Goal: Task Accomplishment & Management: Complete application form

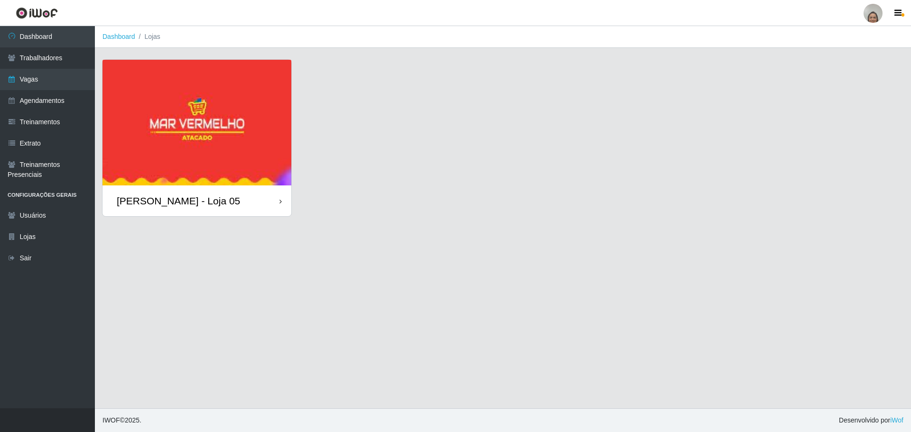
click at [280, 203] on icon at bounding box center [280, 201] width 2 height 7
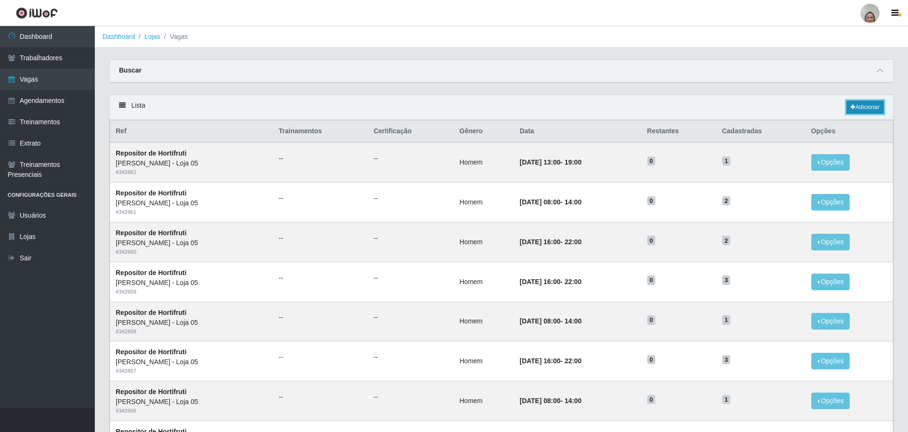
click at [861, 108] on link "Adicionar" at bounding box center [865, 107] width 37 height 13
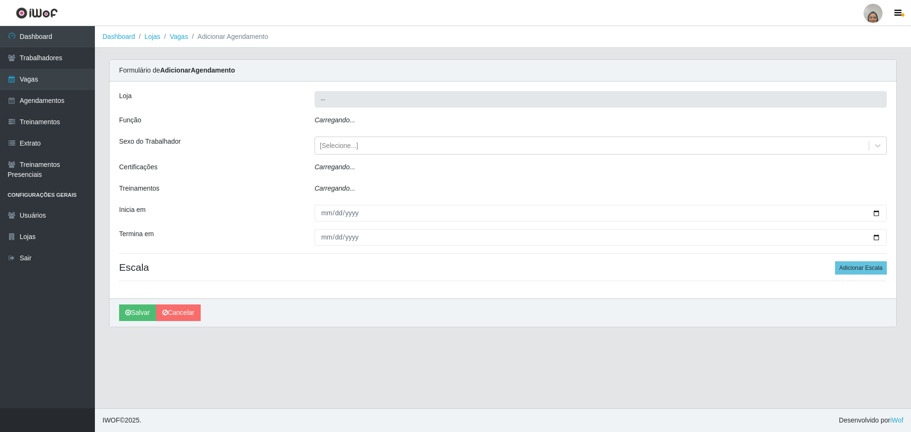
type input "[PERSON_NAME] - Loja 05"
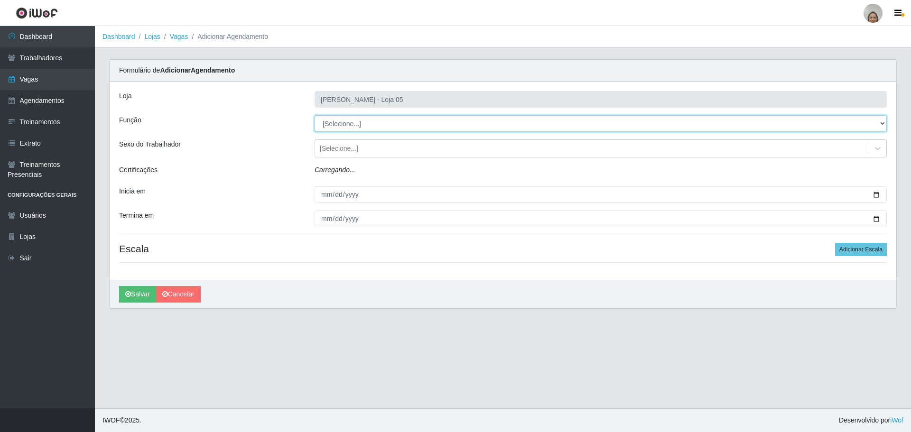
click at [353, 123] on select "[Selecione...] ASG ASG + ASG ++ Auxiliar de Depósito Auxiliar de Depósito + Aux…" at bounding box center [600, 123] width 572 height 17
select select "22"
click at [314, 115] on select "[Selecione...] ASG ASG + ASG ++ Auxiliar de Depósito Auxiliar de Depósito + Aux…" at bounding box center [600, 123] width 572 height 17
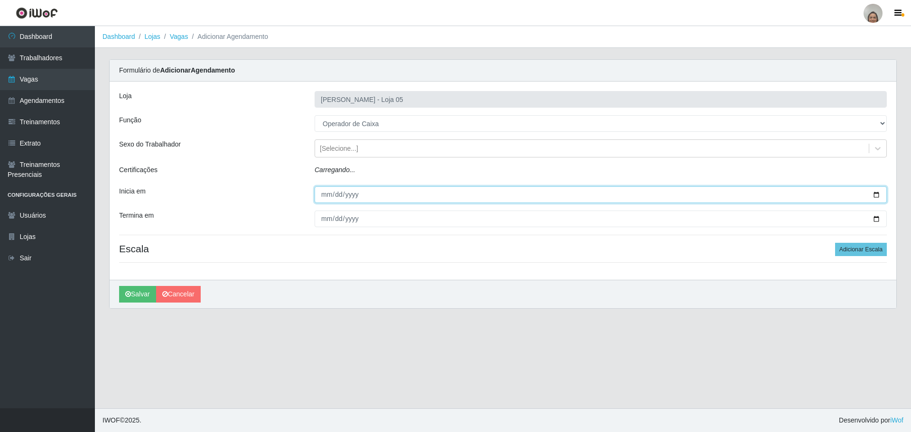
click at [876, 197] on input "Inicia em" at bounding box center [600, 194] width 572 height 17
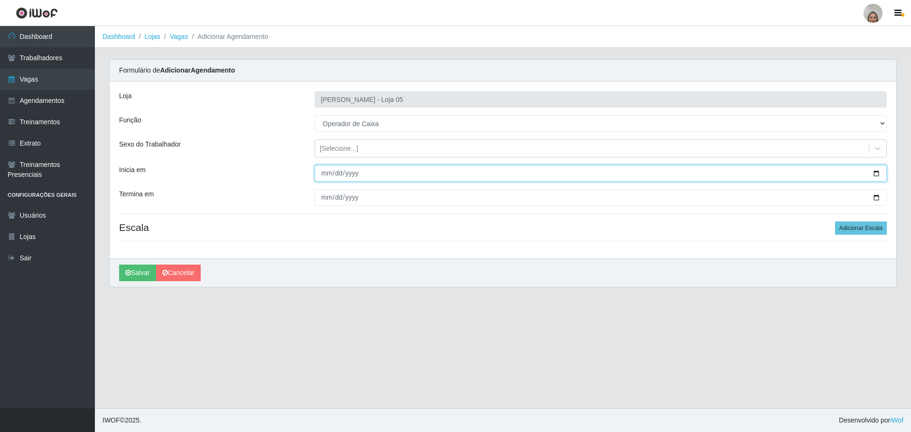
type input "[DATE]"
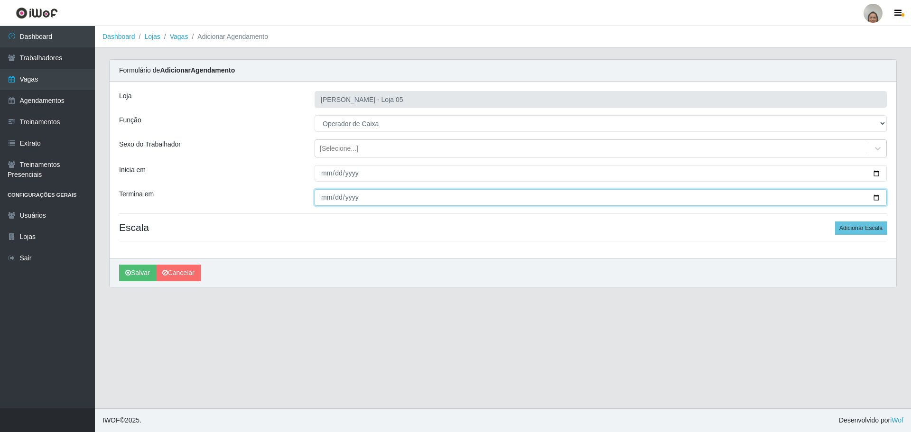
click at [879, 195] on input "Termina em" at bounding box center [600, 197] width 572 height 17
type input "[DATE]"
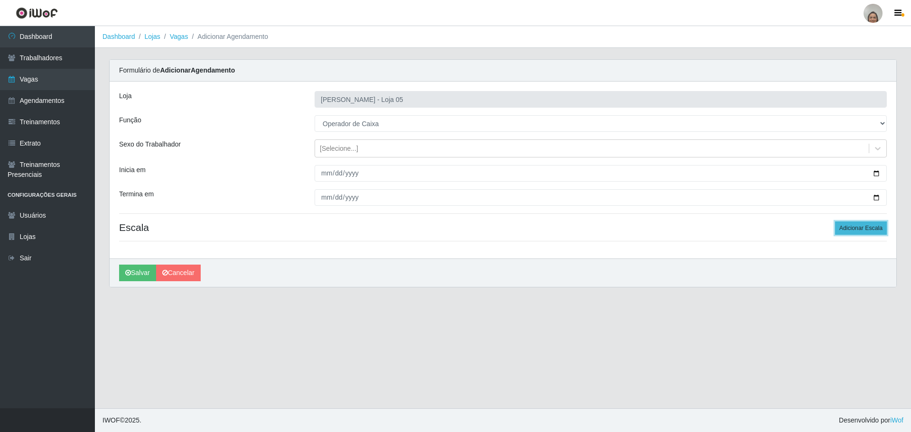
click at [858, 227] on button "Adicionar Escala" at bounding box center [861, 227] width 52 height 13
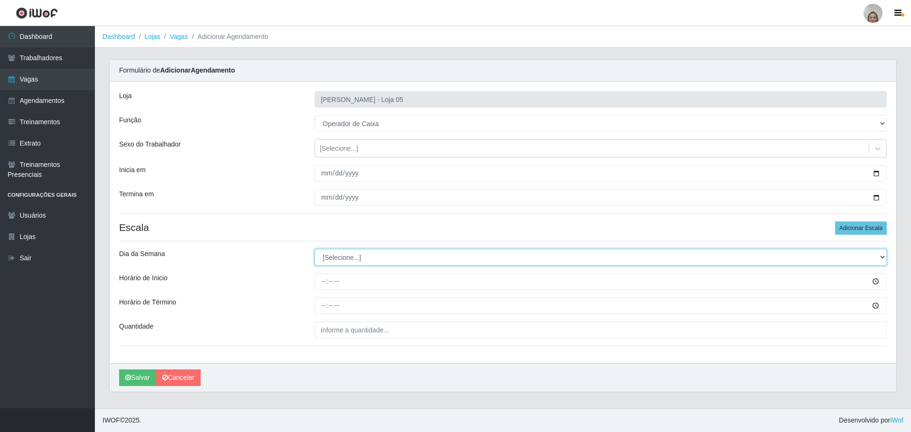
click at [338, 254] on select "[Selecione...] Segunda Terça Quarta Quinta Sexta Sábado Domingo" at bounding box center [600, 257] width 572 height 17
select select "1"
click at [314, 249] on select "[Selecione...] Segunda Terça Quarta Quinta Sexta Sábado Domingo" at bounding box center [600, 257] width 572 height 17
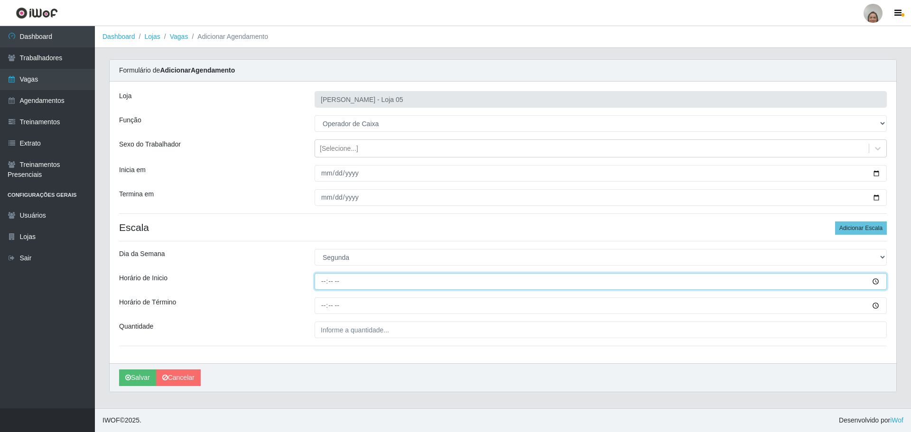
click at [322, 277] on input "Horário de Inicio" at bounding box center [600, 281] width 572 height 17
type input "09:20"
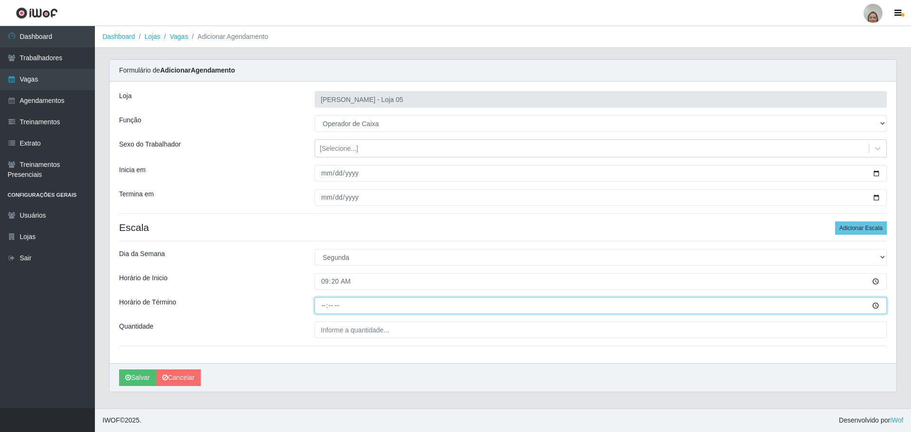
click at [319, 304] on input "Horário de Término" at bounding box center [600, 305] width 572 height 17
type input "15:20"
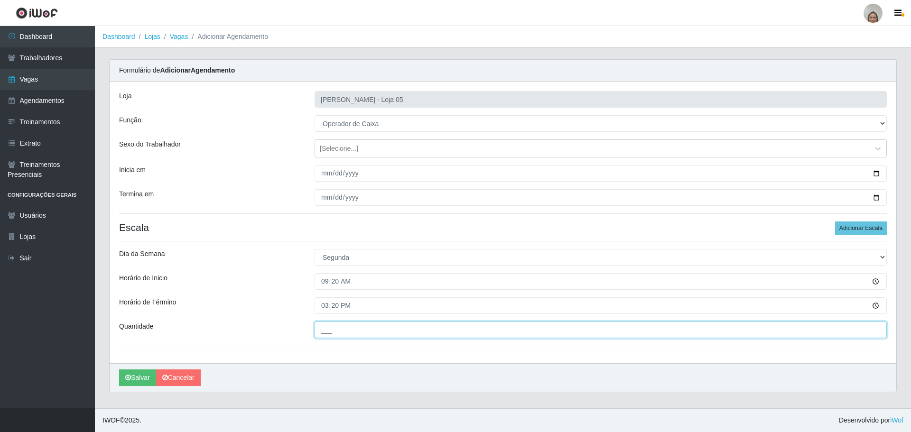
click at [353, 332] on input "___" at bounding box center [600, 330] width 572 height 17
type input "3__"
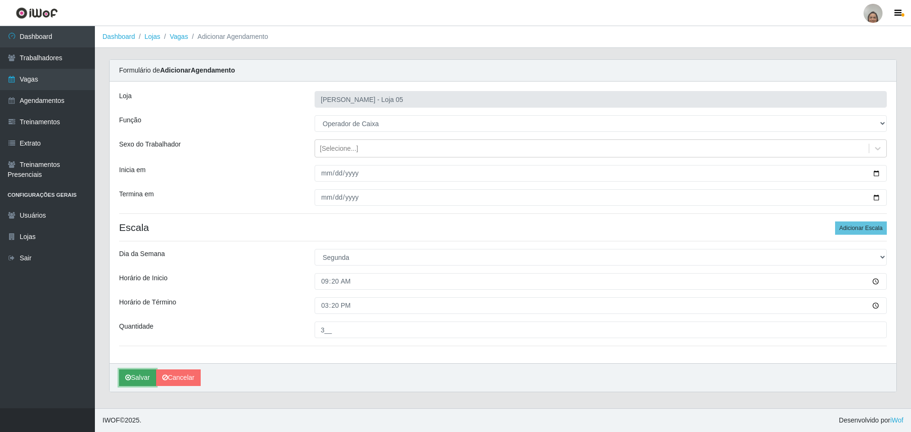
click at [130, 378] on icon "submit" at bounding box center [128, 377] width 6 height 7
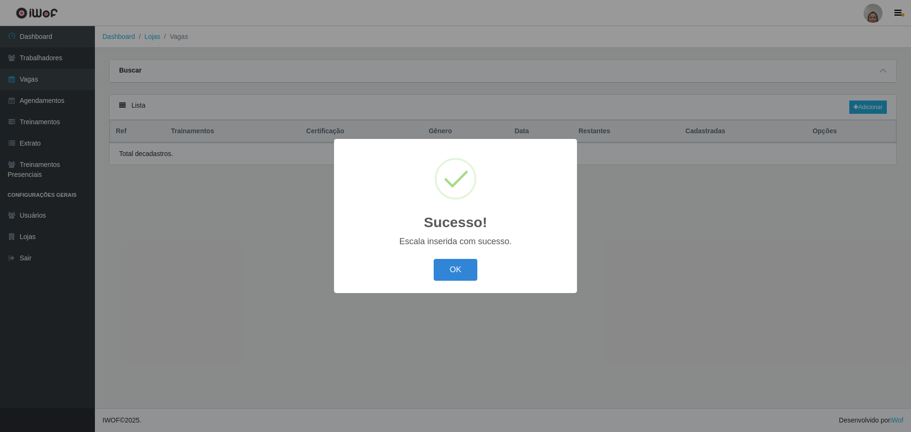
click at [460, 286] on div "Sucesso! × Escala inserida com sucesso. OK Cancel" at bounding box center [455, 216] width 243 height 154
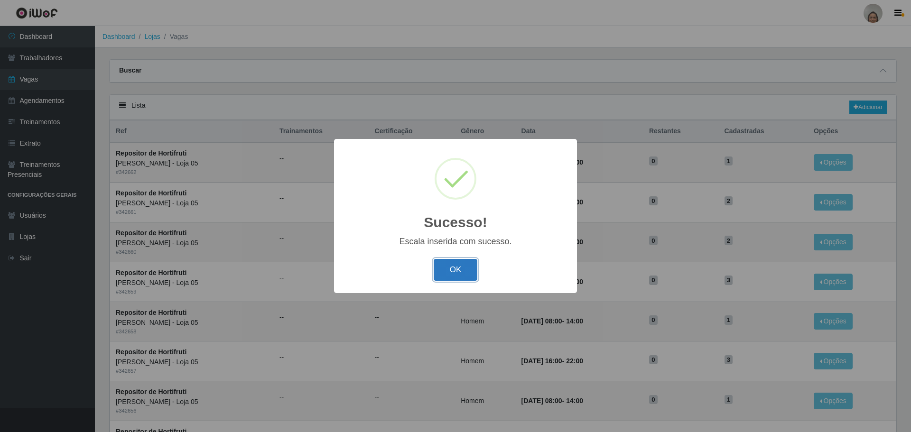
click at [457, 271] on button "OK" at bounding box center [456, 270] width 44 height 22
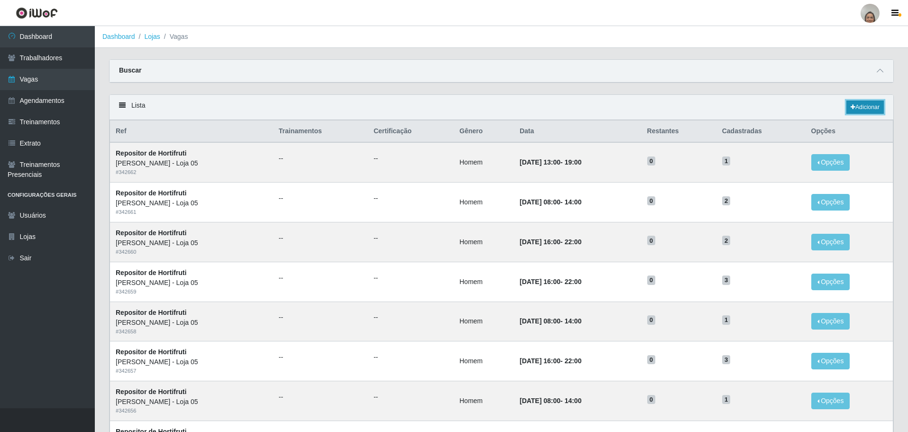
click at [872, 103] on link "Adicionar" at bounding box center [865, 107] width 37 height 13
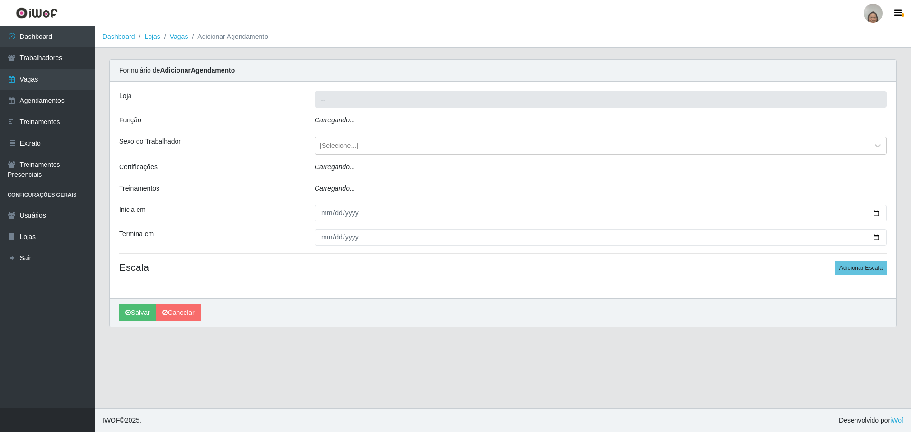
type input "[PERSON_NAME] - Loja 05"
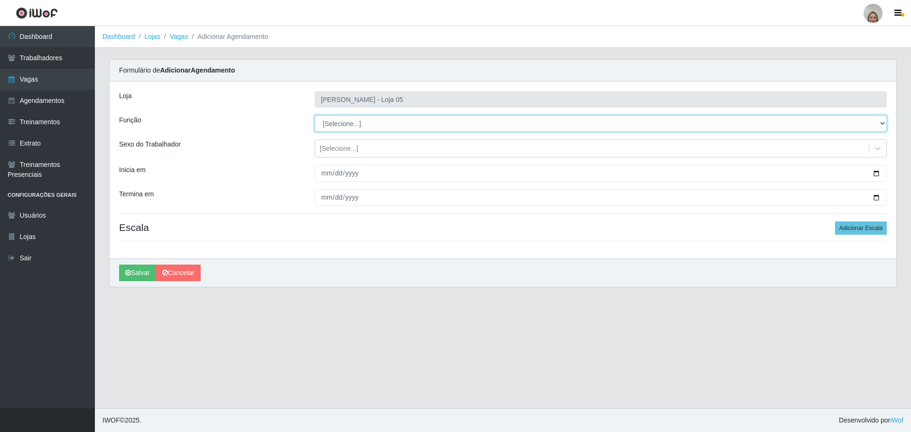
click at [345, 123] on select "[Selecione...] ASG ASG + ASG ++ Auxiliar de Depósito Auxiliar de Depósito + Aux…" at bounding box center [600, 123] width 572 height 17
select select "22"
click at [314, 115] on select "[Selecione...] ASG ASG + ASG ++ Auxiliar de Depósito Auxiliar de Depósito + Aux…" at bounding box center [600, 123] width 572 height 17
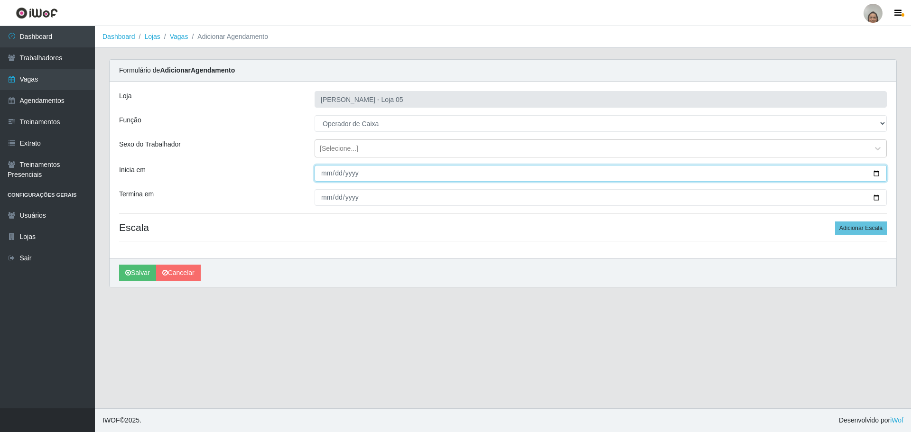
click at [877, 170] on input "Inicia em" at bounding box center [600, 173] width 572 height 17
type input "[DATE]"
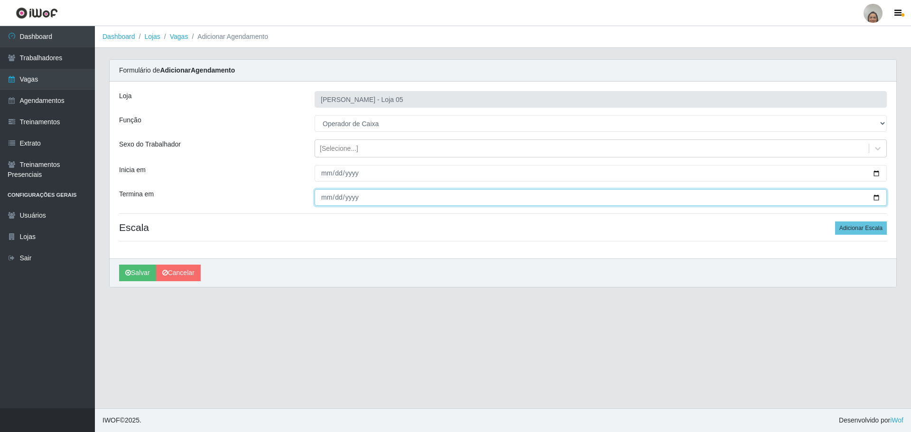
click at [877, 196] on input "Termina em" at bounding box center [600, 197] width 572 height 17
type input "[DATE]"
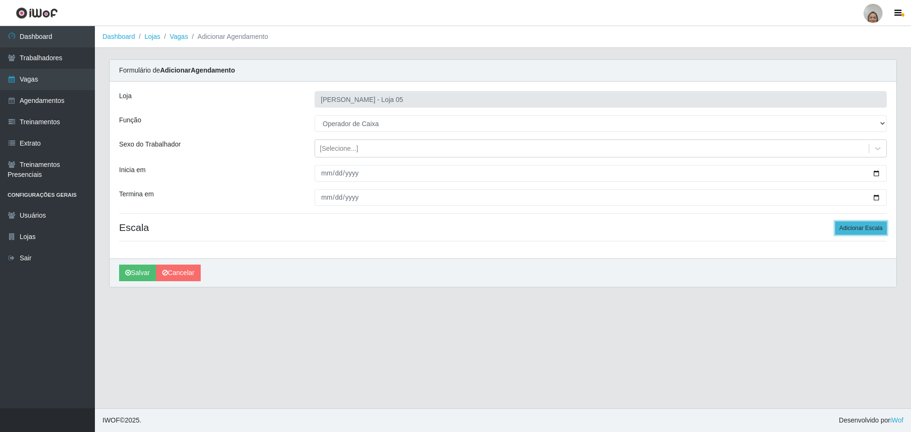
click at [872, 229] on button "Adicionar Escala" at bounding box center [861, 227] width 52 height 13
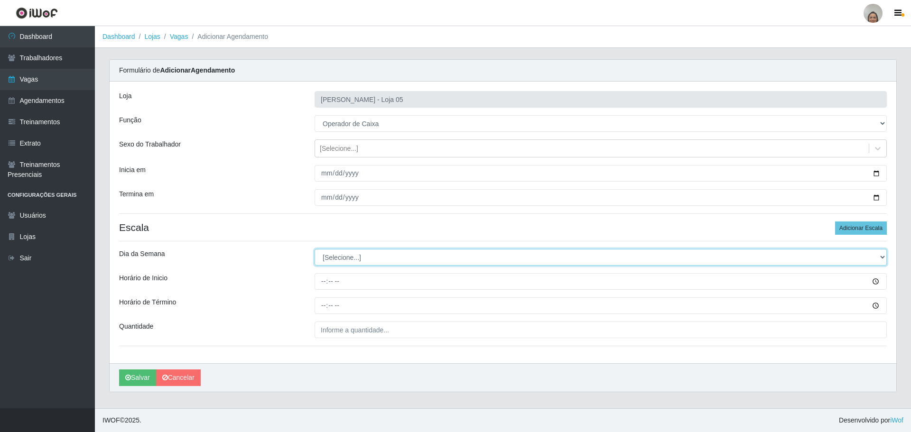
click at [359, 262] on select "[Selecione...] Segunda Terça Quarta Quinta Sexta Sábado Domingo" at bounding box center [600, 257] width 572 height 17
select select "2"
click at [314, 249] on select "[Selecione...] Segunda Terça Quarta Quinta Sexta Sábado Domingo" at bounding box center [600, 257] width 572 height 17
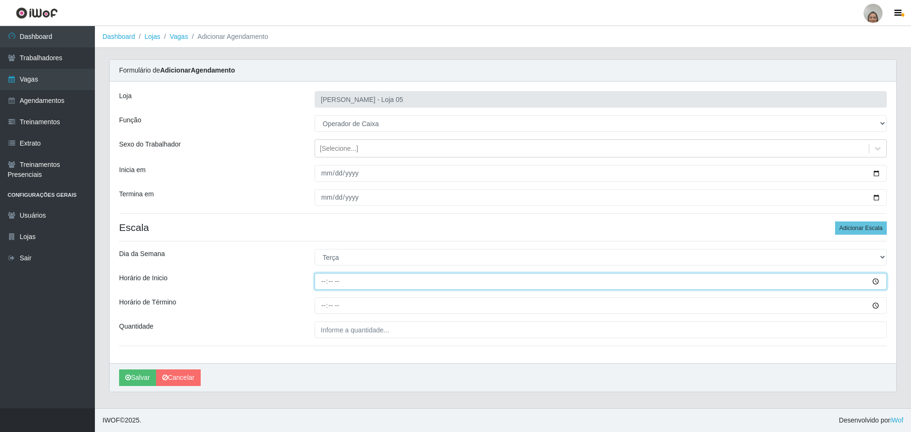
click at [324, 281] on input "Horário de Inicio" at bounding box center [600, 281] width 572 height 17
type input "09:20"
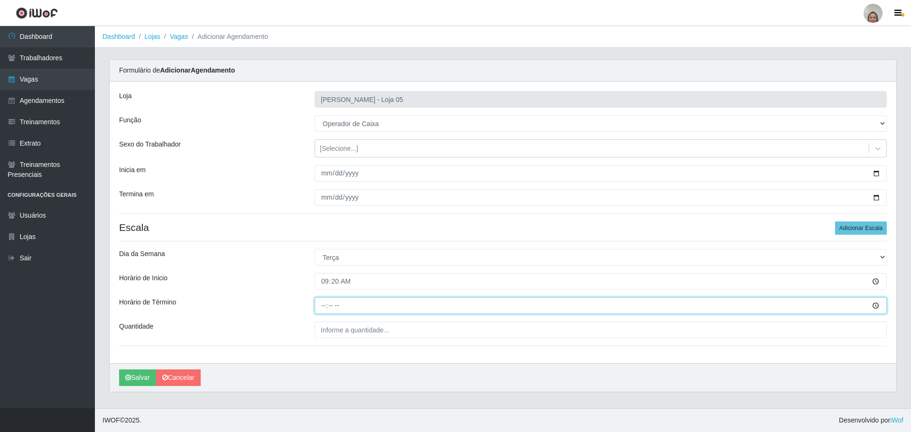
click at [320, 305] on input "Horário de Término" at bounding box center [600, 305] width 572 height 17
type input "15:20"
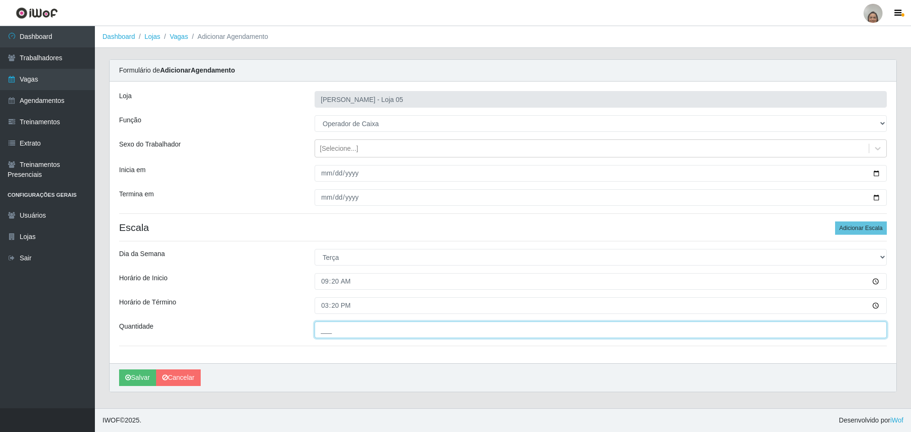
click at [328, 325] on input "___" at bounding box center [600, 330] width 572 height 17
type input "5__"
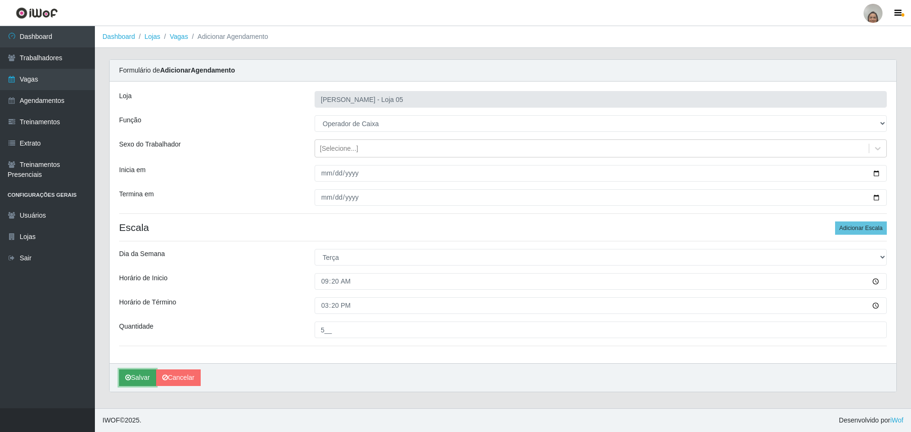
click at [135, 377] on button "Salvar" at bounding box center [137, 377] width 37 height 17
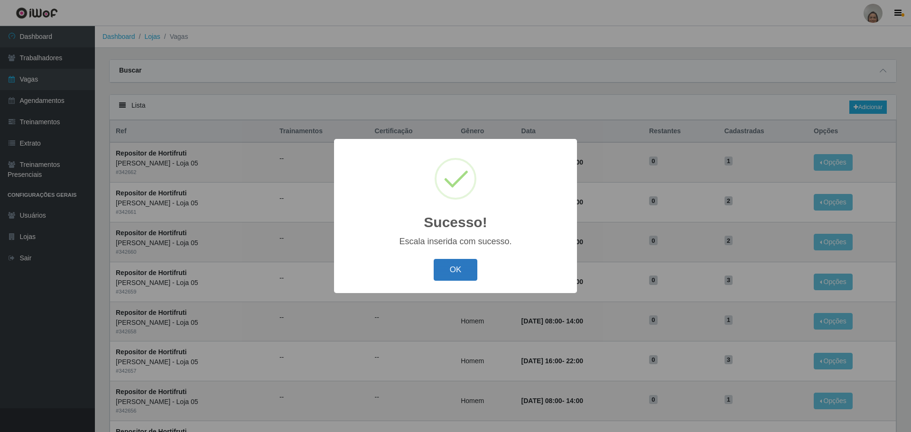
click at [476, 268] on button "OK" at bounding box center [456, 270] width 44 height 22
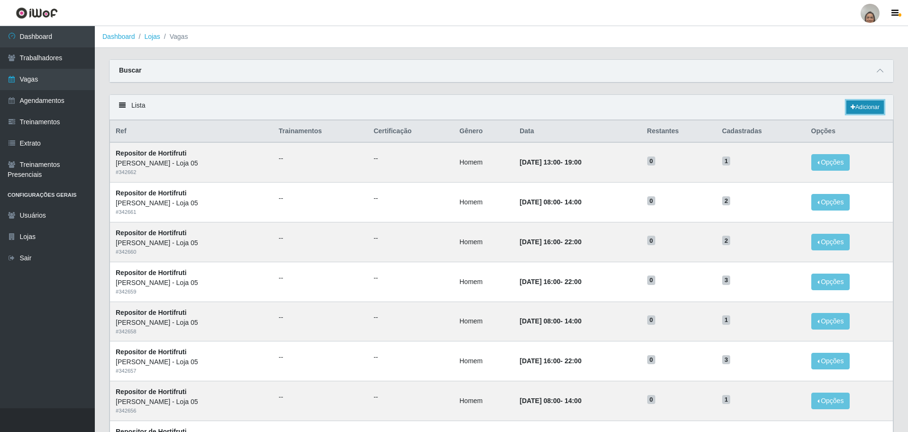
click at [862, 105] on link "Adicionar" at bounding box center [865, 107] width 37 height 13
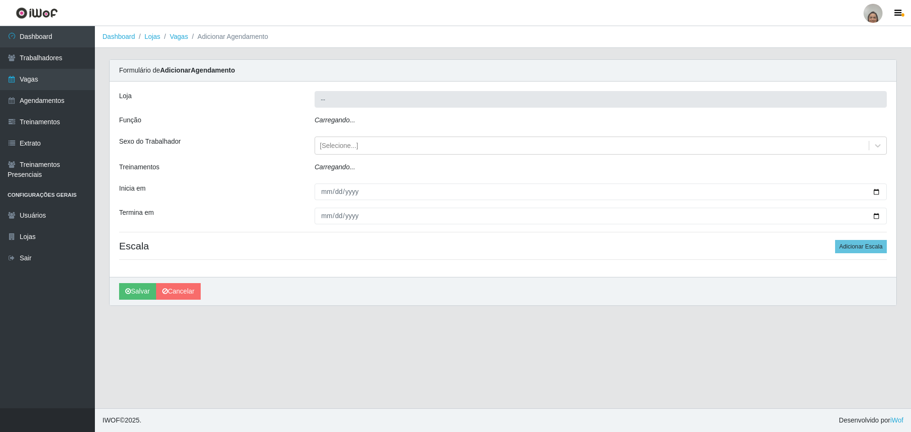
type input "[PERSON_NAME] - Loja 05"
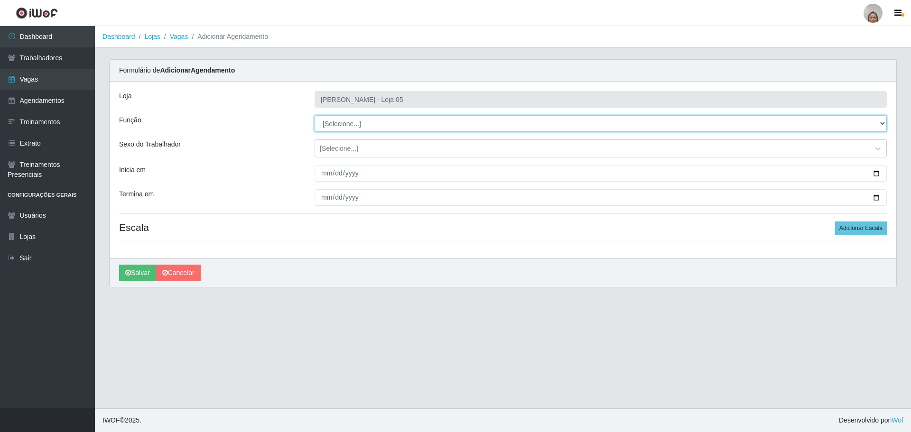
click at [351, 122] on select "[Selecione...] ASG ASG + ASG ++ Auxiliar de Depósito Auxiliar de Depósito + Aux…" at bounding box center [600, 123] width 572 height 17
select select "22"
click at [314, 115] on select "[Selecione...] ASG ASG + ASG ++ Auxiliar de Depósito Auxiliar de Depósito + Aux…" at bounding box center [600, 123] width 572 height 17
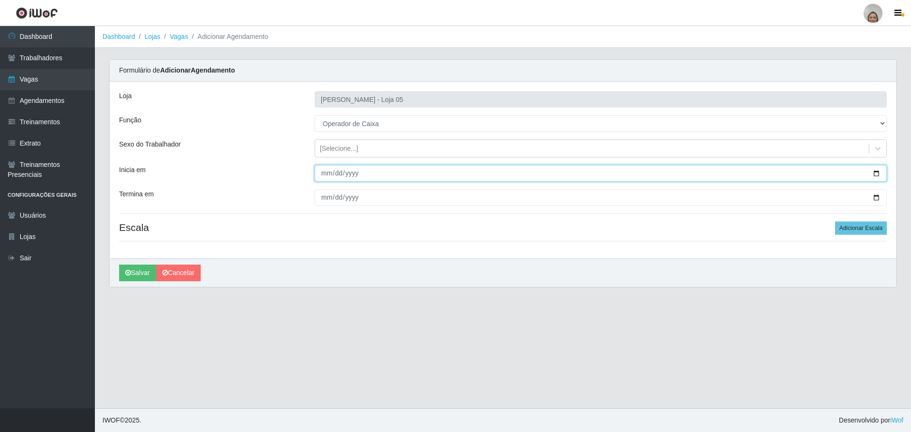
click at [878, 173] on input "Inicia em" at bounding box center [600, 173] width 572 height 17
type input "[DATE]"
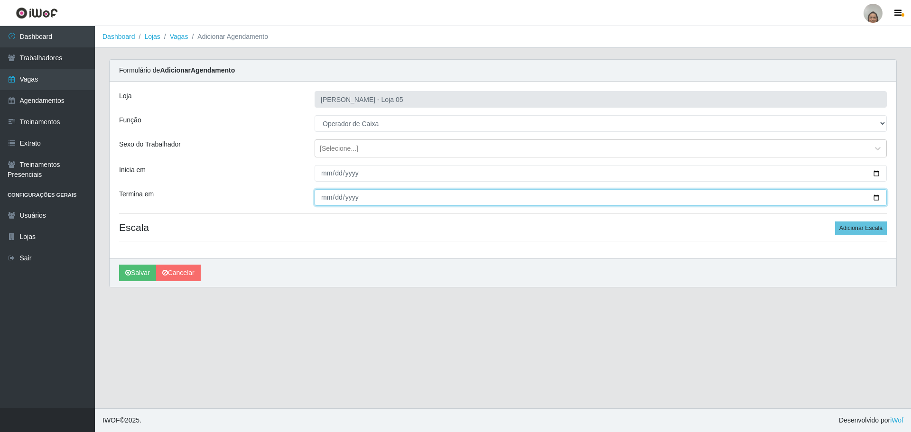
click at [873, 197] on input "Termina em" at bounding box center [600, 197] width 572 height 17
type input "[DATE]"
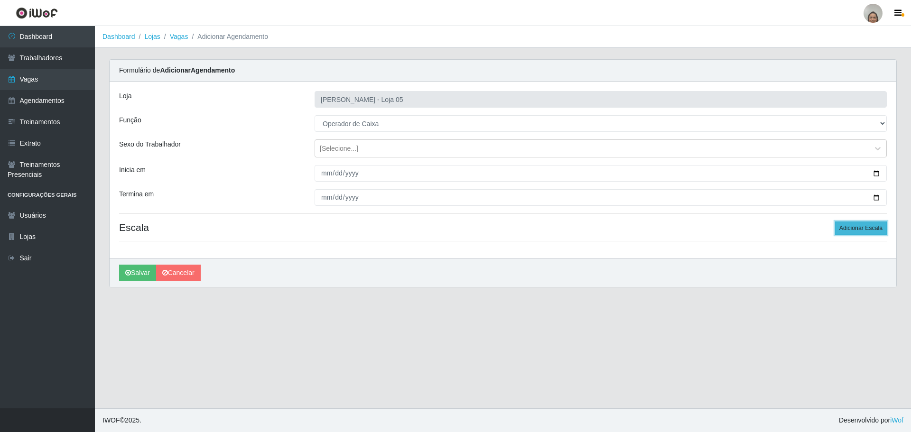
click at [859, 232] on button "Adicionar Escala" at bounding box center [861, 227] width 52 height 13
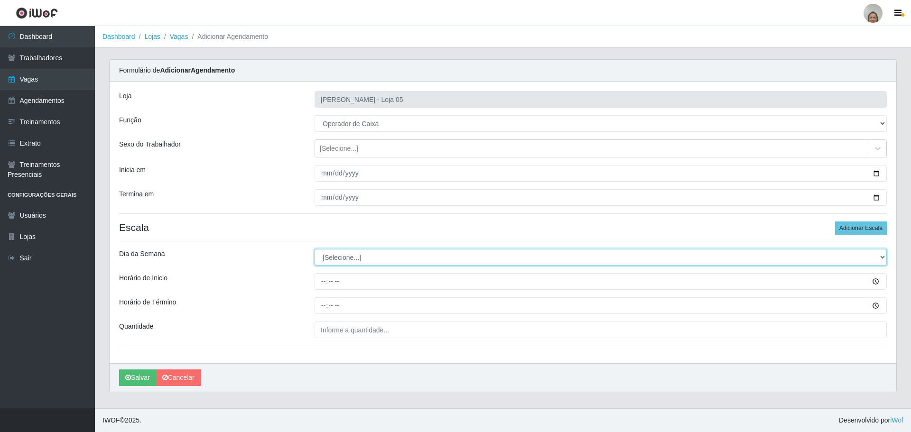
click at [333, 258] on select "[Selecione...] Segunda Terça Quarta Quinta Sexta Sábado Domingo" at bounding box center [600, 257] width 572 height 17
select select "3"
click at [314, 249] on select "[Selecione...] Segunda Terça Quarta Quinta Sexta Sábado Domingo" at bounding box center [600, 257] width 572 height 17
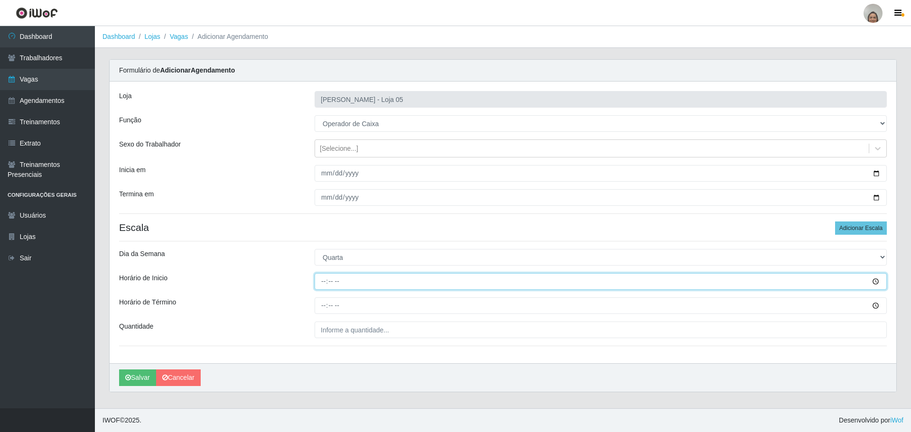
click at [323, 280] on input "Horário de Inicio" at bounding box center [600, 281] width 572 height 17
type input "09:20"
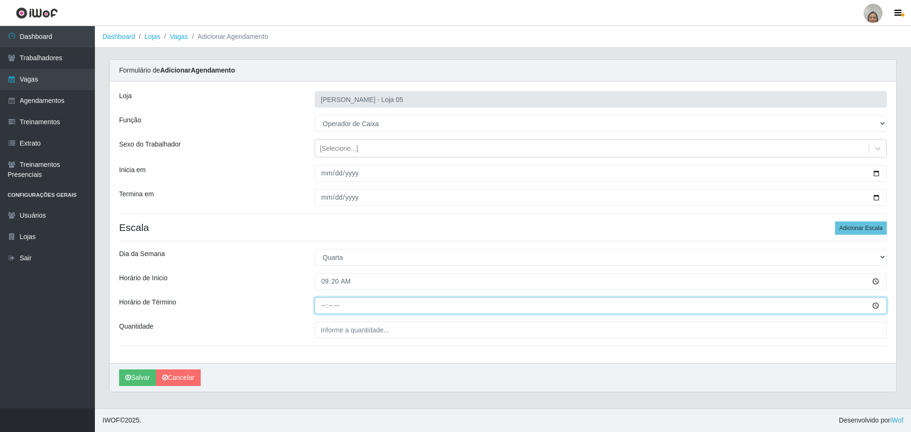
click at [322, 306] on input "Horário de Término" at bounding box center [600, 305] width 572 height 17
type input "15:20"
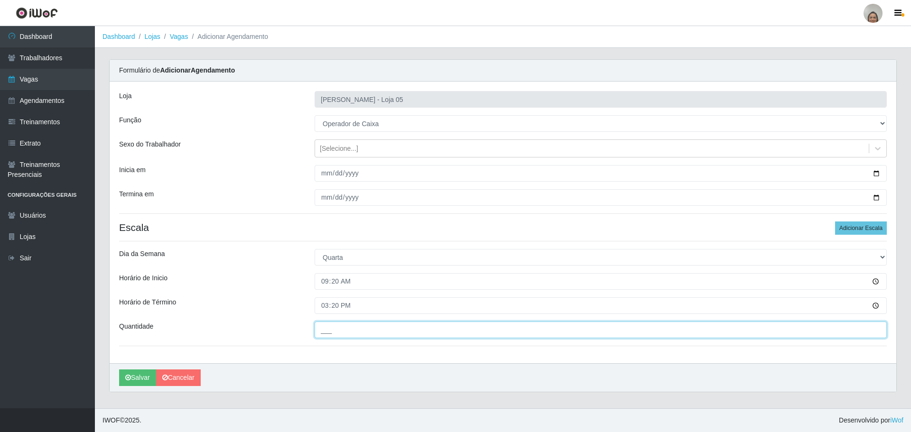
click at [338, 332] on input "___" at bounding box center [600, 330] width 572 height 17
type input "5__"
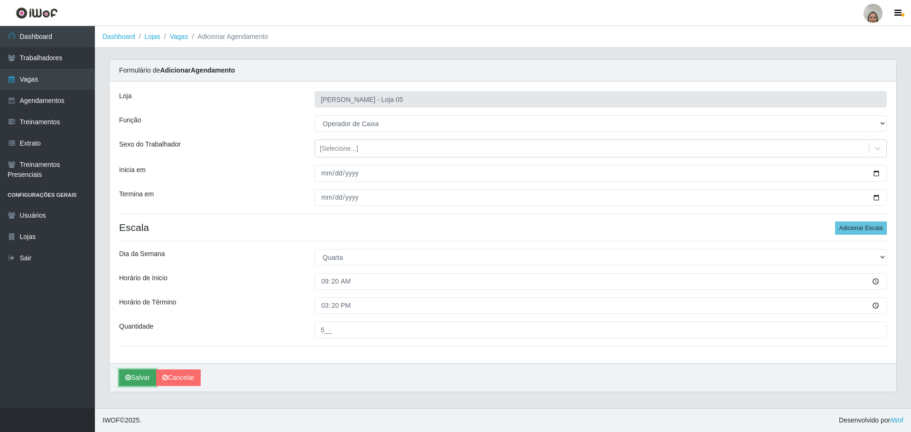
click at [137, 377] on button "Salvar" at bounding box center [137, 377] width 37 height 17
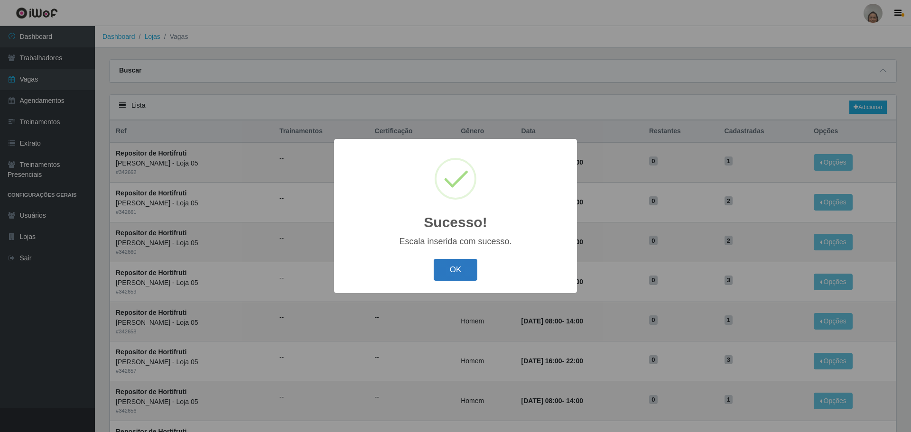
click at [454, 271] on button "OK" at bounding box center [456, 270] width 44 height 22
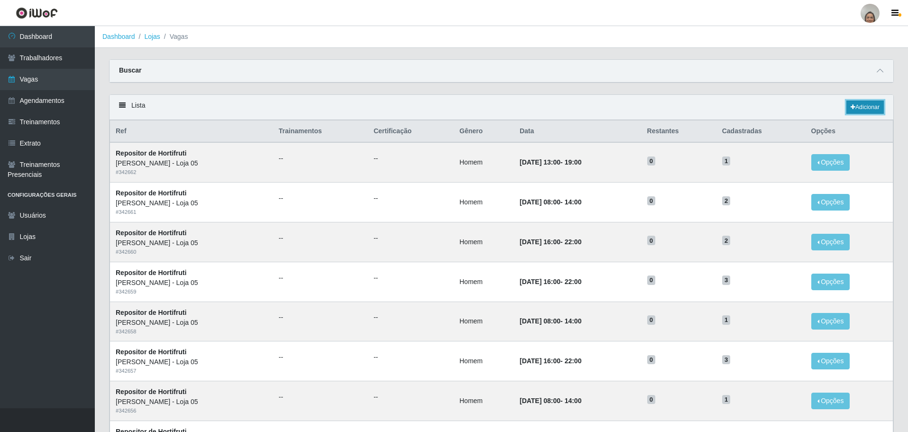
click at [867, 111] on link "Adicionar" at bounding box center [865, 107] width 37 height 13
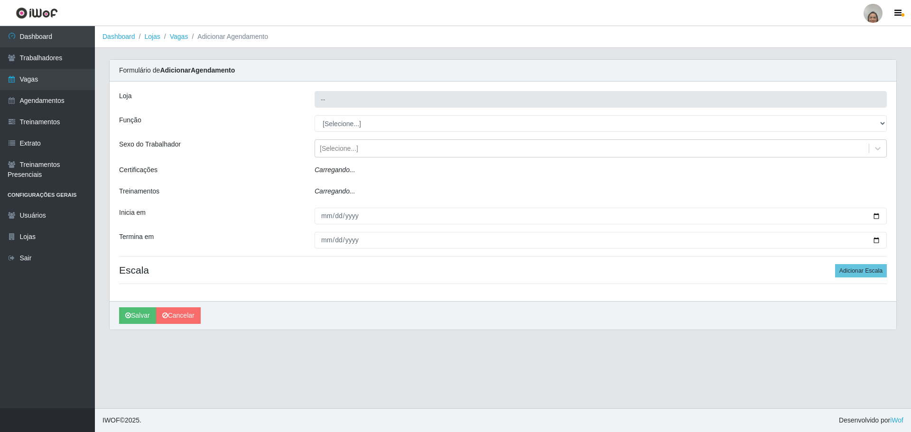
type input "[PERSON_NAME] - Loja 05"
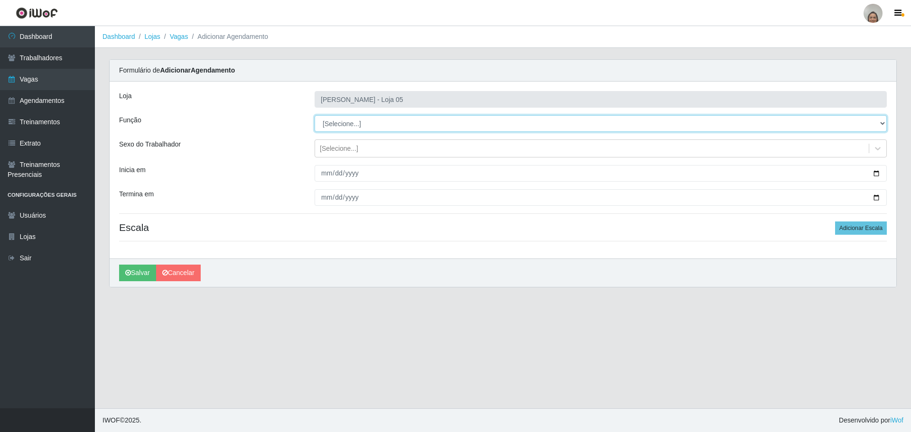
click at [349, 126] on select "[Selecione...] ASG ASG + ASG ++ Auxiliar de Depósito Auxiliar de Depósito + Aux…" at bounding box center [600, 123] width 572 height 17
select select "22"
click at [314, 115] on select "[Selecione...] ASG ASG + ASG ++ Auxiliar de Depósito Auxiliar de Depósito + Aux…" at bounding box center [600, 123] width 572 height 17
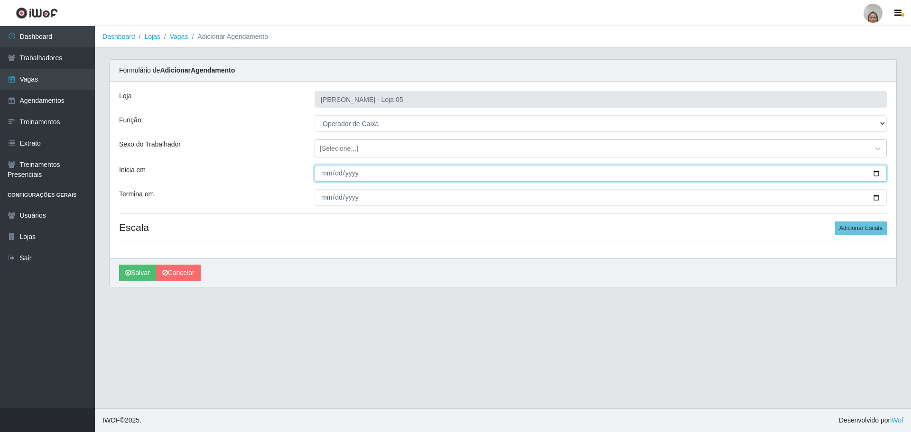
click at [873, 171] on input "Inicia em" at bounding box center [600, 173] width 572 height 17
type input "[DATE]"
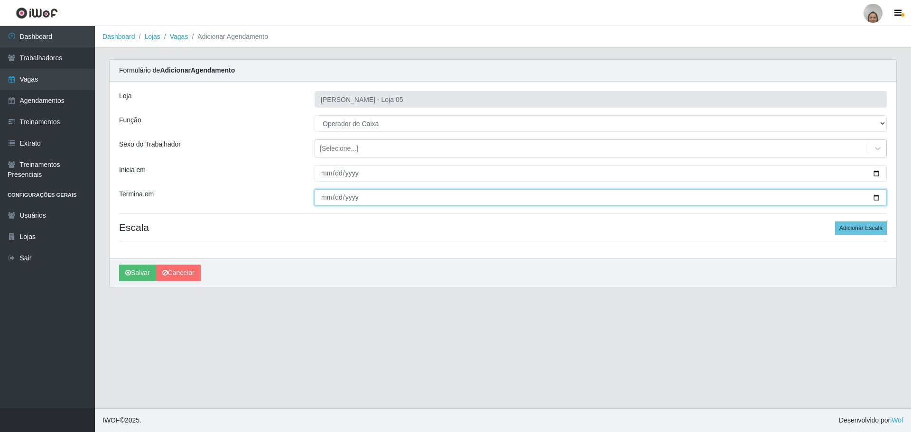
click at [872, 197] on input "Termina em" at bounding box center [600, 197] width 572 height 17
type input "[DATE]"
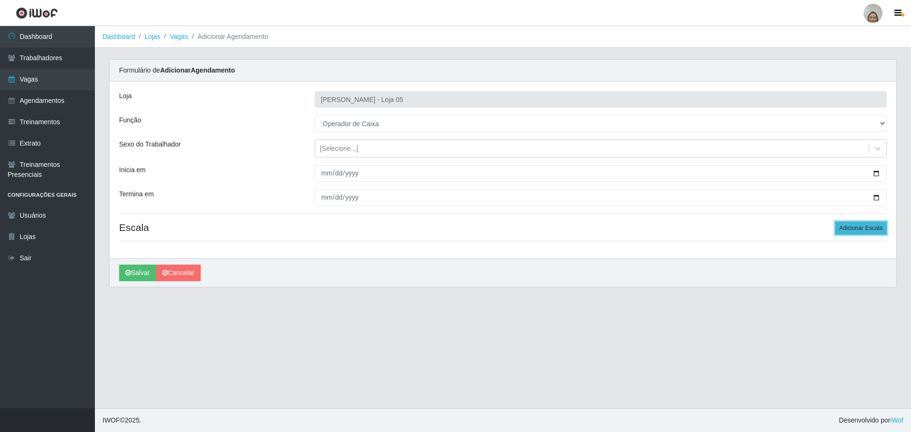
click at [865, 230] on button "Adicionar Escala" at bounding box center [861, 227] width 52 height 13
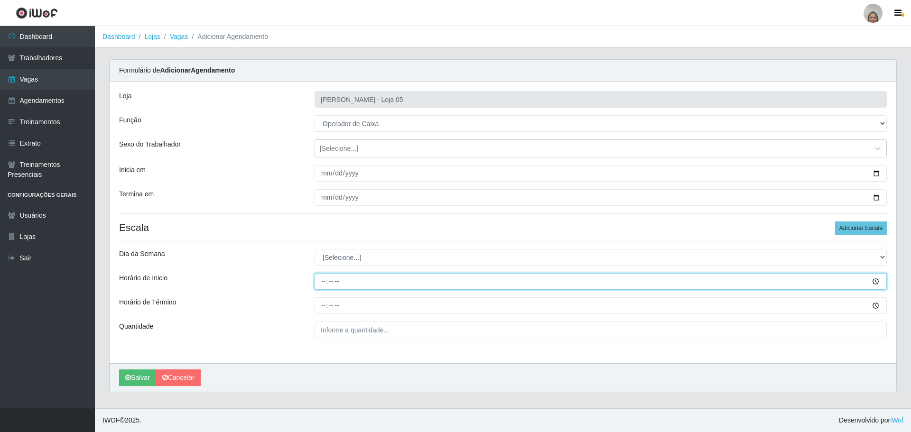
click at [321, 277] on input "Horário de Inicio" at bounding box center [600, 281] width 572 height 17
type input "08:00"
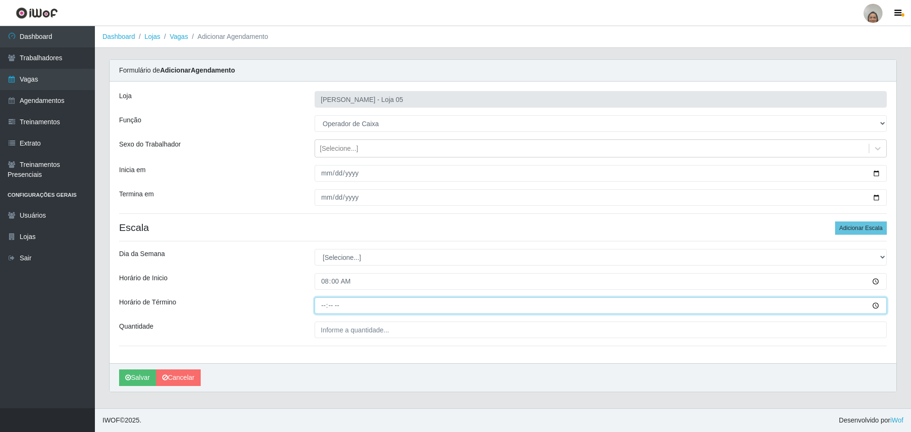
click at [319, 303] on input "Horário de Término" at bounding box center [600, 305] width 572 height 17
type input "14:00"
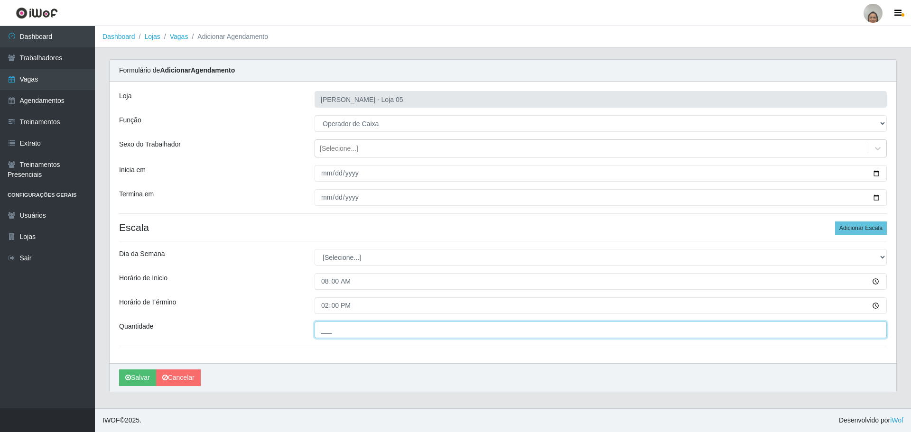
click at [365, 328] on input "___" at bounding box center [600, 330] width 572 height 17
type input "2__"
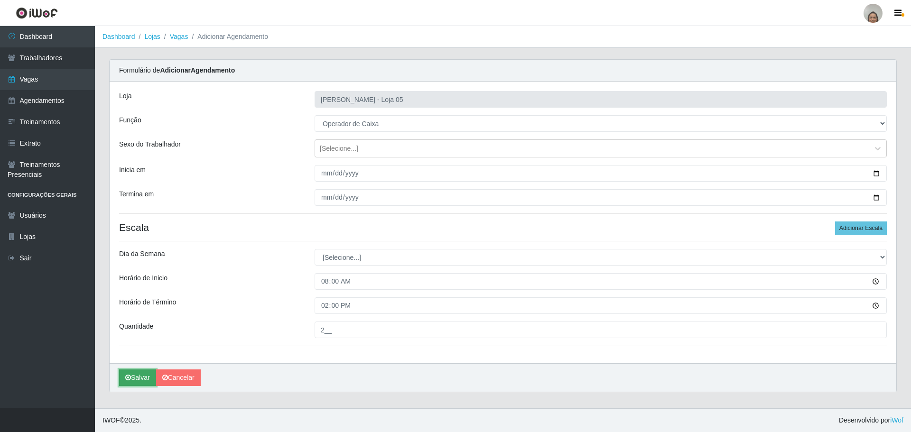
click at [137, 381] on button "Salvar" at bounding box center [137, 377] width 37 height 17
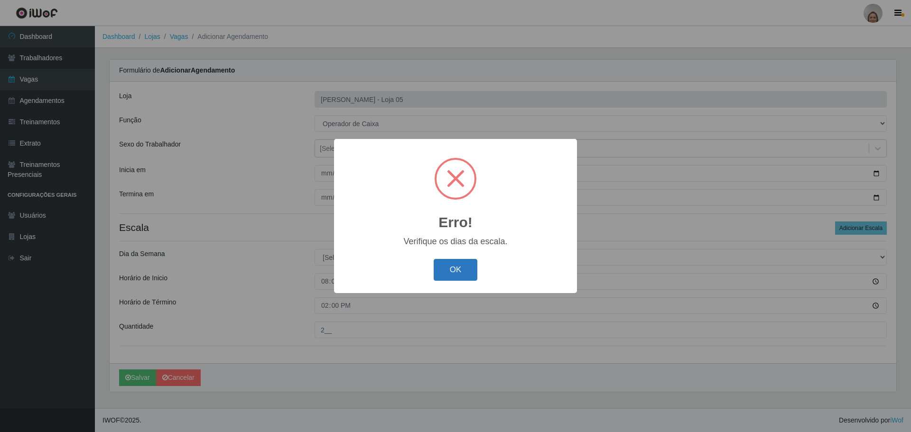
click at [443, 272] on button "OK" at bounding box center [456, 270] width 44 height 22
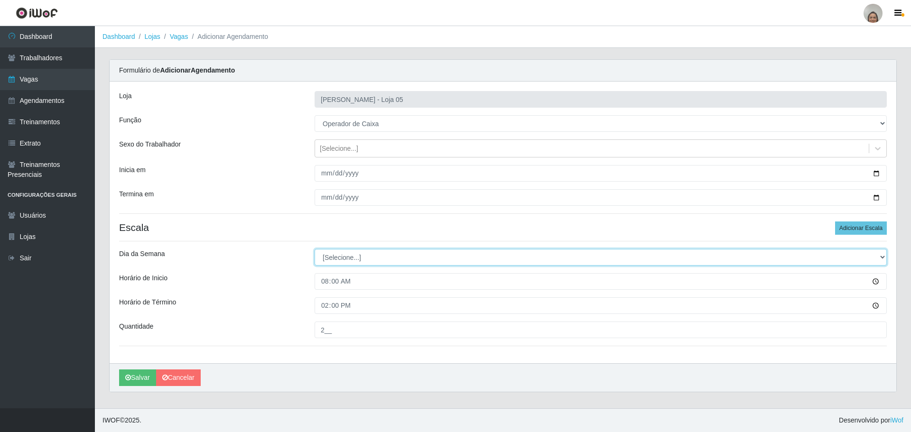
click at [357, 257] on select "[Selecione...] Segunda Terça Quarta Quinta Sexta Sábado Domingo" at bounding box center [600, 257] width 572 height 17
select select "4"
click at [314, 249] on select "[Selecione...] Segunda Terça Quarta Quinta Sexta Sábado Domingo" at bounding box center [600, 257] width 572 height 17
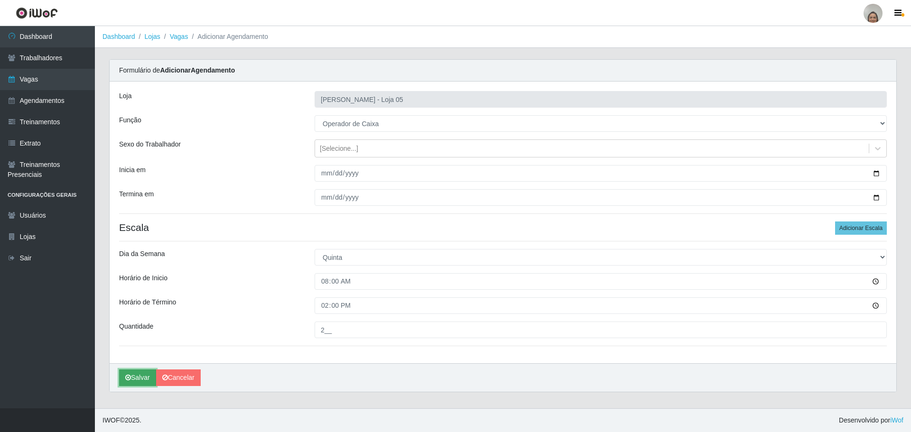
click at [141, 380] on button "Salvar" at bounding box center [137, 377] width 37 height 17
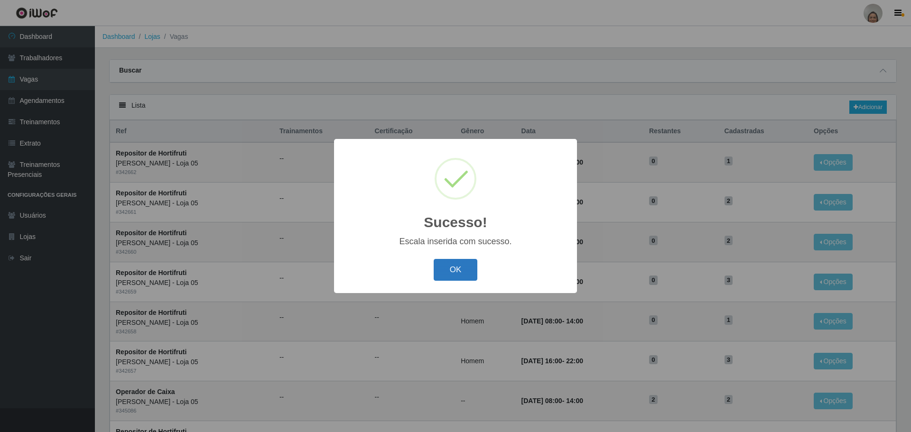
click at [441, 271] on button "OK" at bounding box center [456, 270] width 44 height 22
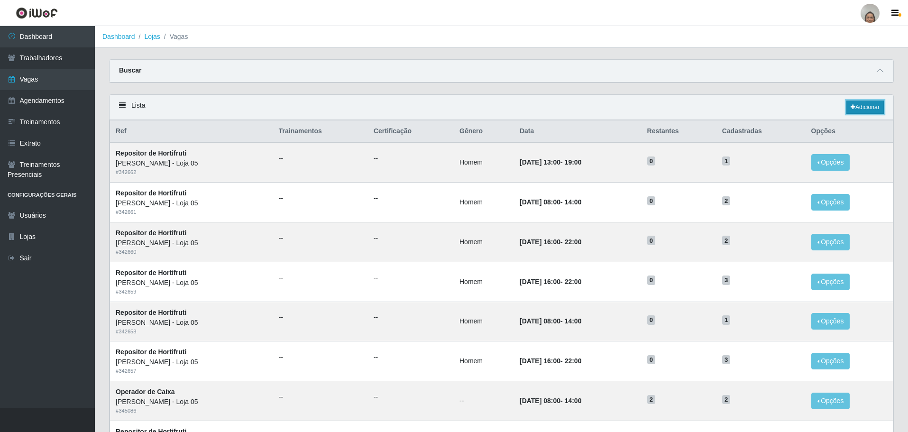
click at [862, 107] on link "Adicionar" at bounding box center [865, 107] width 37 height 13
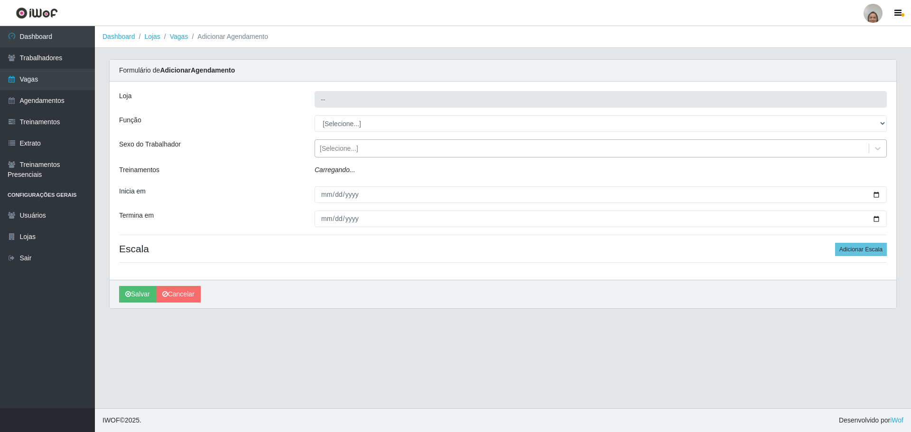
type input "[PERSON_NAME] - Loja 05"
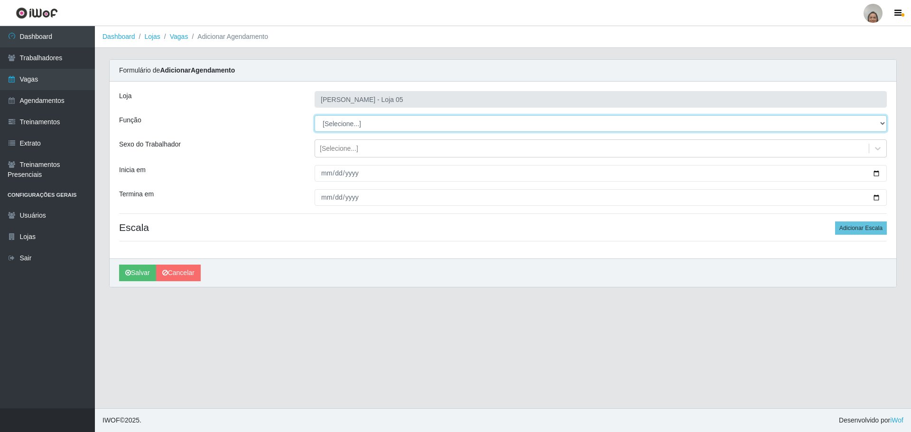
click at [352, 126] on select "[Selecione...] ASG ASG + ASG ++ Auxiliar de Depósito Auxiliar de Depósito + Aux…" at bounding box center [600, 123] width 572 height 17
select select "22"
click at [314, 115] on select "[Selecione...] ASG ASG + ASG ++ Auxiliar de Depósito Auxiliar de Depósito + Aux…" at bounding box center [600, 123] width 572 height 17
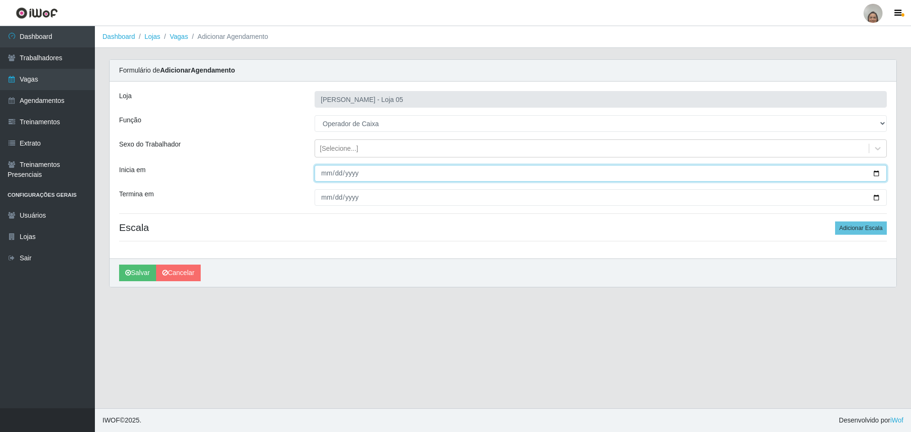
click at [876, 173] on input "Inicia em" at bounding box center [600, 173] width 572 height 17
type input "[DATE]"
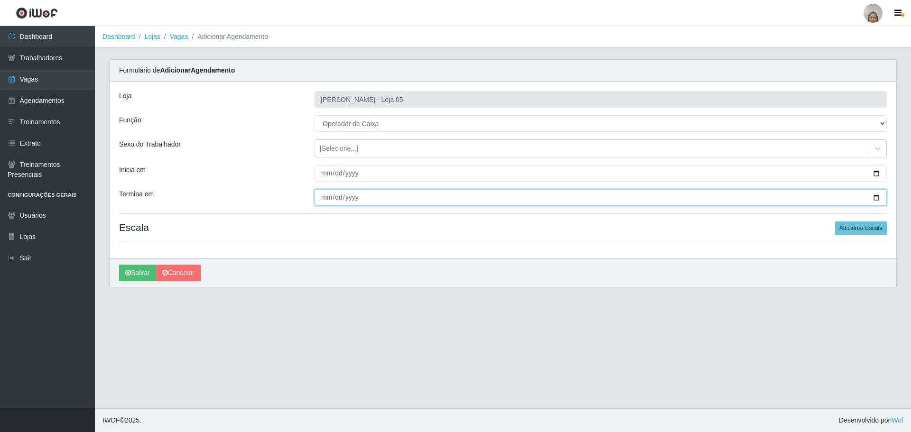
click at [878, 199] on input "Termina em" at bounding box center [600, 197] width 572 height 17
type input "[DATE]"
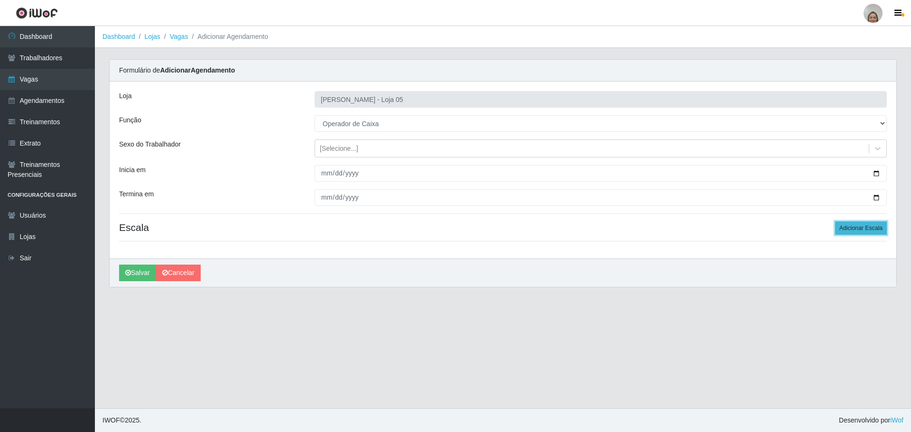
click at [858, 226] on button "Adicionar Escala" at bounding box center [861, 227] width 52 height 13
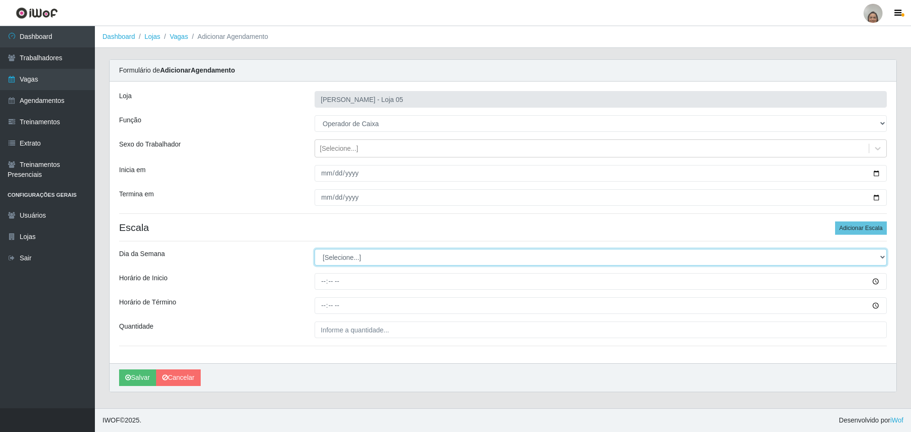
click at [337, 258] on select "[Selecione...] Segunda Terça Quarta Quinta Sexta Sábado Domingo" at bounding box center [600, 257] width 572 height 17
select select "4"
click at [314, 249] on select "[Selecione...] Segunda Terça Quarta Quinta Sexta Sábado Domingo" at bounding box center [600, 257] width 572 height 17
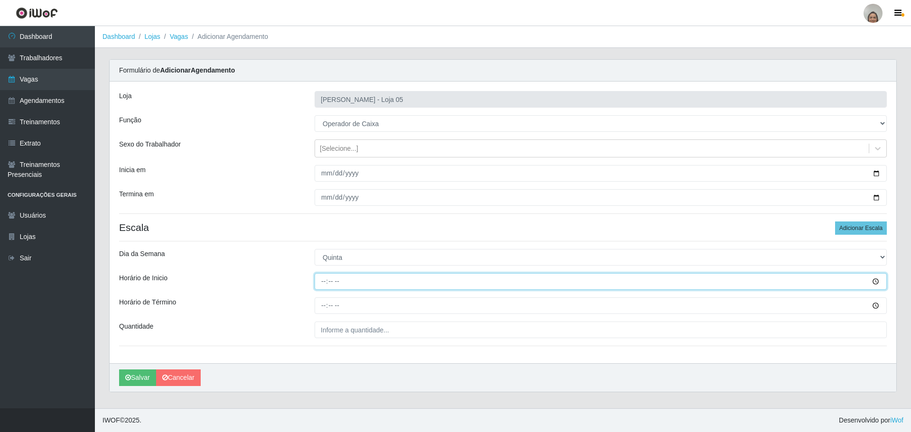
click at [319, 281] on input "Horário de Inicio" at bounding box center [600, 281] width 572 height 17
type input "09:20"
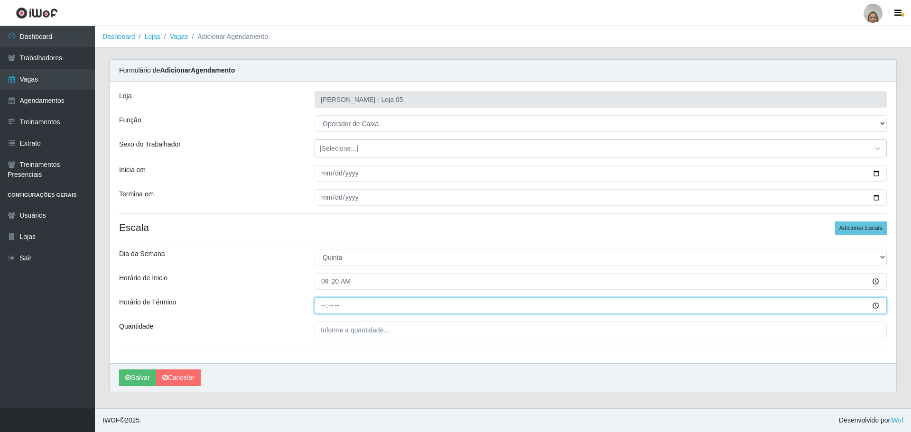
click at [319, 301] on input "Horário de Término" at bounding box center [600, 305] width 572 height 17
type input "15:20"
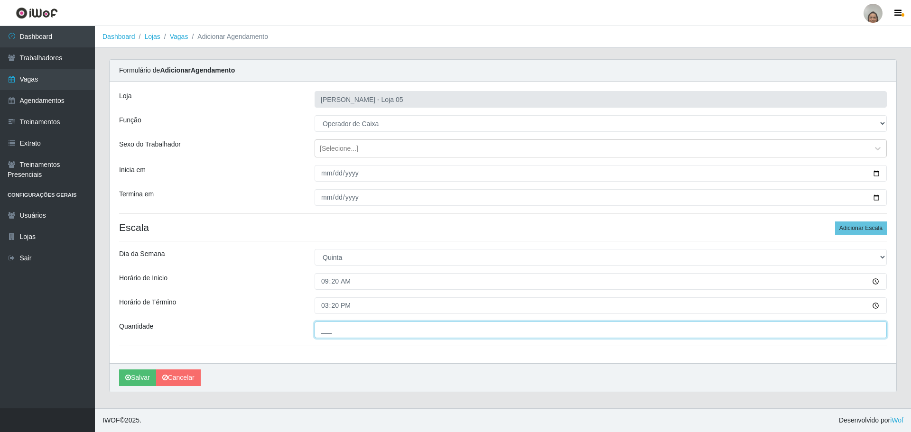
click at [347, 334] on input "___" at bounding box center [600, 330] width 572 height 17
type input "6__"
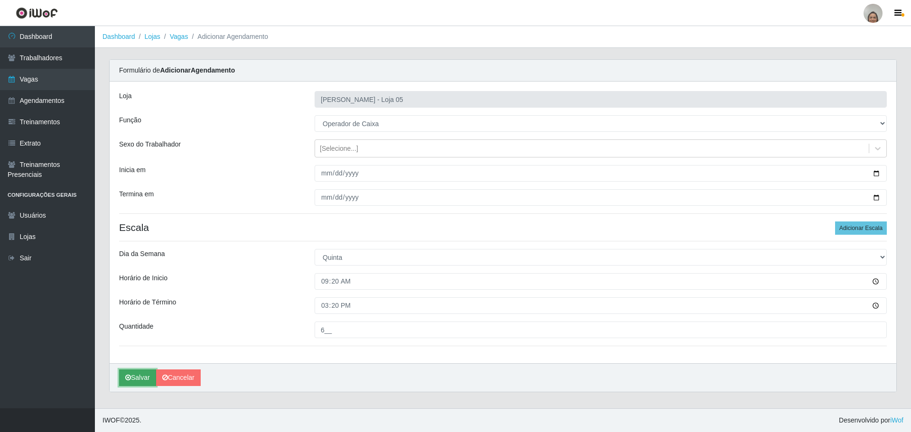
click at [138, 376] on button "Salvar" at bounding box center [137, 377] width 37 height 17
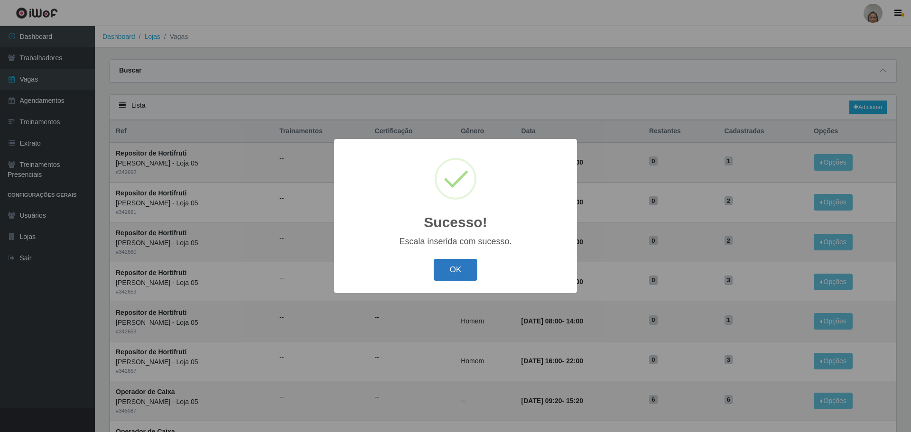
click at [449, 274] on button "OK" at bounding box center [456, 270] width 44 height 22
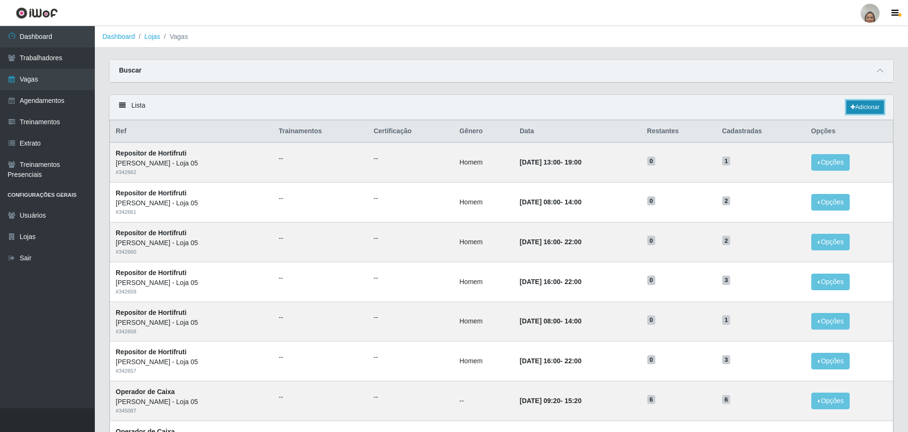
click at [857, 110] on link "Adicionar" at bounding box center [865, 107] width 37 height 13
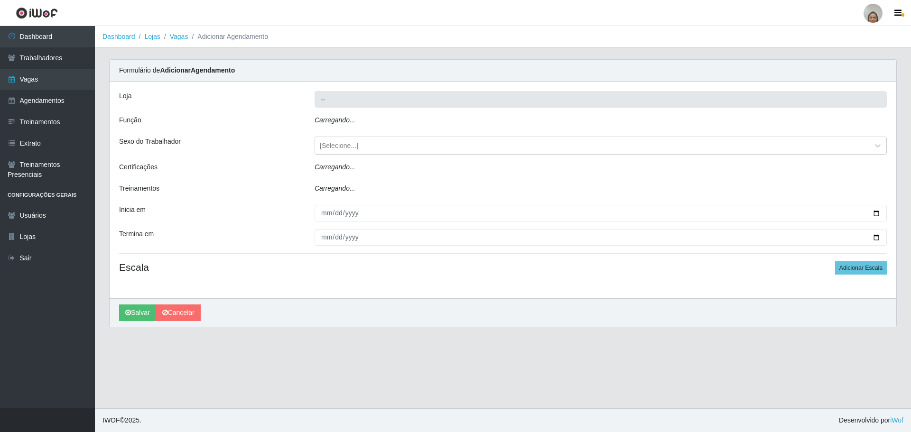
type input "[PERSON_NAME] - Loja 05"
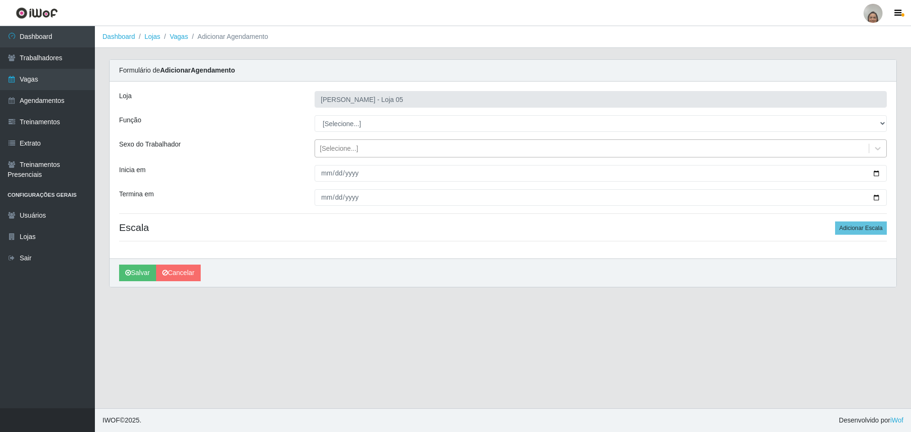
click at [363, 148] on div "[Selecione...]" at bounding box center [592, 149] width 554 height 16
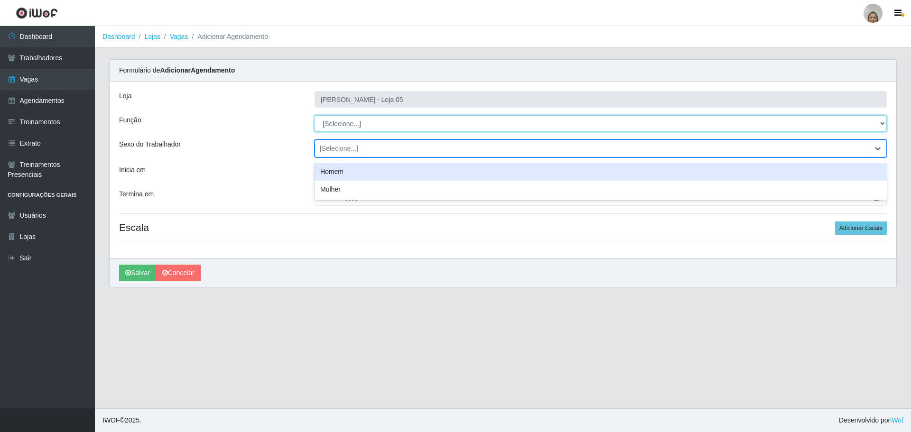
click at [350, 129] on select "[Selecione...] ASG ASG + ASG ++ Auxiliar de Depósito Auxiliar de Depósito + Aux…" at bounding box center [600, 123] width 572 height 17
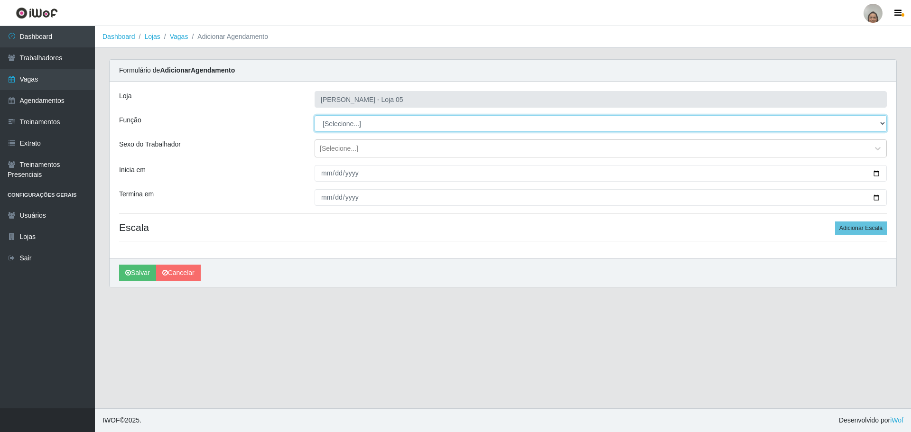
select select "22"
click at [314, 115] on select "[Selecione...] ASG ASG + ASG ++ Auxiliar de Depósito Auxiliar de Depósito + Aux…" at bounding box center [600, 123] width 572 height 17
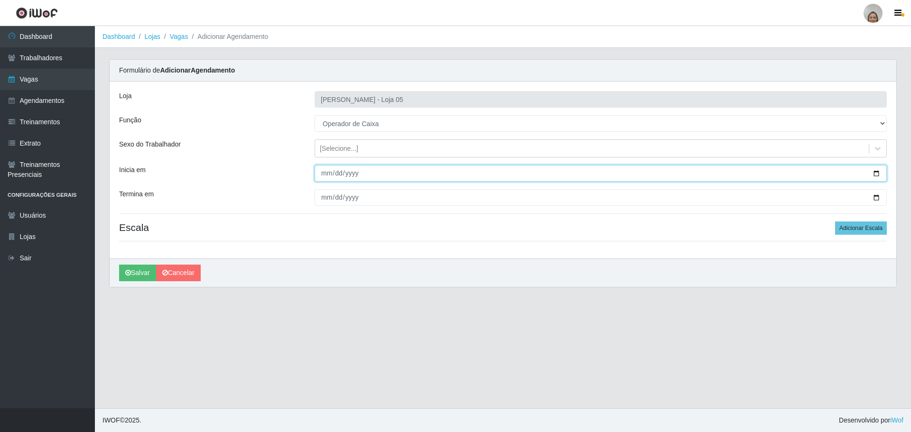
click at [877, 174] on input "Inicia em" at bounding box center [600, 173] width 572 height 17
type input "[DATE]"
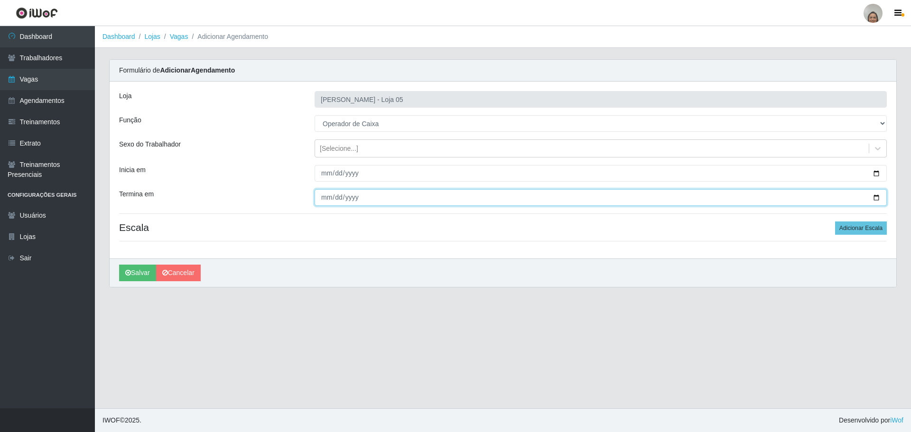
click at [883, 195] on input "Termina em" at bounding box center [600, 197] width 572 height 17
click at [871, 196] on input "Termina em" at bounding box center [600, 197] width 572 height 17
click at [877, 196] on input "Termina em" at bounding box center [600, 197] width 572 height 17
type input "[DATE]"
click at [834, 228] on h4 "Escala Adicionar Escala" at bounding box center [502, 227] width 767 height 12
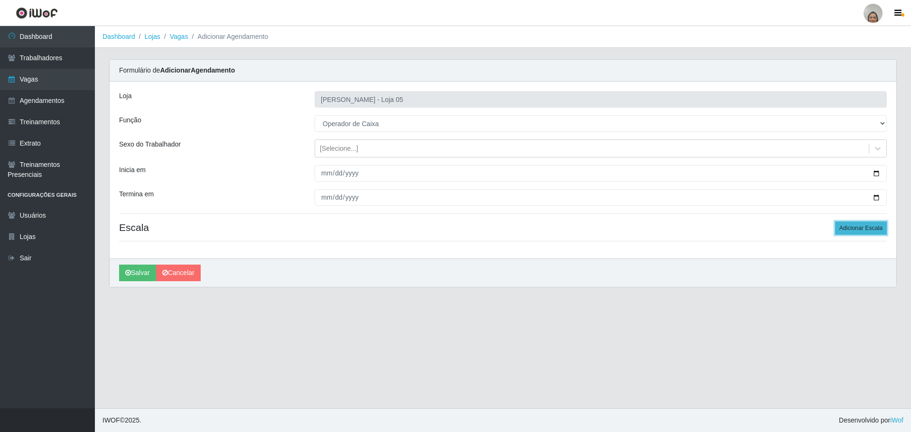
click at [847, 228] on button "Adicionar Escala" at bounding box center [861, 227] width 52 height 13
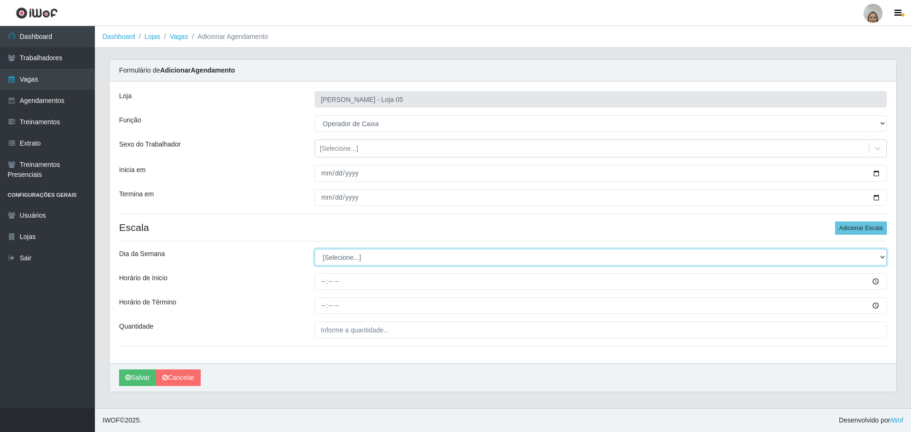
click at [335, 255] on select "[Selecione...] Segunda Terça Quarta Quinta Sexta Sábado Domingo" at bounding box center [600, 257] width 572 height 17
select select "5"
click at [314, 249] on select "[Selecione...] Segunda Terça Quarta Quinta Sexta Sábado Domingo" at bounding box center [600, 257] width 572 height 17
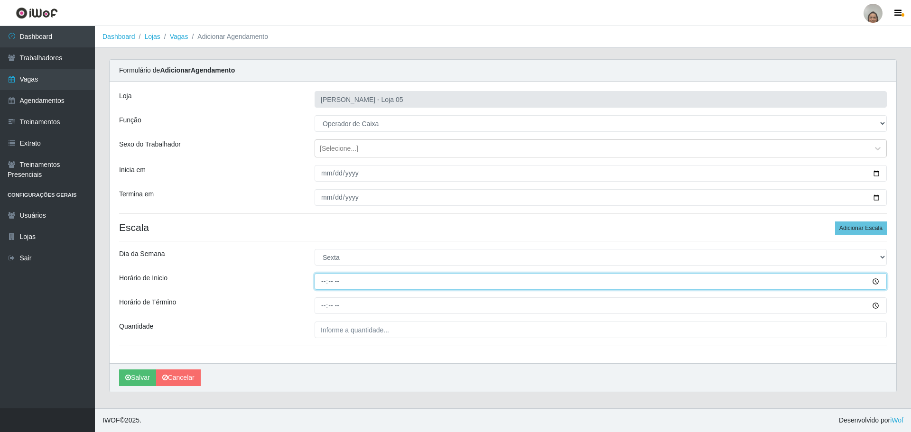
click at [319, 281] on input "Horário de Inicio" at bounding box center [600, 281] width 572 height 17
type input "08:00"
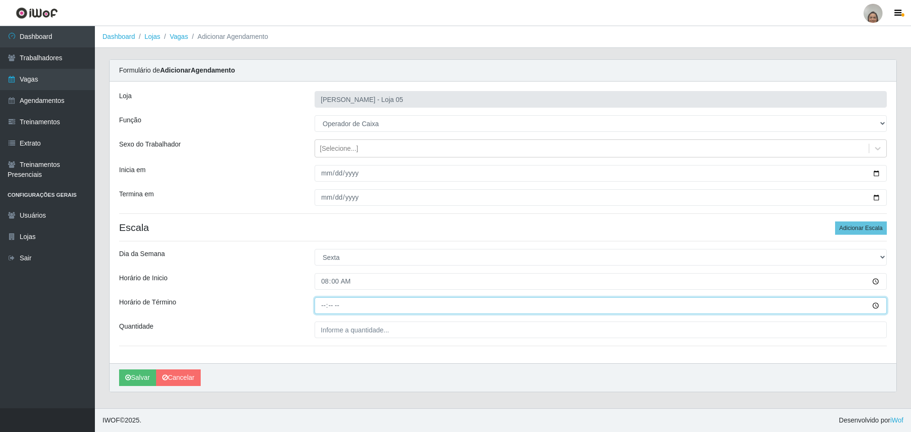
click at [322, 304] on input "Horário de Término" at bounding box center [600, 305] width 572 height 17
type input "14:00"
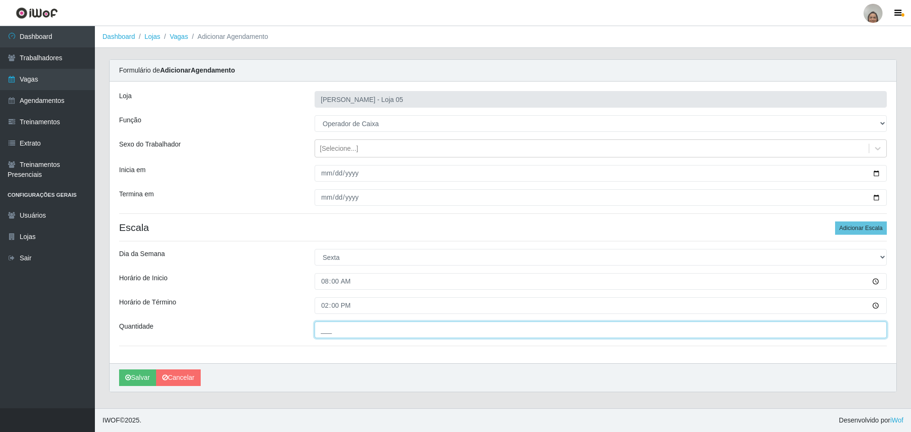
click at [342, 327] on input "___" at bounding box center [600, 330] width 572 height 17
type input "2__"
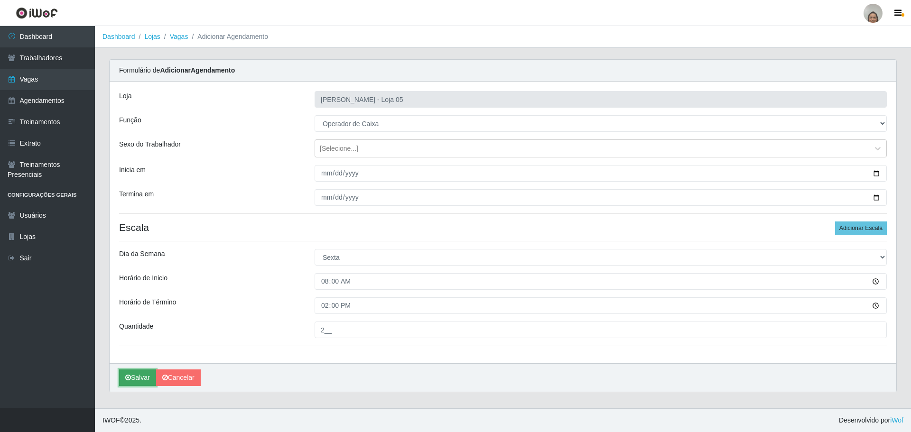
click at [140, 378] on button "Salvar" at bounding box center [137, 377] width 37 height 17
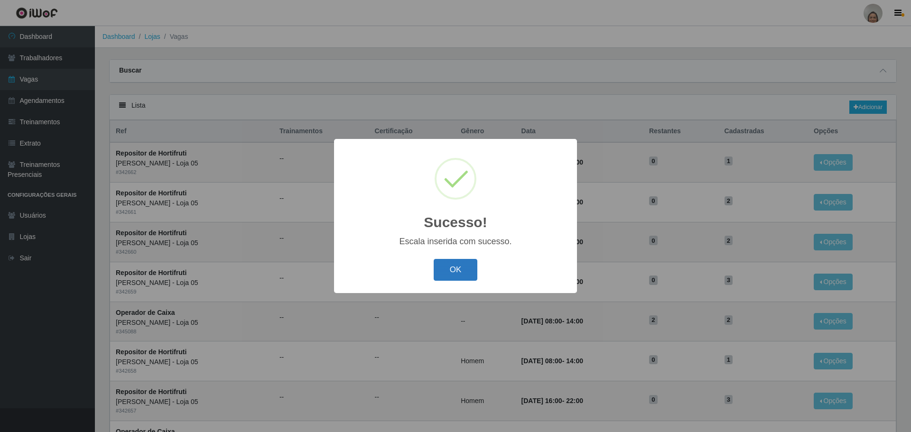
click at [434, 268] on button "OK" at bounding box center [456, 270] width 44 height 22
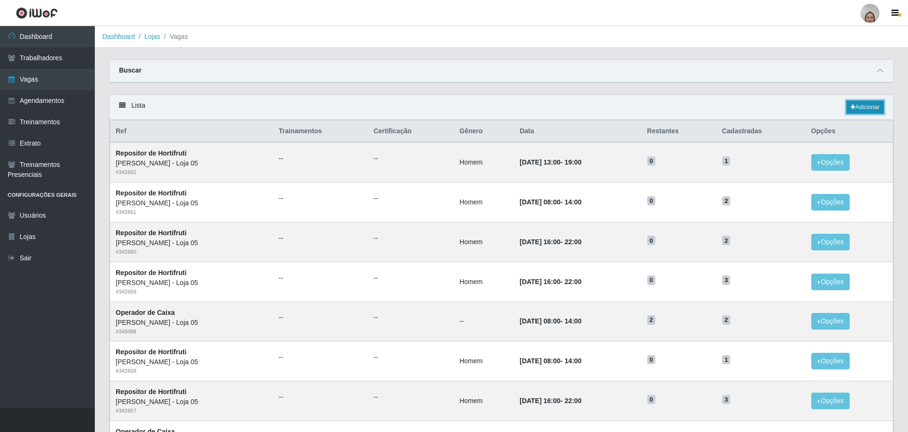
click at [863, 109] on link "Adicionar" at bounding box center [865, 107] width 37 height 13
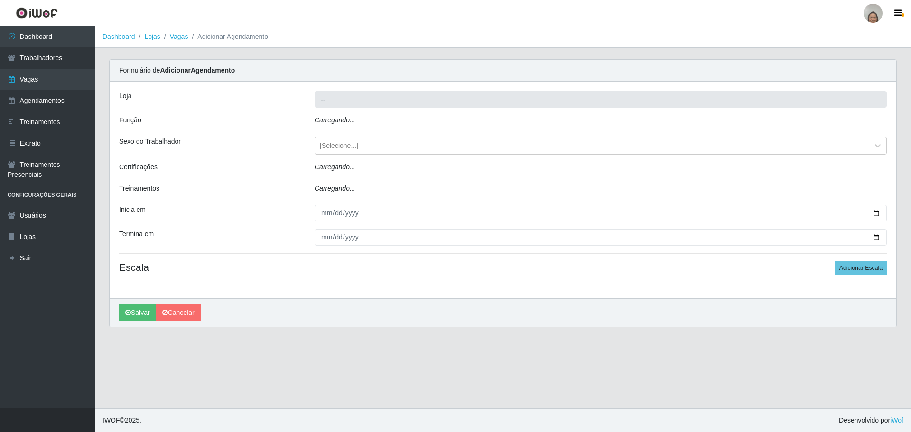
type input "[PERSON_NAME] - Loja 05"
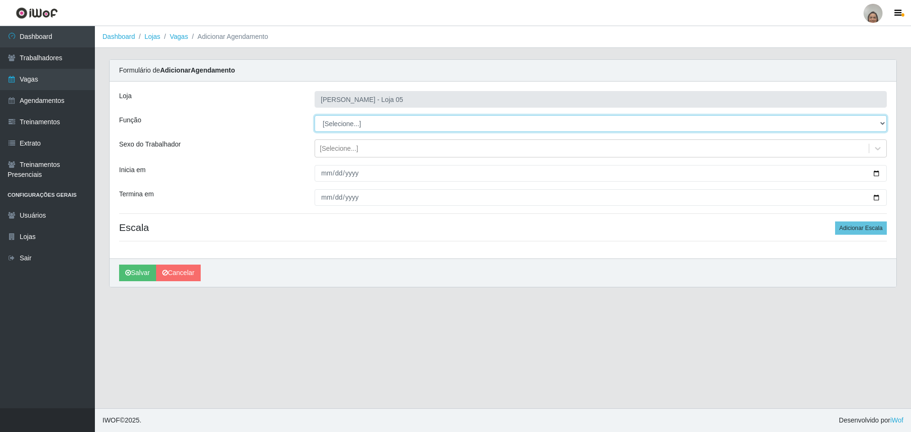
click at [358, 123] on select "[Selecione...] ASG ASG + ASG ++ Auxiliar de Depósito Auxiliar de Depósito + Aux…" at bounding box center [600, 123] width 572 height 17
select select "22"
click at [314, 115] on select "[Selecione...] ASG ASG + ASG ++ Auxiliar de Depósito Auxiliar de Depósito + Aux…" at bounding box center [600, 123] width 572 height 17
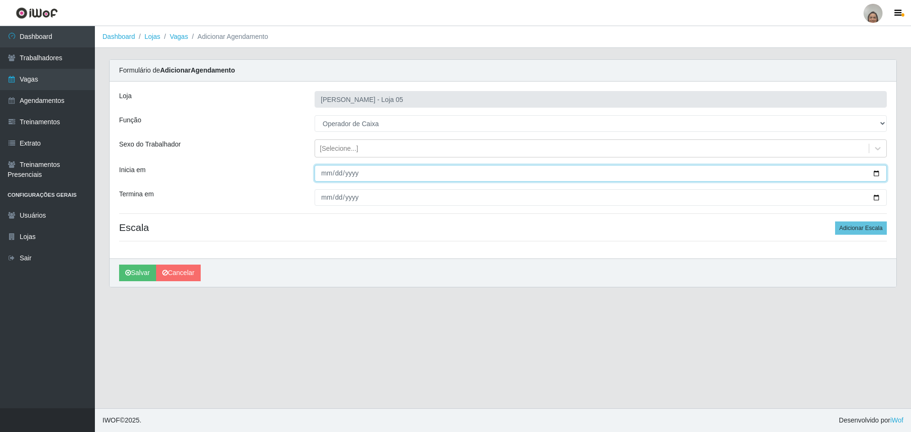
click at [877, 175] on input "Inicia em" at bounding box center [600, 173] width 572 height 17
type input "[DATE]"
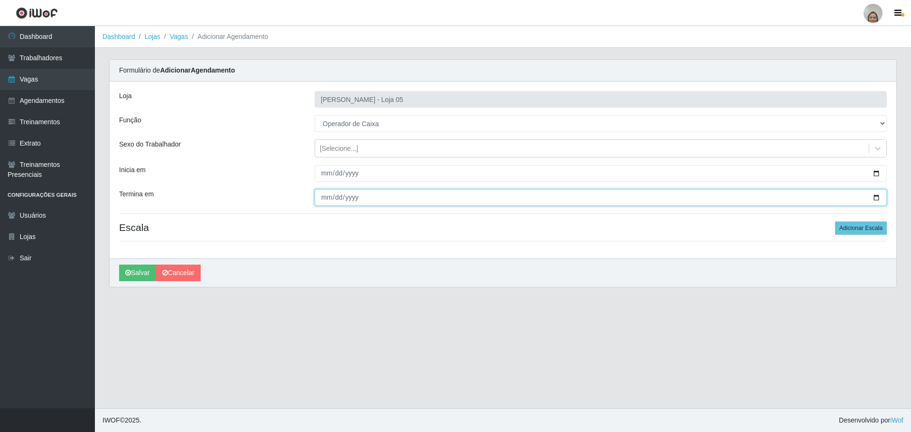
click at [877, 200] on input "Termina em" at bounding box center [600, 197] width 572 height 17
type input "[DATE]"
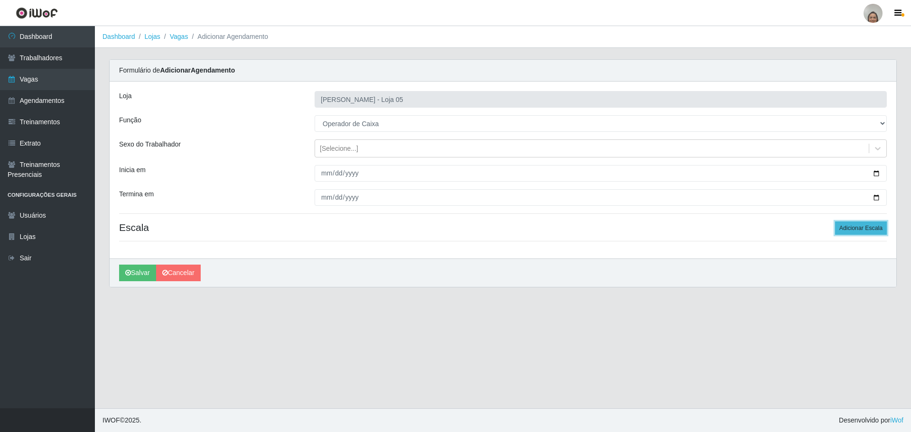
click at [854, 232] on button "Adicionar Escala" at bounding box center [861, 227] width 52 height 13
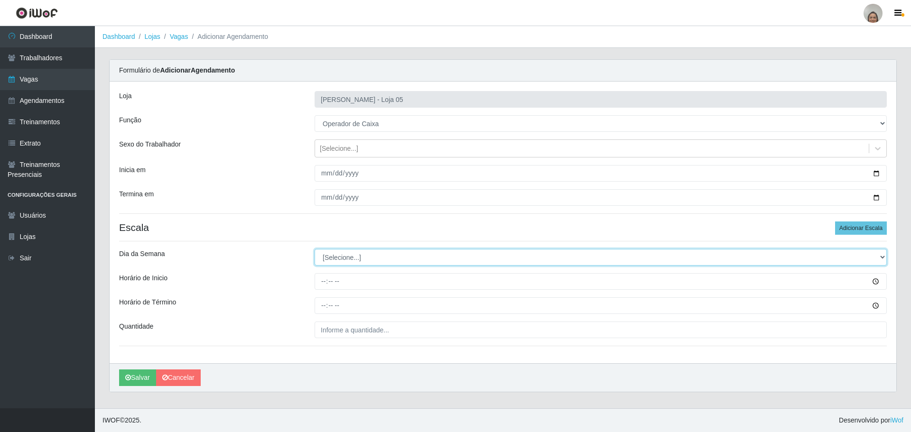
click at [344, 258] on select "[Selecione...] Segunda Terça Quarta Quinta Sexta Sábado Domingo" at bounding box center [600, 257] width 572 height 17
select select "5"
click at [314, 249] on select "[Selecione...] Segunda Terça Quarta Quinta Sexta Sábado Domingo" at bounding box center [600, 257] width 572 height 17
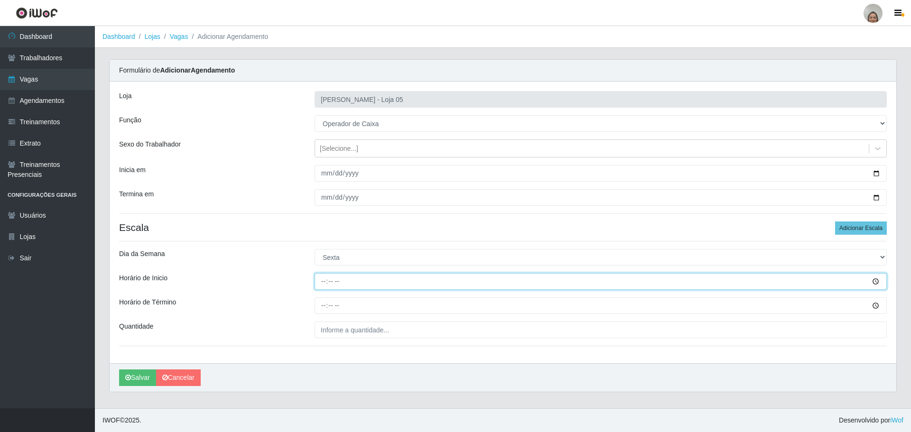
click at [323, 278] on input "Horário de Inicio" at bounding box center [600, 281] width 572 height 17
type input "09:20"
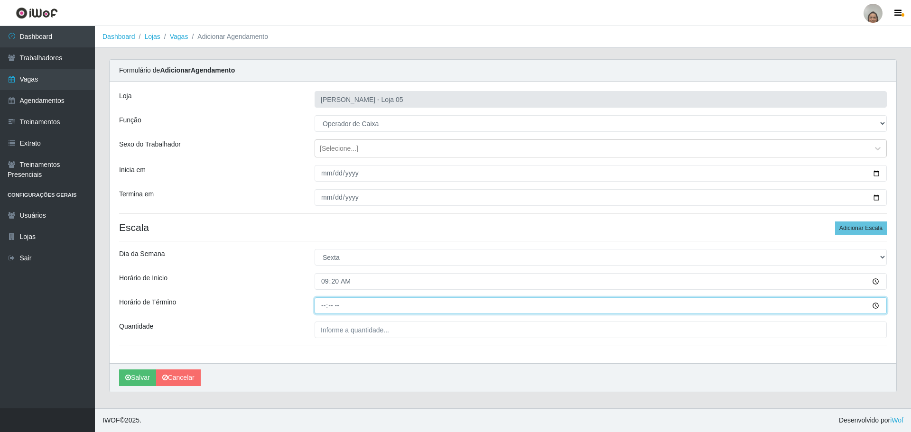
click at [320, 305] on input "Horário de Término" at bounding box center [600, 305] width 572 height 17
type input "15:20"
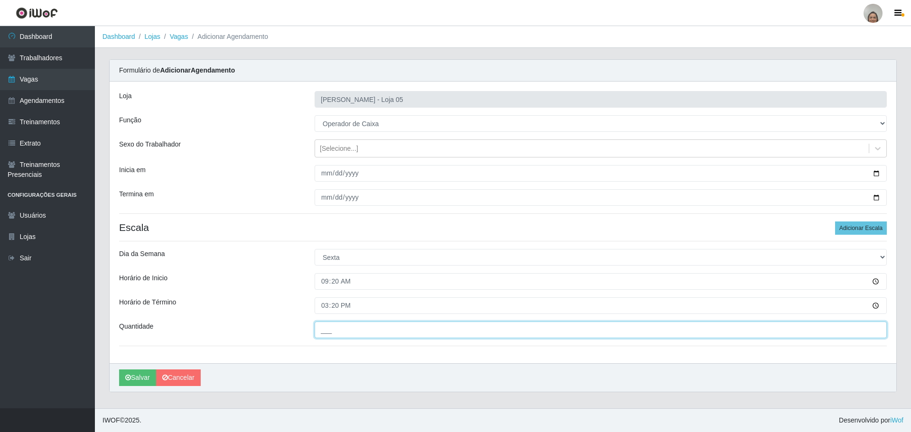
click at [328, 331] on input "___" at bounding box center [600, 330] width 572 height 17
type input "5__"
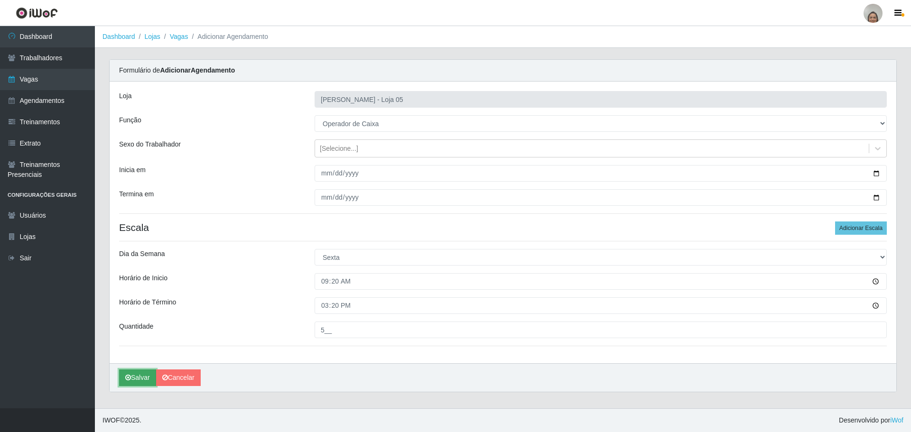
click at [135, 379] on button "Salvar" at bounding box center [137, 377] width 37 height 17
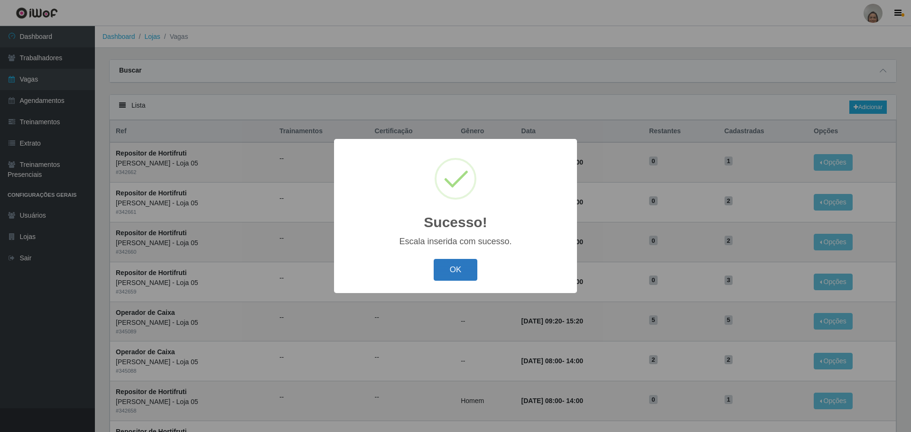
click at [447, 268] on button "OK" at bounding box center [456, 270] width 44 height 22
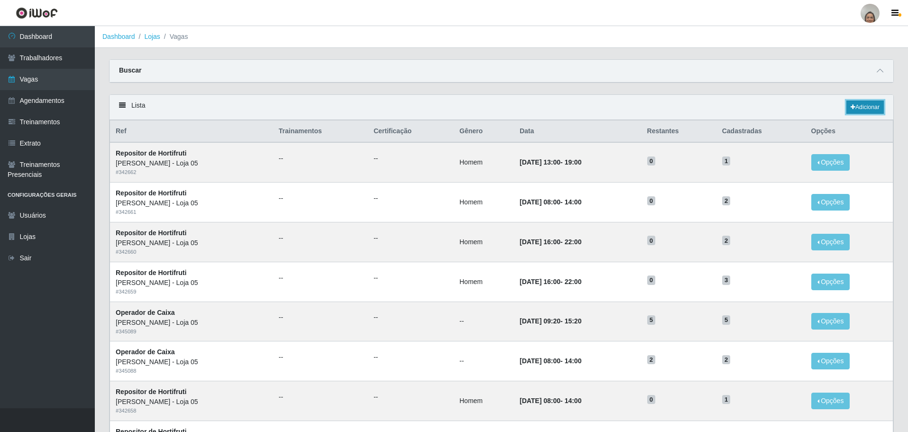
click at [862, 101] on link "Adicionar" at bounding box center [865, 107] width 37 height 13
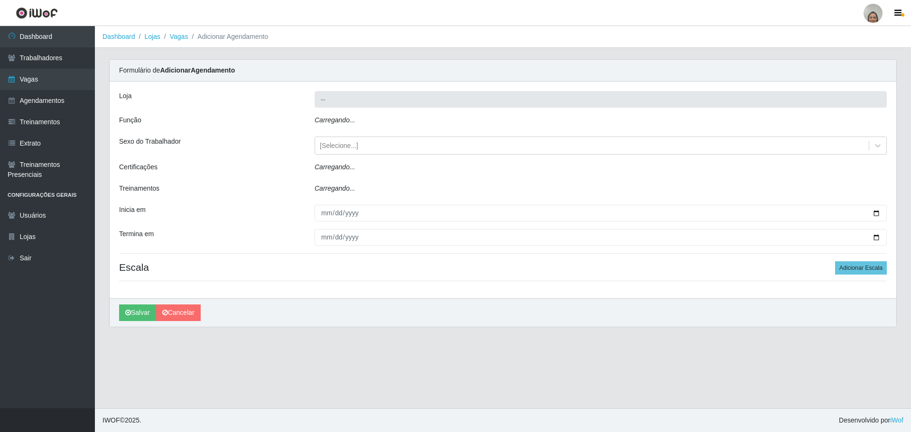
type input "[PERSON_NAME] - Loja 05"
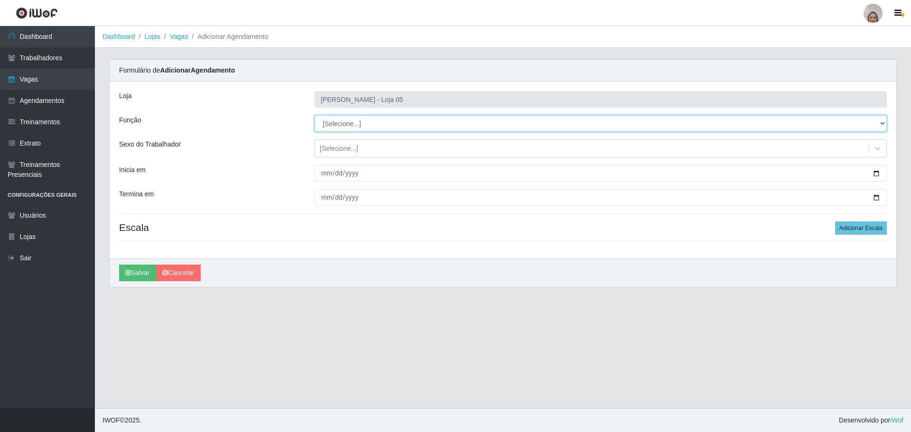
click at [348, 125] on select "[Selecione...] ASG ASG + ASG ++ Auxiliar de Depósito Auxiliar de Depósito + Aux…" at bounding box center [600, 123] width 572 height 17
select select "22"
click at [314, 115] on select "[Selecione...] ASG ASG + ASG ++ Auxiliar de Depósito Auxiliar de Depósito + Aux…" at bounding box center [600, 123] width 572 height 17
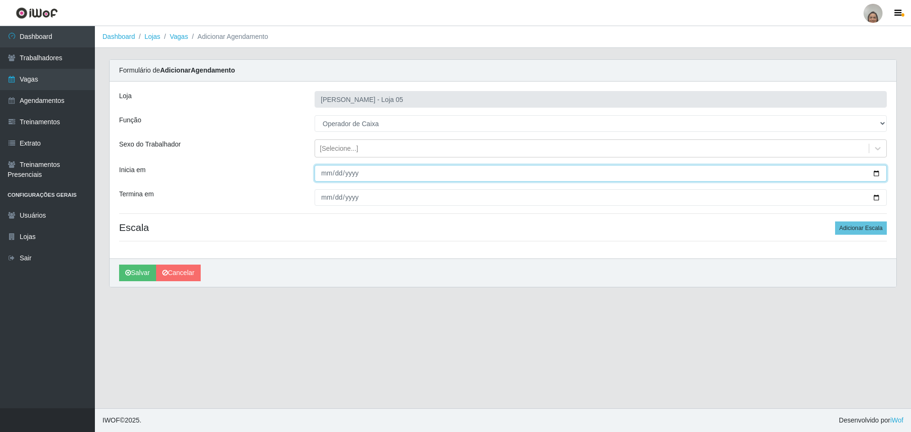
click at [877, 171] on input "Inicia em" at bounding box center [600, 173] width 572 height 17
type input "[DATE]"
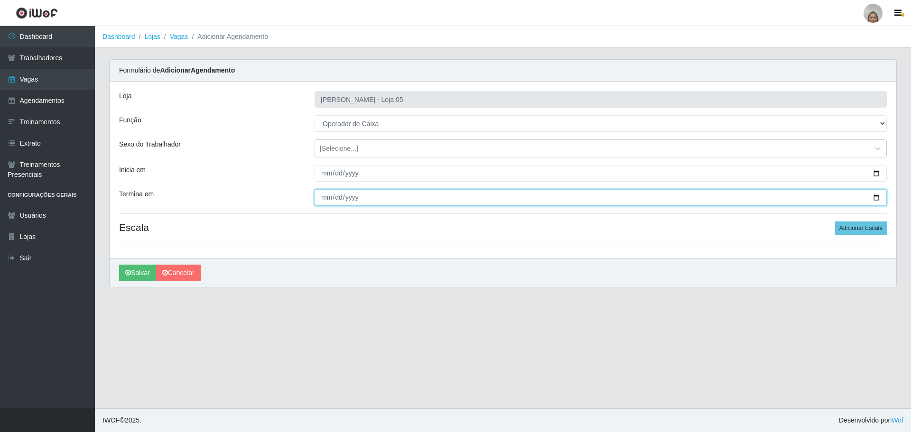
click at [876, 194] on input "Termina em" at bounding box center [600, 197] width 572 height 17
type input "[DATE]"
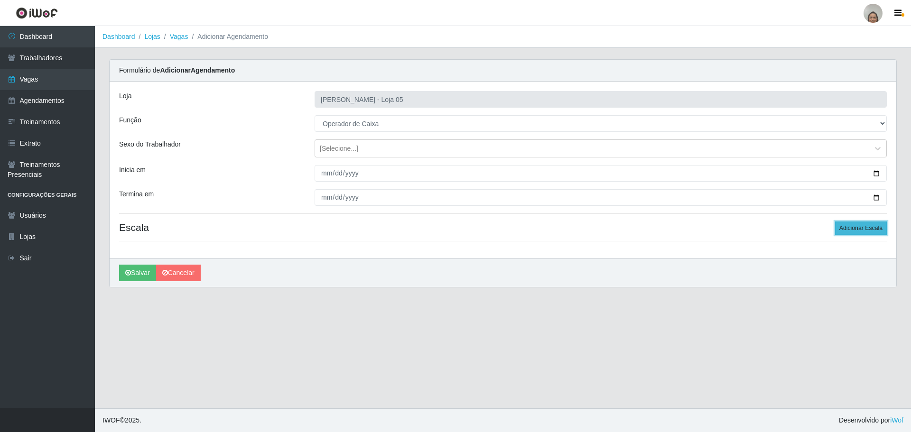
click at [873, 229] on button "Adicionar Escala" at bounding box center [861, 227] width 52 height 13
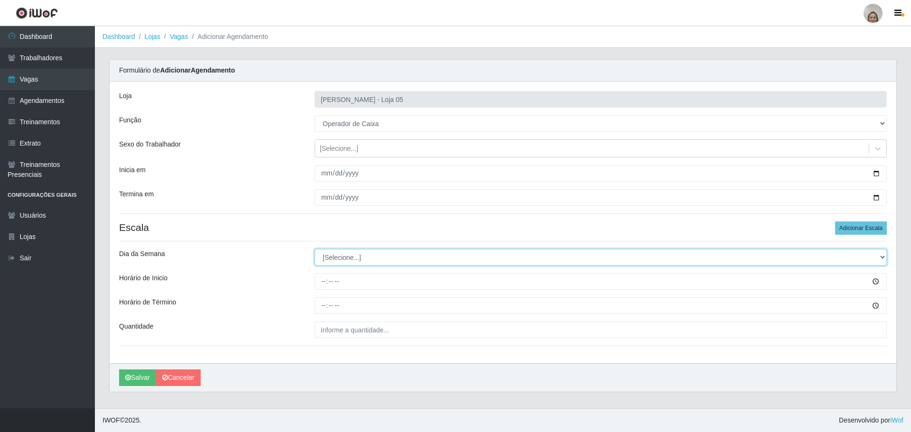
click at [332, 259] on select "[Selecione...] Segunda Terça Quarta Quinta Sexta Sábado Domingo" at bounding box center [600, 257] width 572 height 17
select select "6"
click at [314, 249] on select "[Selecione...] Segunda Terça Quarta Quinta Sexta Sábado Domingo" at bounding box center [600, 257] width 572 height 17
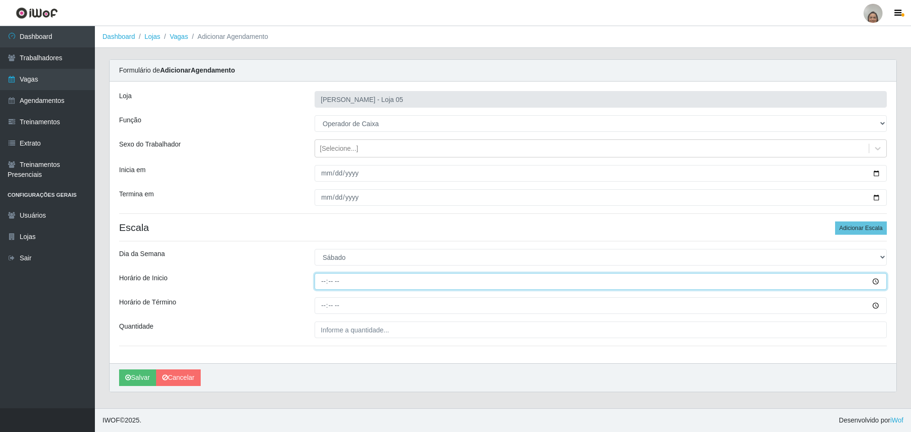
click at [321, 279] on input "Horário de Inicio" at bounding box center [600, 281] width 572 height 17
type input "09:20"
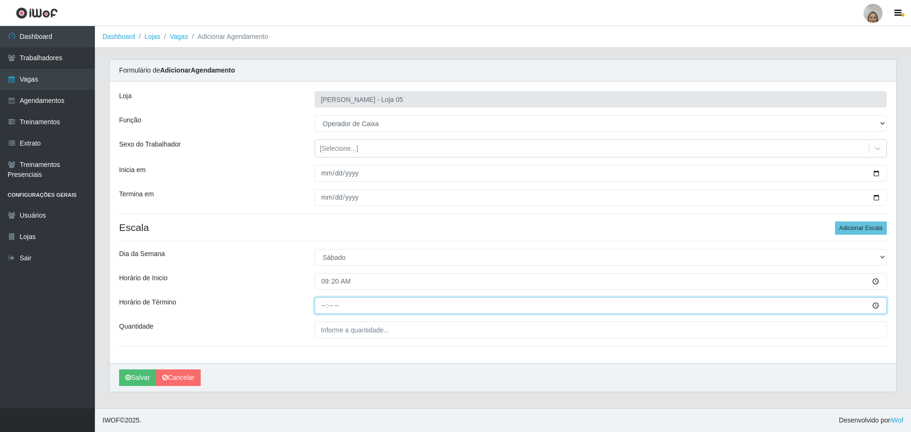
click at [322, 304] on input "Horário de Término" at bounding box center [600, 305] width 572 height 17
type input "15:20"
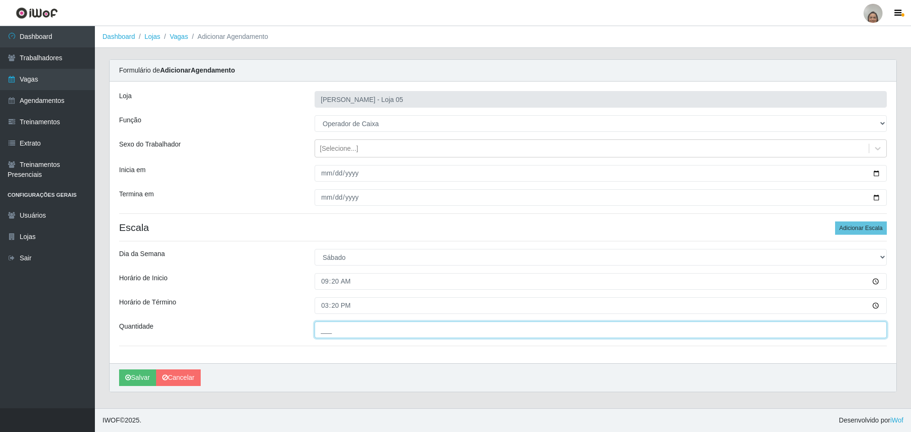
click at [346, 325] on input "___" at bounding box center [600, 330] width 572 height 17
type input "5__"
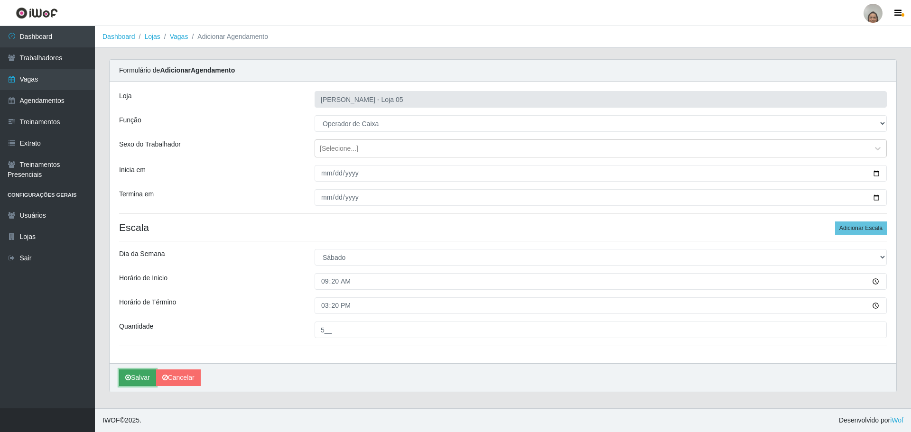
click at [133, 379] on button "Salvar" at bounding box center [137, 377] width 37 height 17
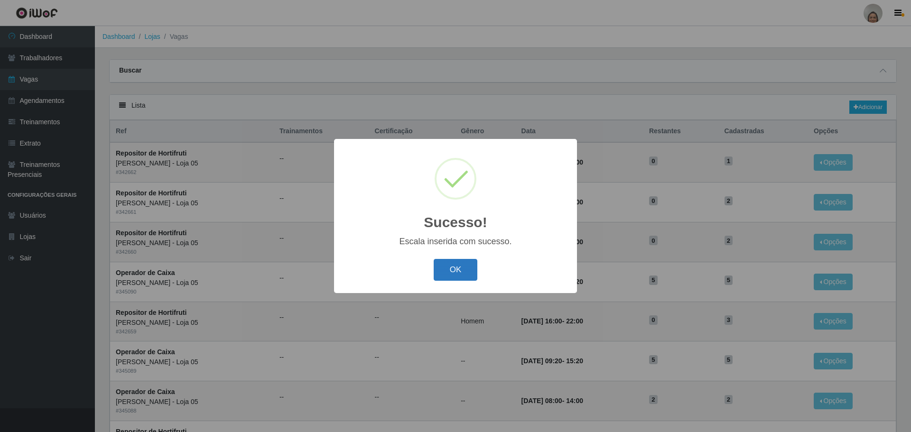
click at [467, 259] on button "OK" at bounding box center [456, 270] width 44 height 22
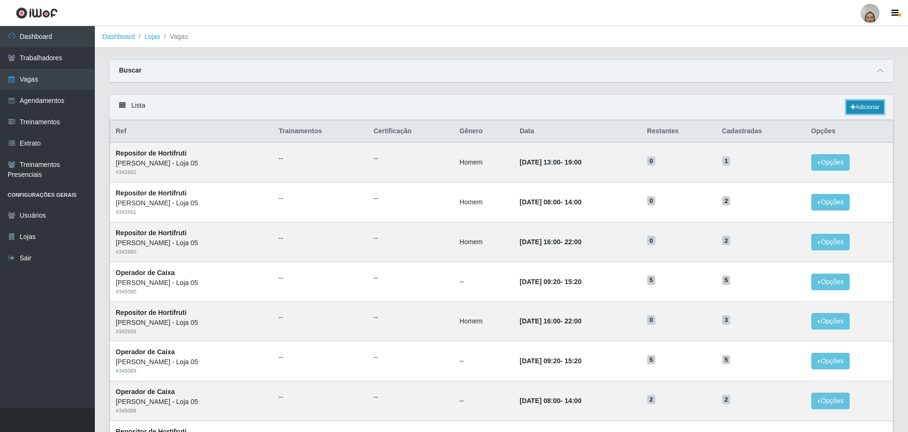
click at [871, 106] on link "Adicionar" at bounding box center [865, 107] width 37 height 13
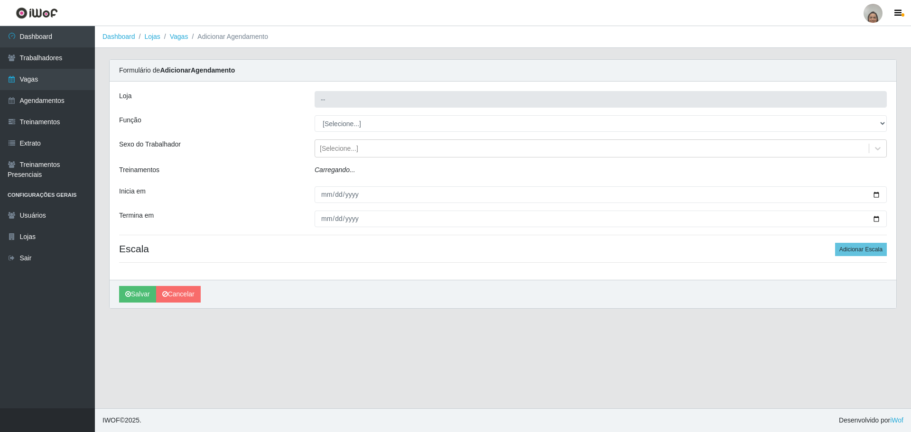
type input "[PERSON_NAME] - Loja 05"
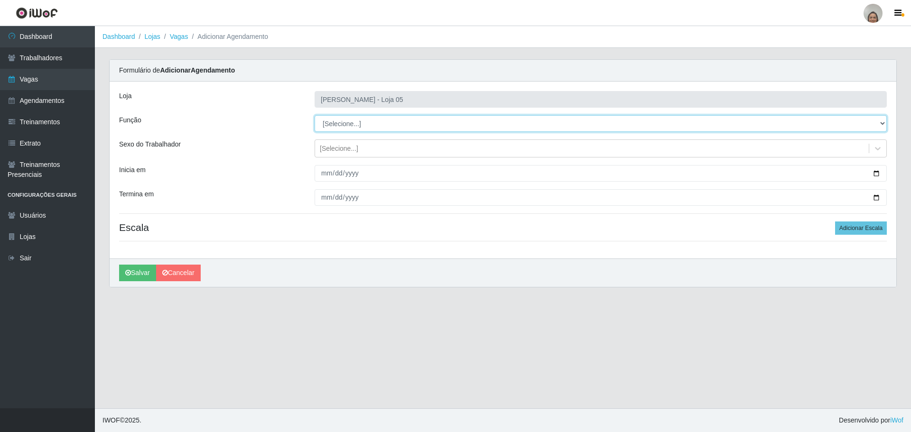
click at [343, 127] on select "[Selecione...] ASG ASG + ASG ++ Auxiliar de Depósito Auxiliar de Depósito + Aux…" at bounding box center [600, 123] width 572 height 17
select select "22"
click at [314, 115] on select "[Selecione...] ASG ASG + ASG ++ Auxiliar de Depósito Auxiliar de Depósito + Aux…" at bounding box center [600, 123] width 572 height 17
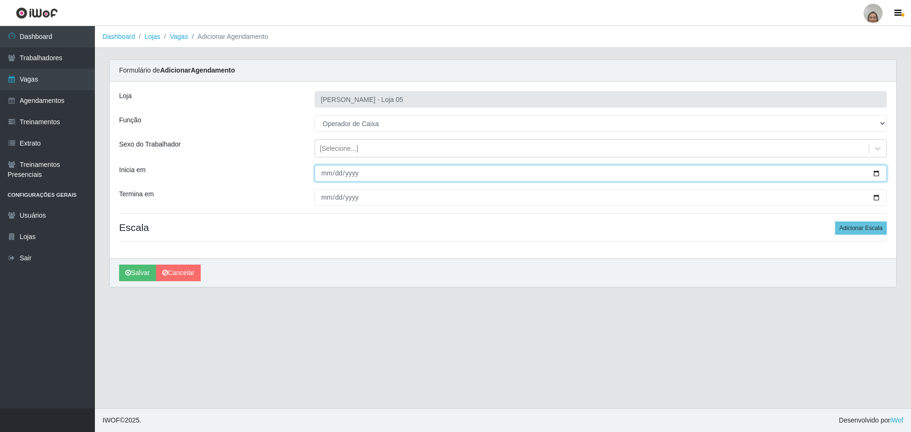
click at [878, 174] on input "Inicia em" at bounding box center [600, 173] width 572 height 17
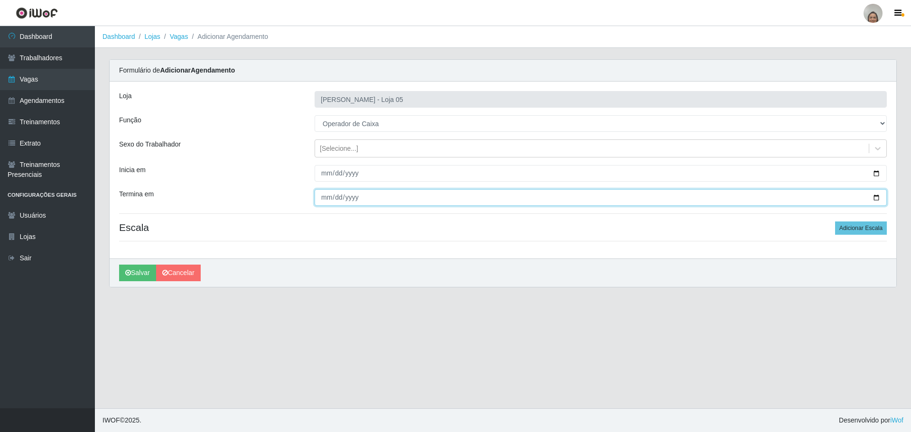
click at [873, 198] on input "Termina em" at bounding box center [600, 197] width 572 height 17
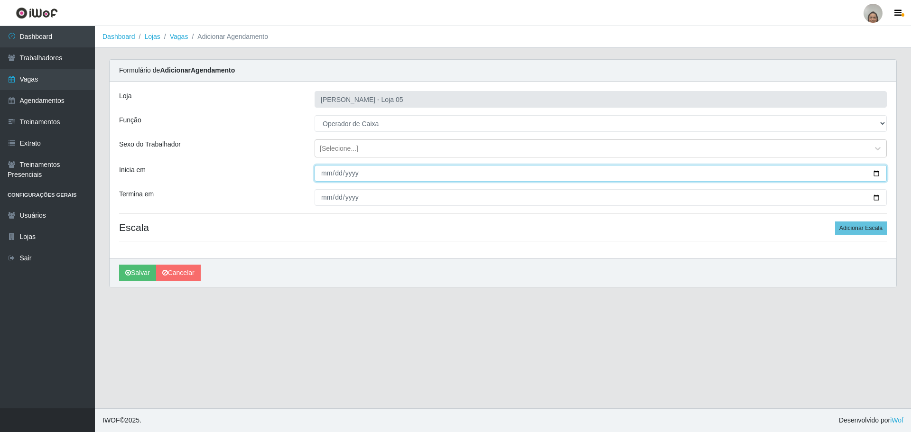
click at [878, 172] on input "[DATE]" at bounding box center [600, 173] width 572 height 17
type input "[DATE]"
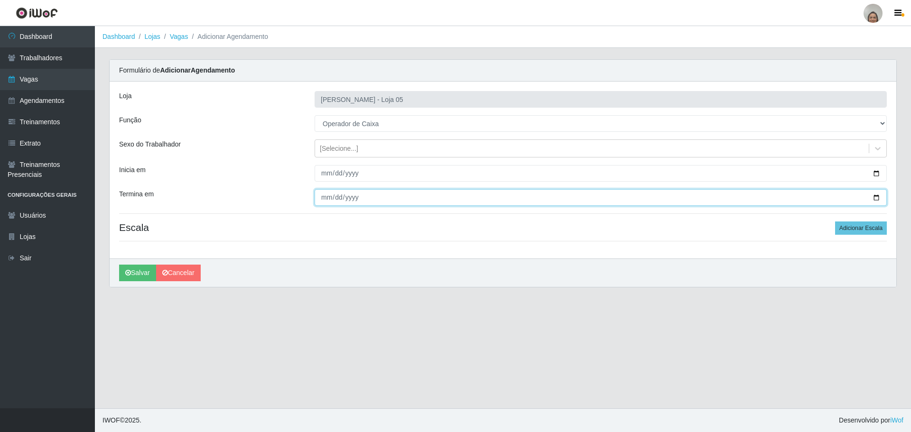
click at [878, 197] on input "Termina em" at bounding box center [600, 197] width 572 height 17
type input "[DATE]"
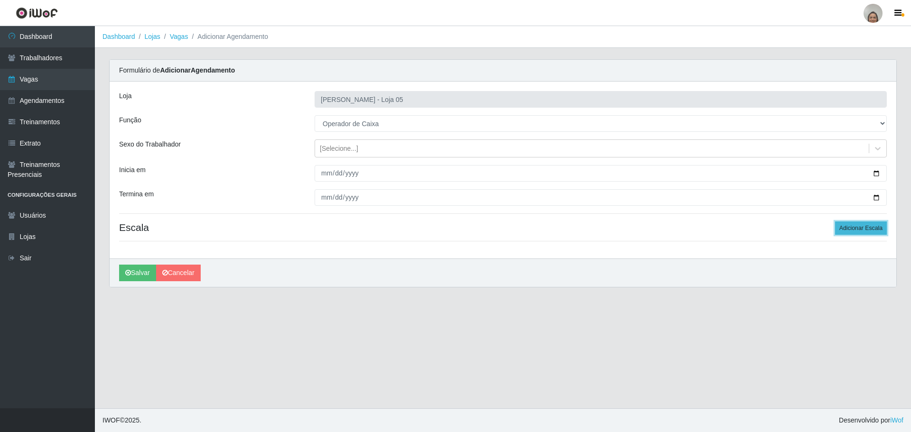
click at [847, 229] on button "Adicionar Escala" at bounding box center [861, 227] width 52 height 13
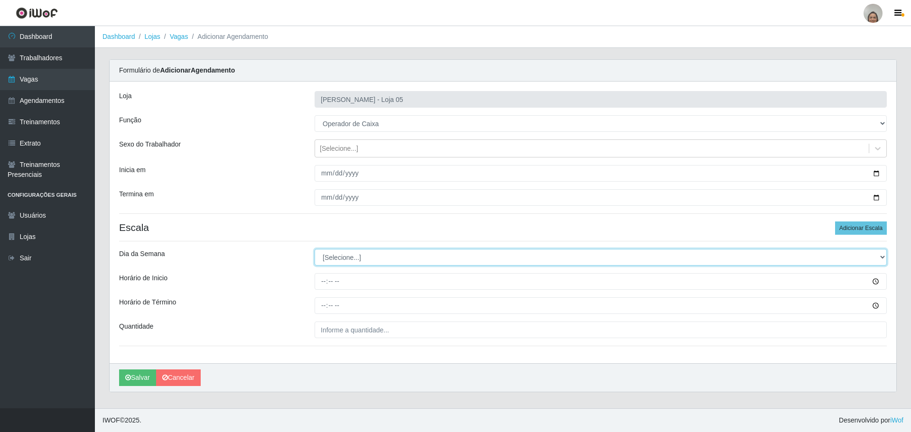
drag, startPoint x: 339, startPoint y: 258, endPoint x: 344, endPoint y: 253, distance: 7.1
click at [339, 258] on select "[Selecione...] Segunda Terça Quarta Quinta Sexta Sábado Domingo" at bounding box center [600, 257] width 572 height 17
select select "1"
click at [314, 249] on select "[Selecione...] Segunda Terça Quarta Quinta Sexta Sábado Domingo" at bounding box center [600, 257] width 572 height 17
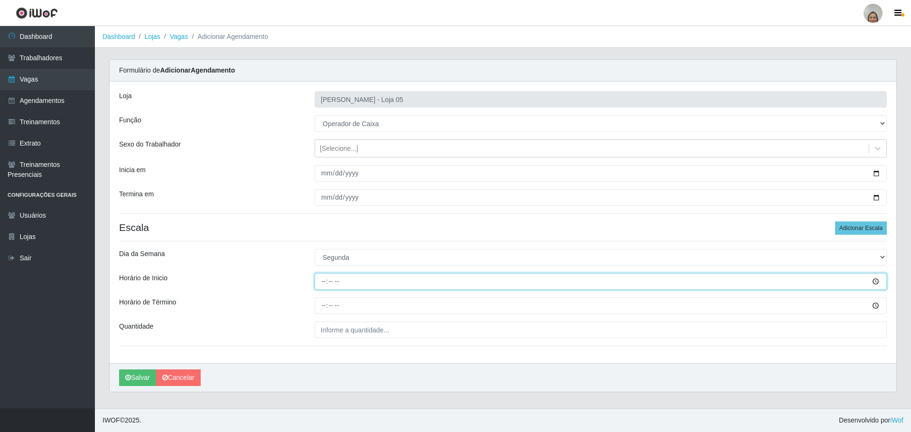
click at [321, 280] on input "Horário de Inicio" at bounding box center [600, 281] width 572 height 17
type input "09:20"
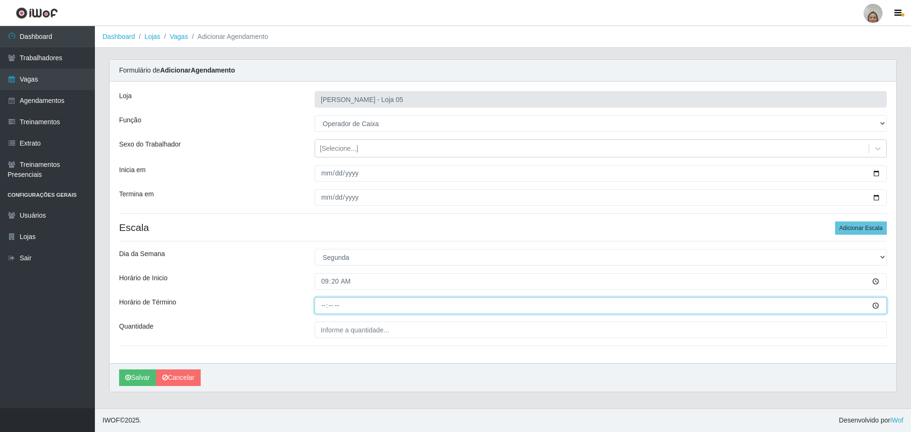
click at [323, 305] on input "Horário de Término" at bounding box center [600, 305] width 572 height 17
type input "15:20"
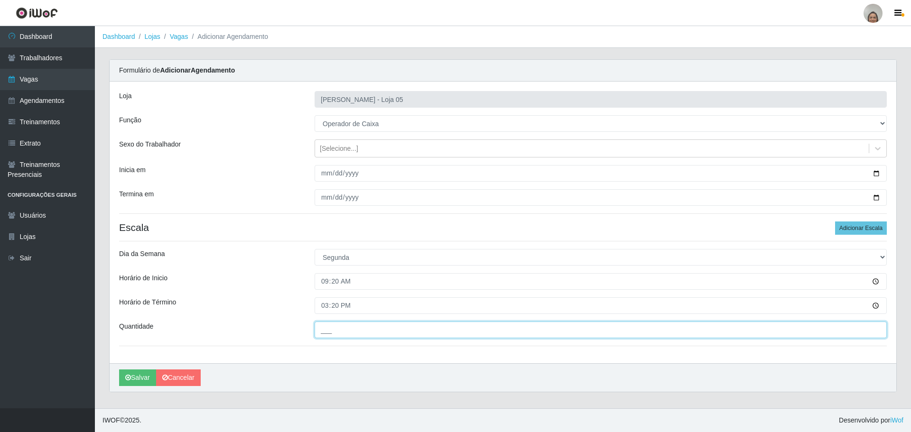
click at [354, 333] on input "___" at bounding box center [600, 330] width 572 height 17
type input "3__"
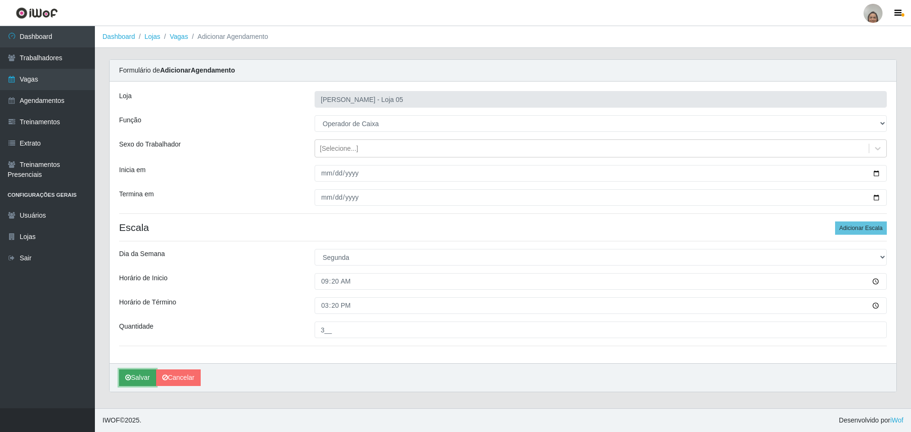
click at [134, 378] on button "Salvar" at bounding box center [137, 377] width 37 height 17
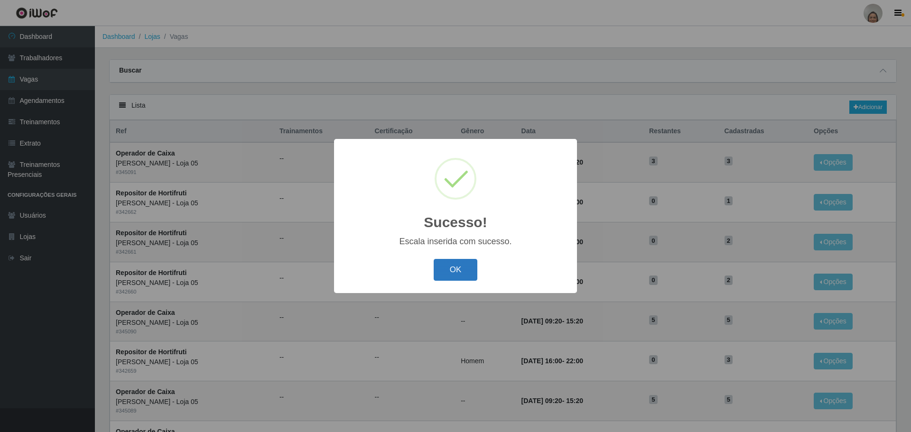
click at [441, 269] on button "OK" at bounding box center [456, 270] width 44 height 22
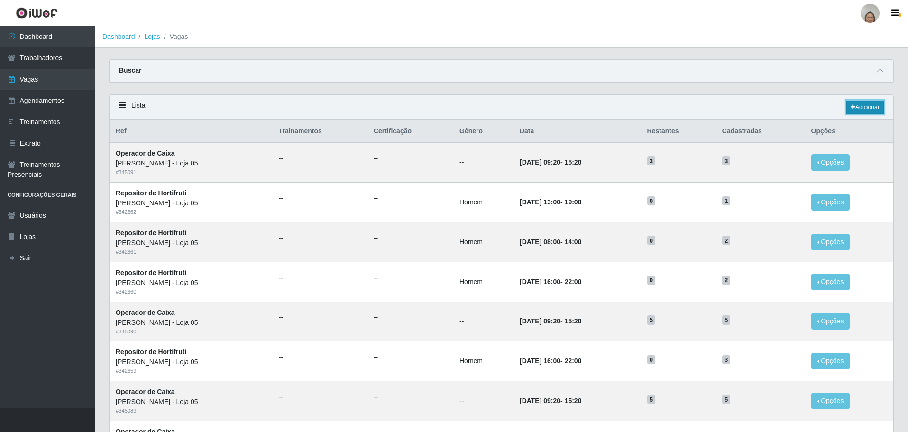
click at [869, 105] on link "Adicionar" at bounding box center [865, 107] width 37 height 13
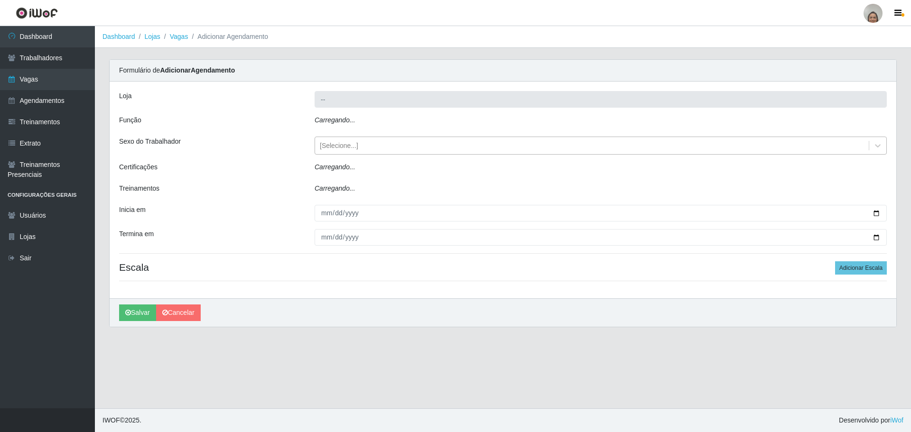
type input "[PERSON_NAME] - Loja 05"
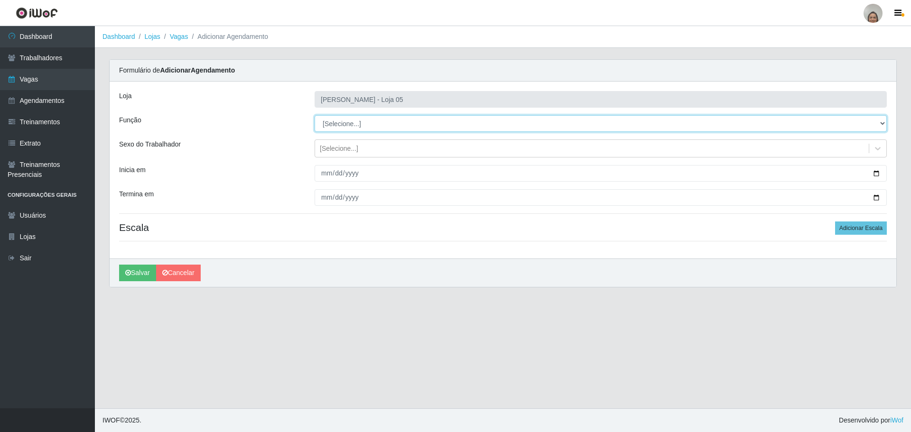
click at [349, 122] on select "[Selecione...] ASG ASG + ASG ++ Auxiliar de Depósito Auxiliar de Depósito + Aux…" at bounding box center [600, 123] width 572 height 17
select select "22"
click at [314, 115] on select "[Selecione...] ASG ASG + ASG ++ Auxiliar de Depósito Auxiliar de Depósito + Aux…" at bounding box center [600, 123] width 572 height 17
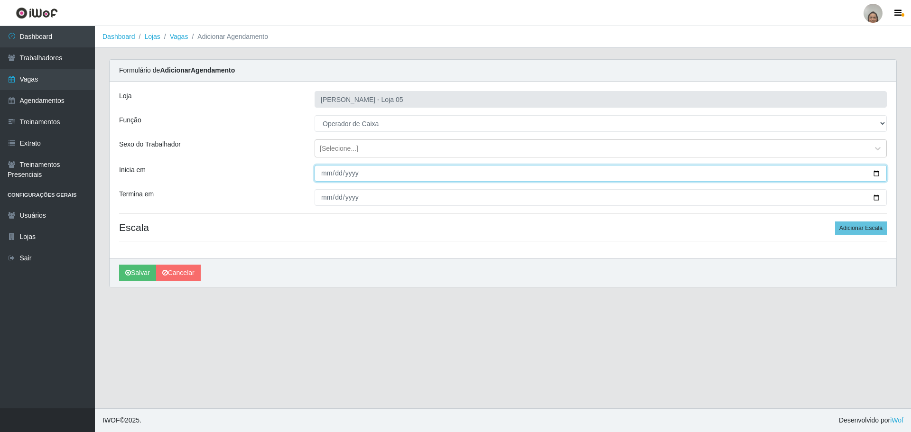
click at [876, 173] on input "Inicia em" at bounding box center [600, 173] width 572 height 17
type input "[DATE]"
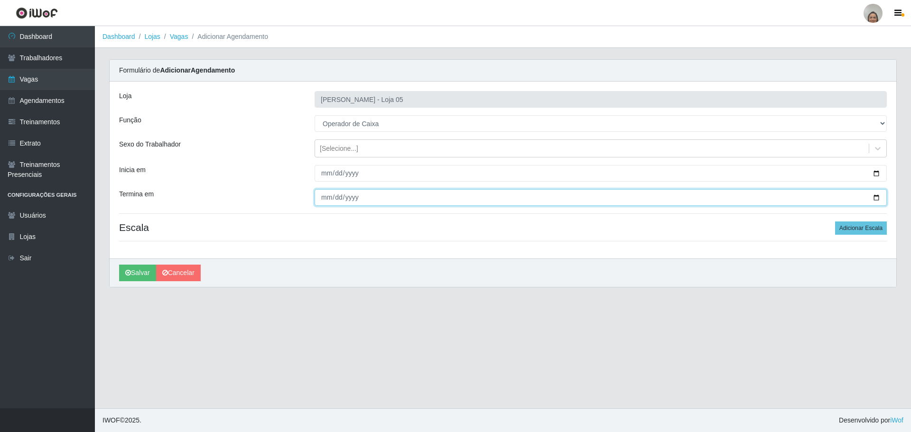
click at [875, 196] on input "Termina em" at bounding box center [600, 197] width 572 height 17
type input "[DATE]"
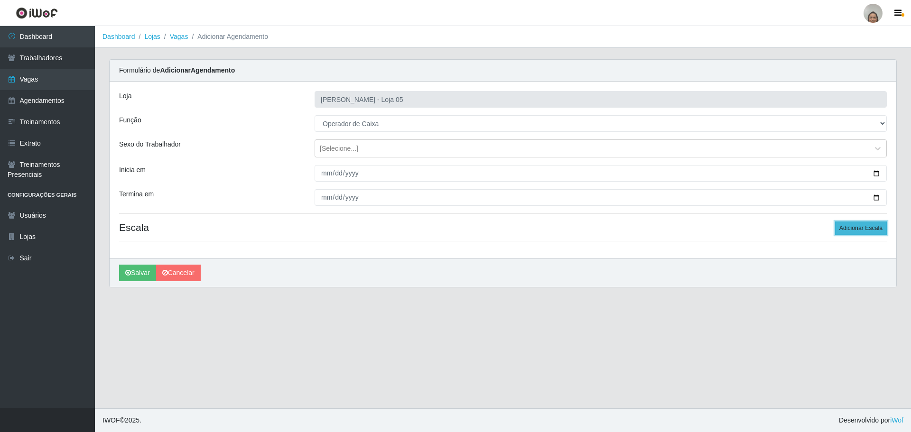
click at [853, 225] on button "Adicionar Escala" at bounding box center [861, 227] width 52 height 13
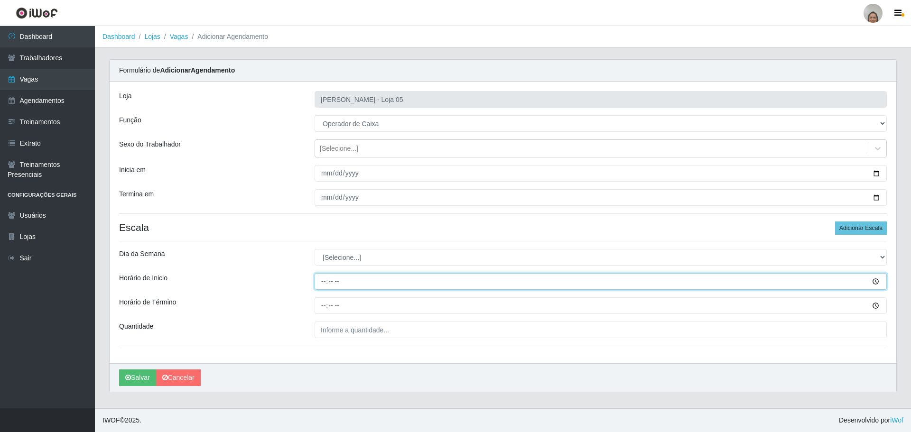
click at [322, 278] on input "Horário de Inicio" at bounding box center [600, 281] width 572 height 17
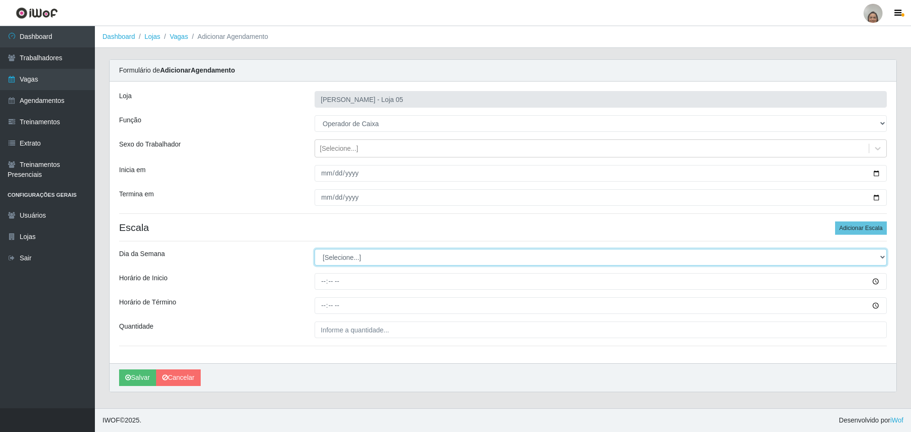
click at [350, 258] on select "[Selecione...] Segunda Terça Quarta Quinta Sexta Sábado Domingo" at bounding box center [600, 257] width 572 height 17
select select "4"
click at [314, 249] on select "[Selecione...] Segunda Terça Quarta Quinta Sexta Sábado Domingo" at bounding box center [600, 257] width 572 height 17
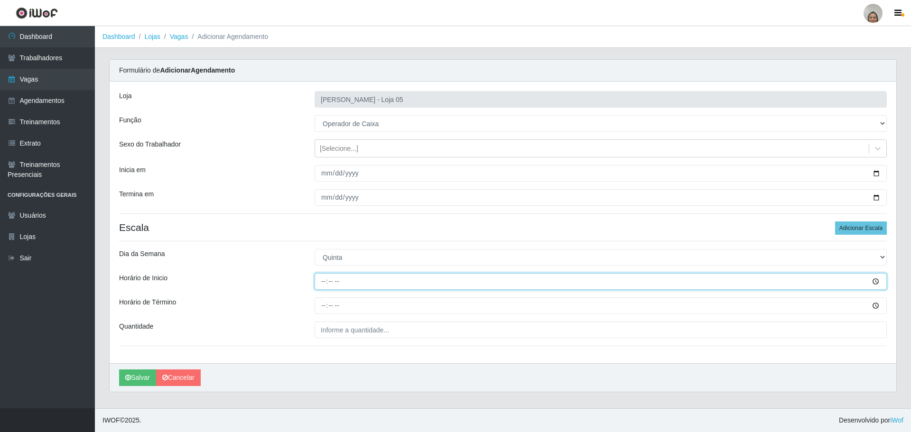
click at [320, 277] on input "Horário de Inicio" at bounding box center [600, 281] width 572 height 17
type input "16:20"
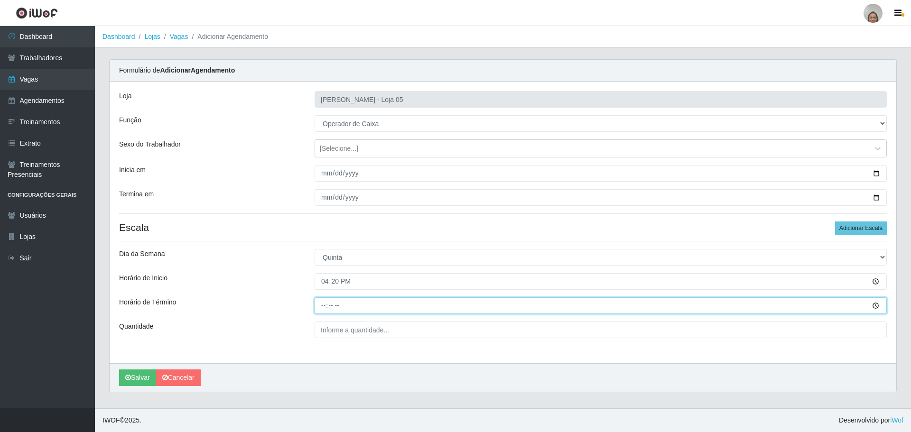
drag, startPoint x: 321, startPoint y: 303, endPoint x: 307, endPoint y: 301, distance: 13.9
click at [317, 303] on input "Horário de Término" at bounding box center [600, 305] width 572 height 17
type input "22:20"
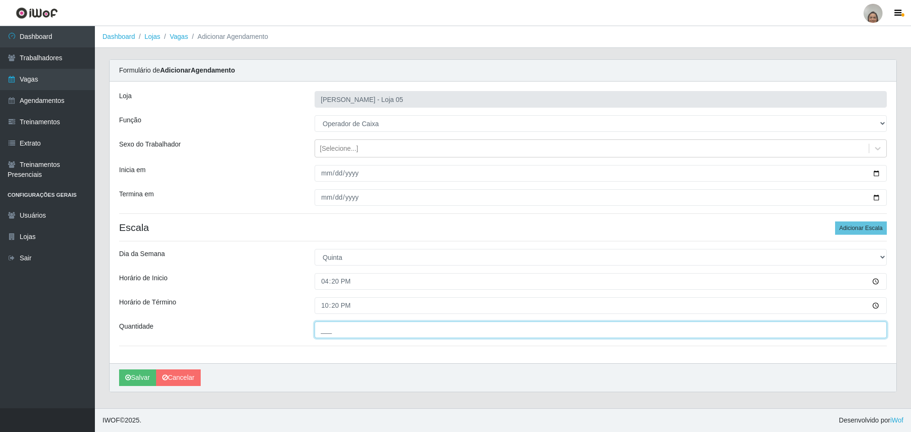
click at [342, 332] on input "___" at bounding box center [600, 330] width 572 height 17
type input "2__"
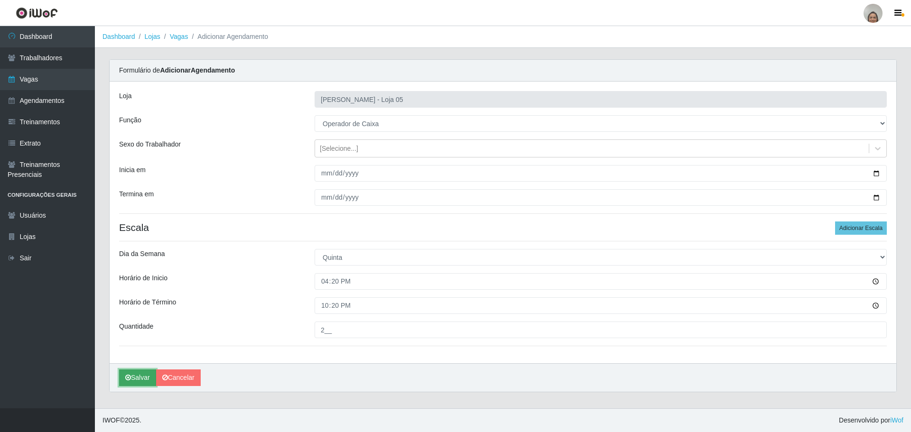
click at [132, 381] on button "Salvar" at bounding box center [137, 377] width 37 height 17
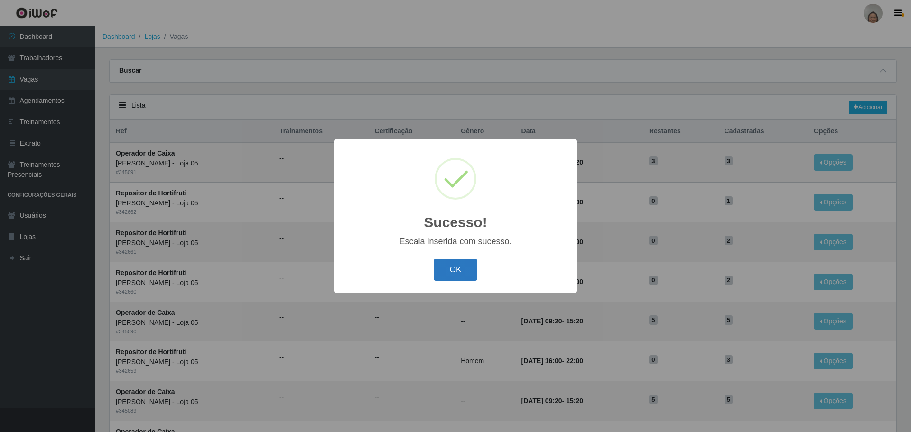
click at [447, 273] on button "OK" at bounding box center [456, 270] width 44 height 22
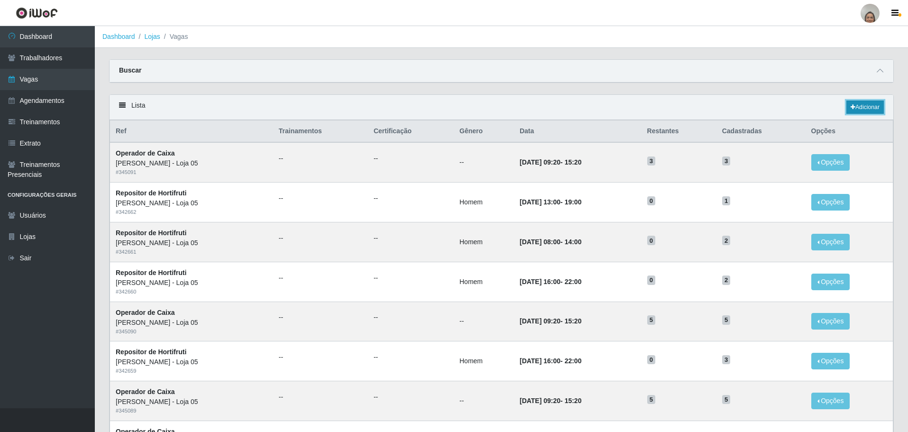
click at [870, 108] on link "Adicionar" at bounding box center [865, 107] width 37 height 13
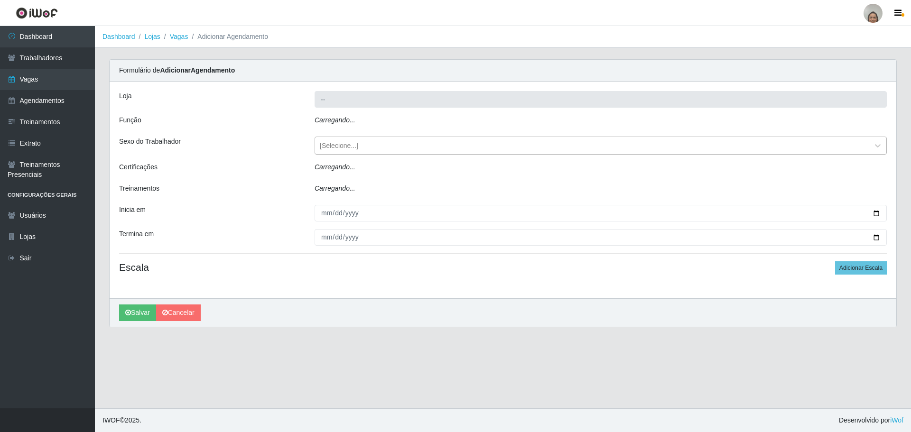
type input "[PERSON_NAME] - Loja 05"
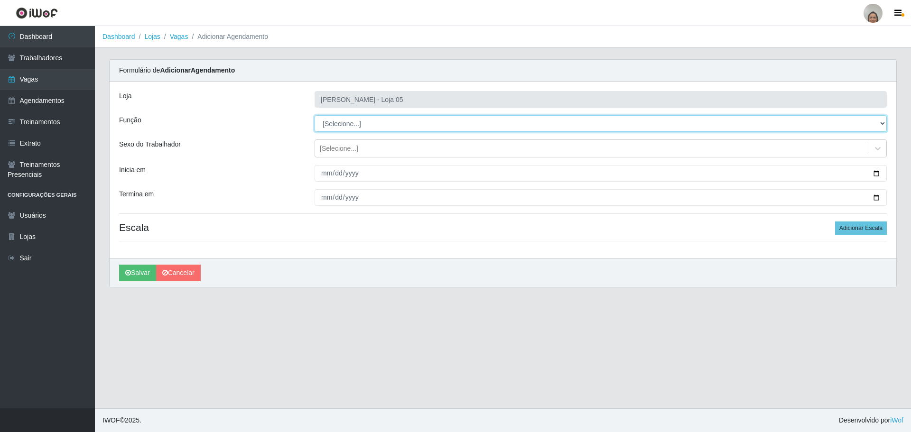
click at [369, 122] on select "[Selecione...] ASG ASG + ASG ++ Auxiliar de Depósito Auxiliar de Depósito + Aux…" at bounding box center [600, 123] width 572 height 17
select select "22"
click at [314, 115] on select "[Selecione...] ASG ASG + ASG ++ Auxiliar de Depósito Auxiliar de Depósito + Aux…" at bounding box center [600, 123] width 572 height 17
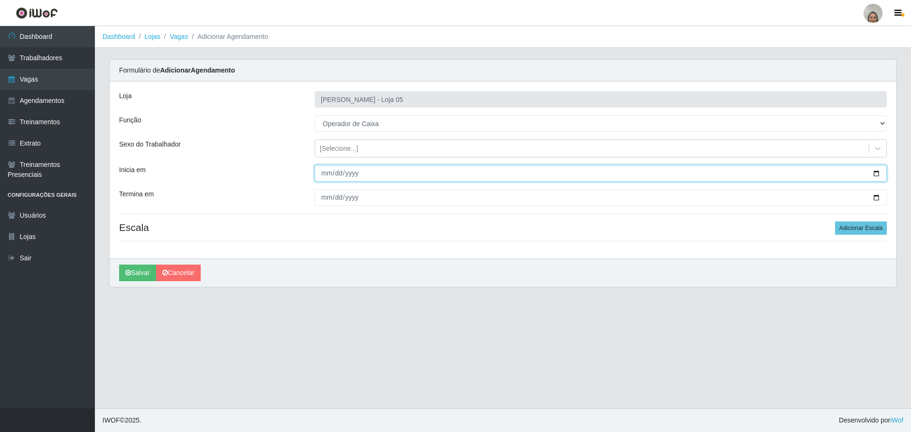
click at [878, 176] on input "Inicia em" at bounding box center [600, 173] width 572 height 17
type input "[DATE]"
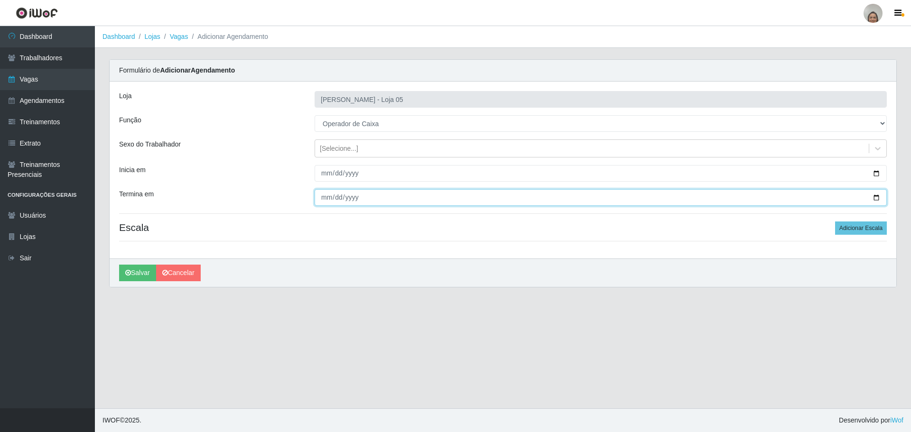
click at [878, 197] on input "Termina em" at bounding box center [600, 197] width 572 height 17
type input "[DATE]"
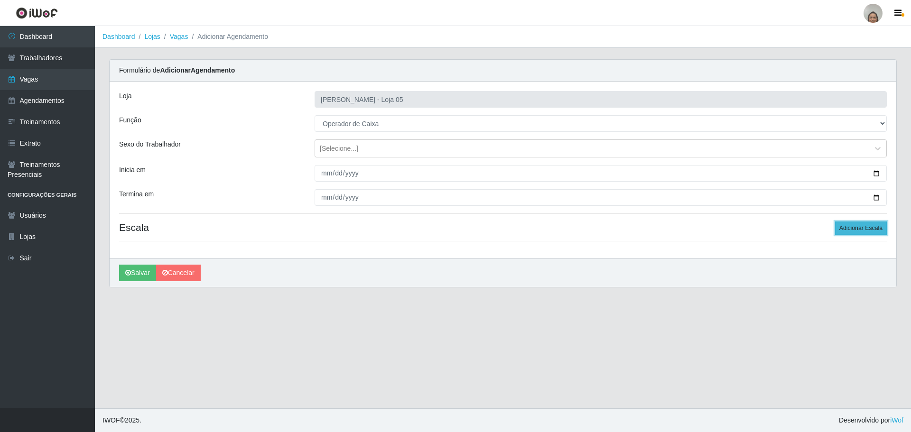
click at [869, 224] on button "Adicionar Escala" at bounding box center [861, 227] width 52 height 13
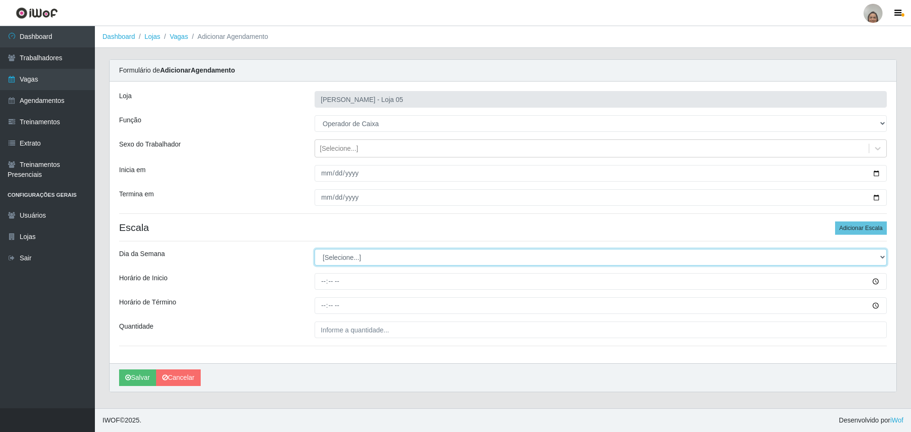
click at [337, 259] on select "[Selecione...] Segunda Terça Quarta Quinta Sexta Sábado Domingo" at bounding box center [600, 257] width 572 height 17
select select "5"
click at [314, 249] on select "[Selecione...] Segunda Terça Quarta Quinta Sexta Sábado Domingo" at bounding box center [600, 257] width 572 height 17
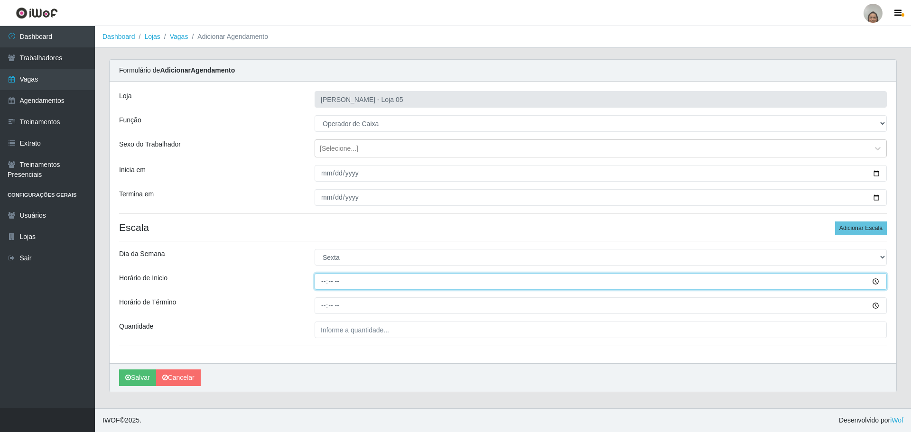
click at [320, 280] on input "Horário de Inicio" at bounding box center [600, 281] width 572 height 17
type input "16:20"
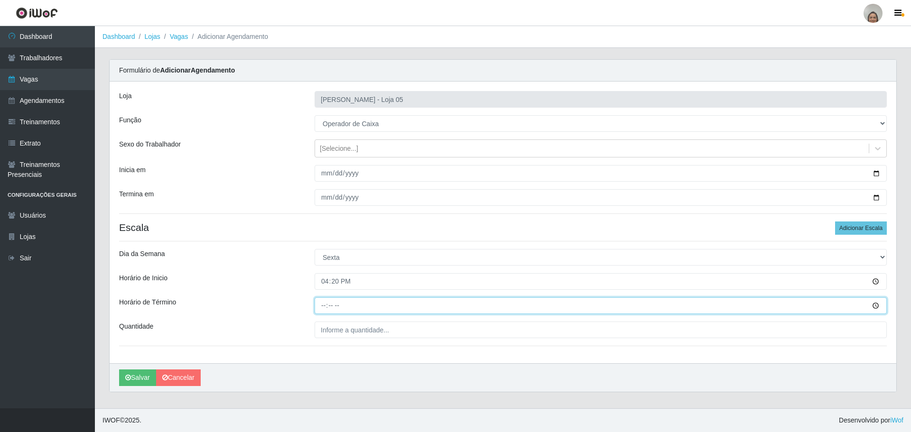
click at [318, 310] on input "Horário de Término" at bounding box center [600, 305] width 572 height 17
type input "22:20"
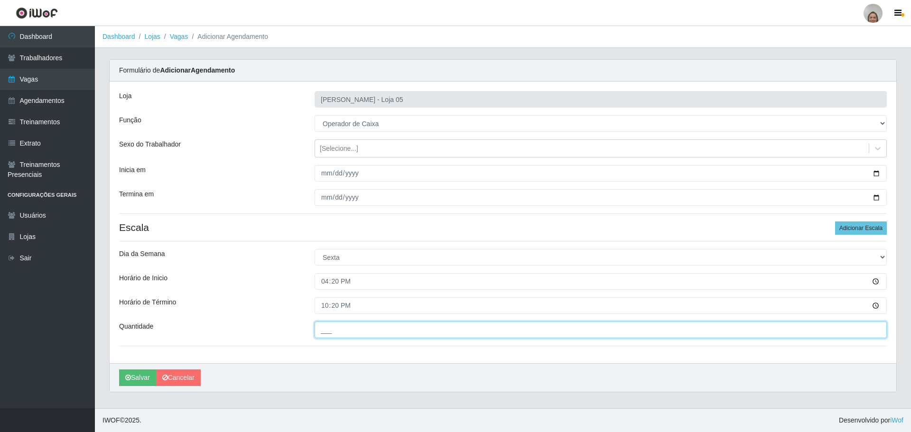
click at [341, 332] on input "___" at bounding box center [600, 330] width 572 height 17
type input "2__"
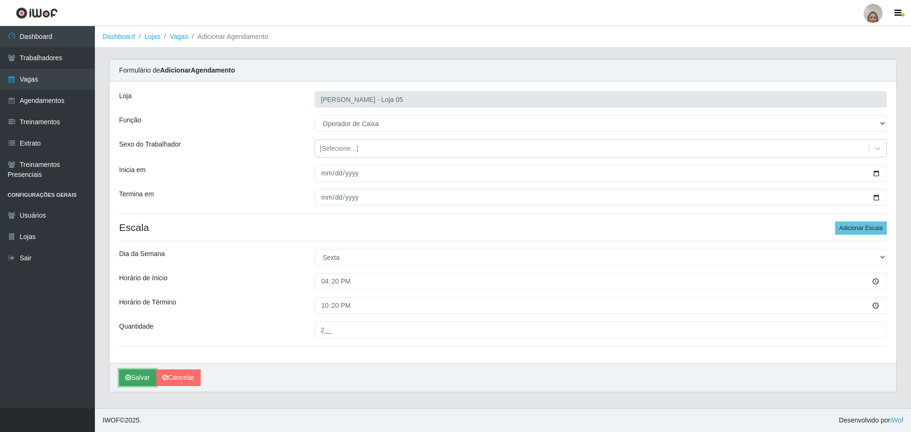
click at [133, 380] on button "Salvar" at bounding box center [137, 377] width 37 height 17
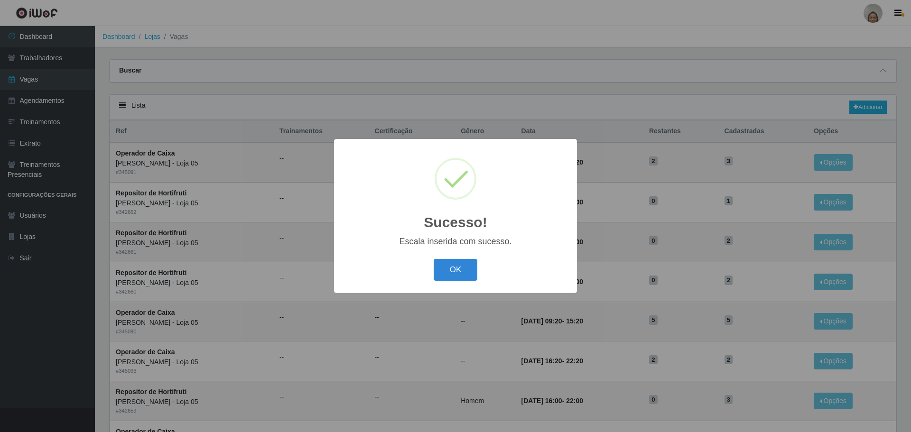
drag, startPoint x: 445, startPoint y: 275, endPoint x: 442, endPoint y: 286, distance: 11.9
click at [445, 275] on button "OK" at bounding box center [456, 270] width 44 height 22
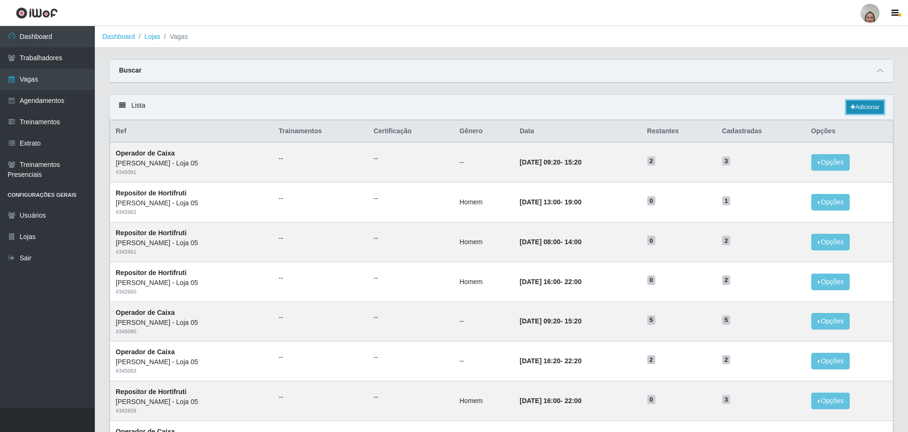
click at [875, 106] on link "Adicionar" at bounding box center [865, 107] width 37 height 13
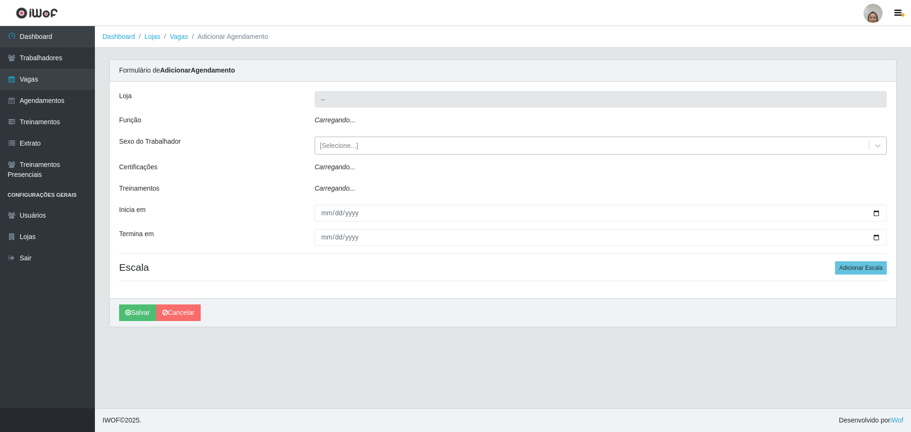
type input "[PERSON_NAME] - Loja 05"
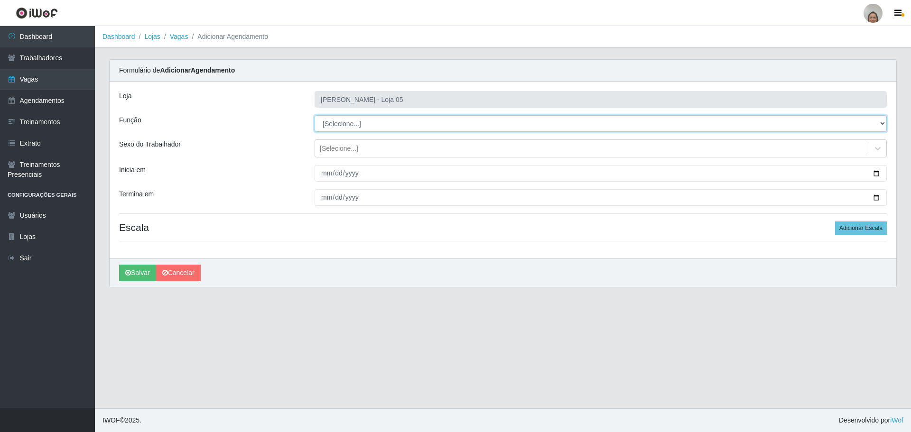
click at [360, 123] on select "[Selecione...] ASG ASG + ASG ++ Auxiliar de Depósito Auxiliar de Depósito + Aux…" at bounding box center [600, 123] width 572 height 17
select select "72"
click at [314, 115] on select "[Selecione...] ASG ASG + ASG ++ Auxiliar de Depósito Auxiliar de Depósito + Aux…" at bounding box center [600, 123] width 572 height 17
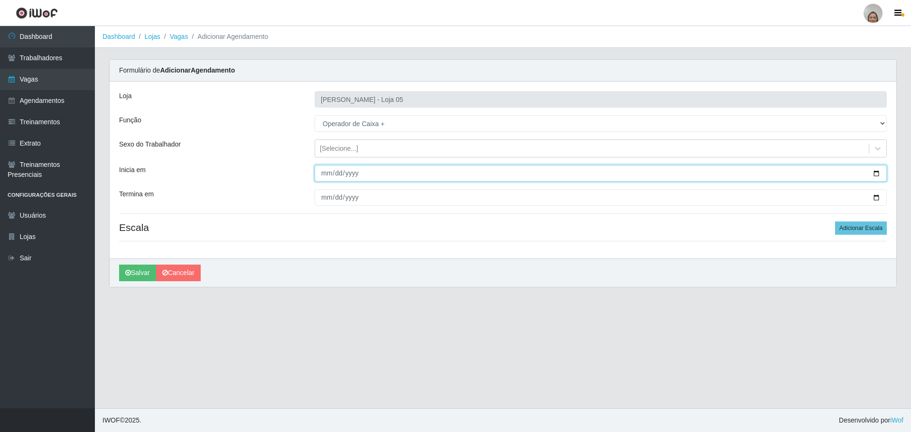
click at [876, 173] on input "Inicia em" at bounding box center [600, 173] width 572 height 17
click at [877, 174] on input "[DATE]" at bounding box center [600, 173] width 572 height 17
type input "[DATE]"
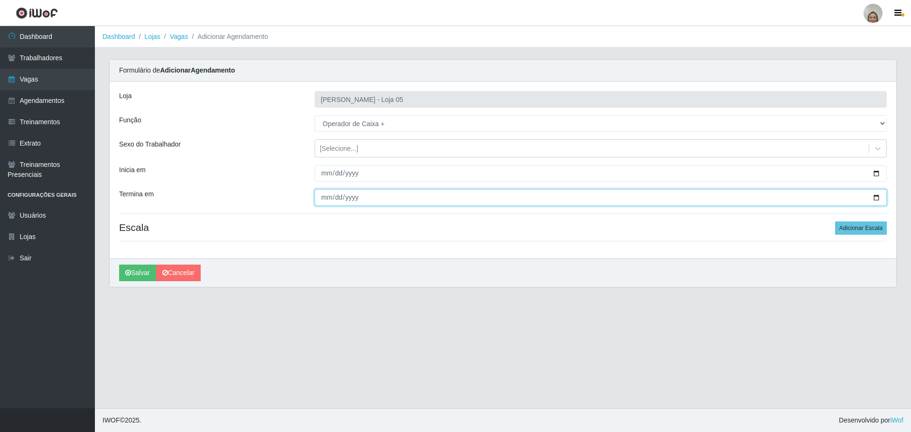
click at [878, 198] on input "Termina em" at bounding box center [600, 197] width 572 height 17
type input "[DATE]"
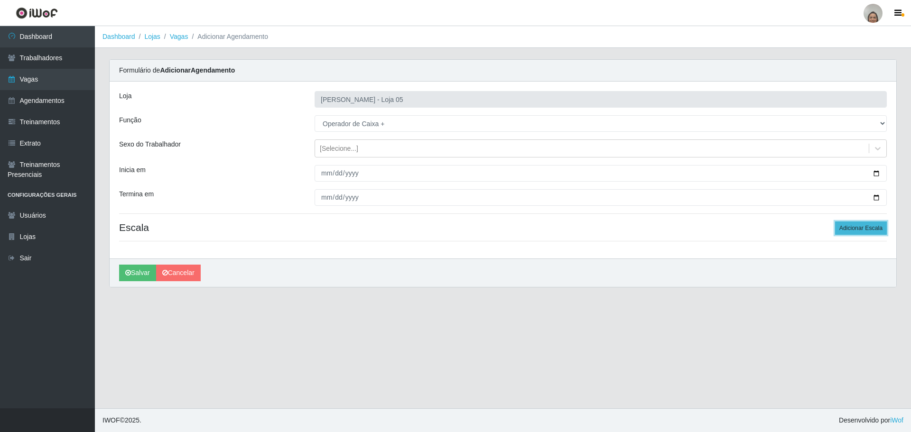
click at [852, 227] on button "Adicionar Escala" at bounding box center [861, 227] width 52 height 13
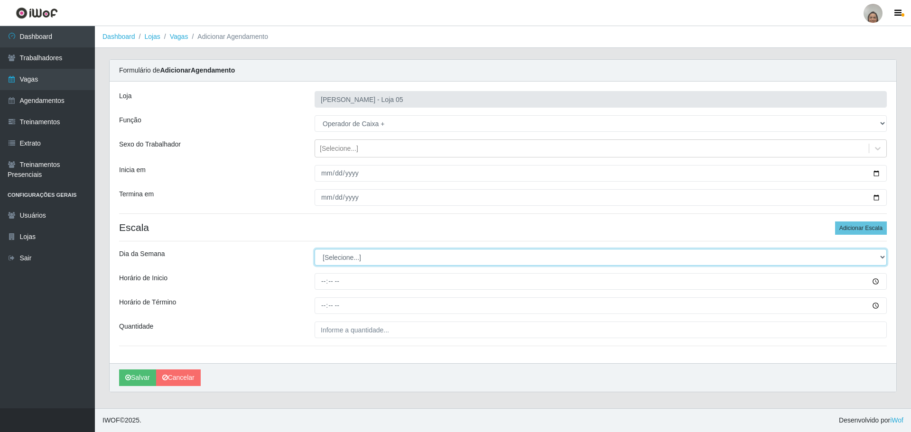
click at [336, 258] on select "[Selecione...] Segunda Terça Quarta Quinta Sexta Sábado Domingo" at bounding box center [600, 257] width 572 height 17
select select "0"
click at [314, 249] on select "[Selecione...] Segunda Terça Quarta Quinta Sexta Sábado Domingo" at bounding box center [600, 257] width 572 height 17
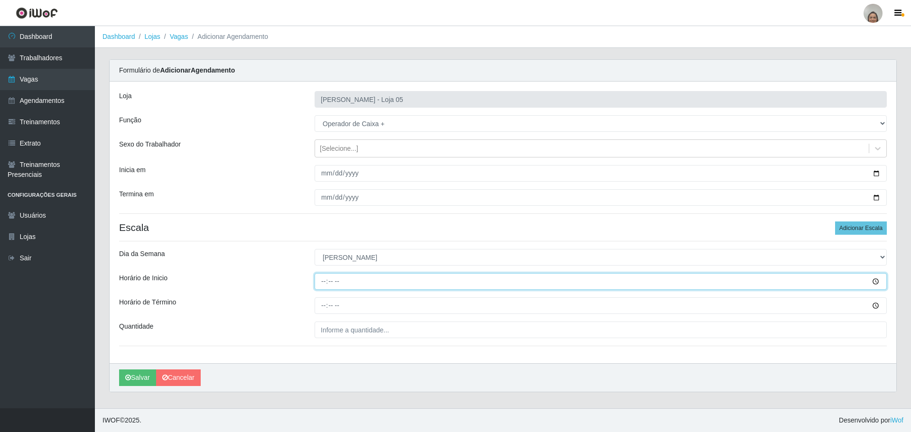
click at [319, 277] on input "Horário de Inicio" at bounding box center [600, 281] width 572 height 17
type input "08:00"
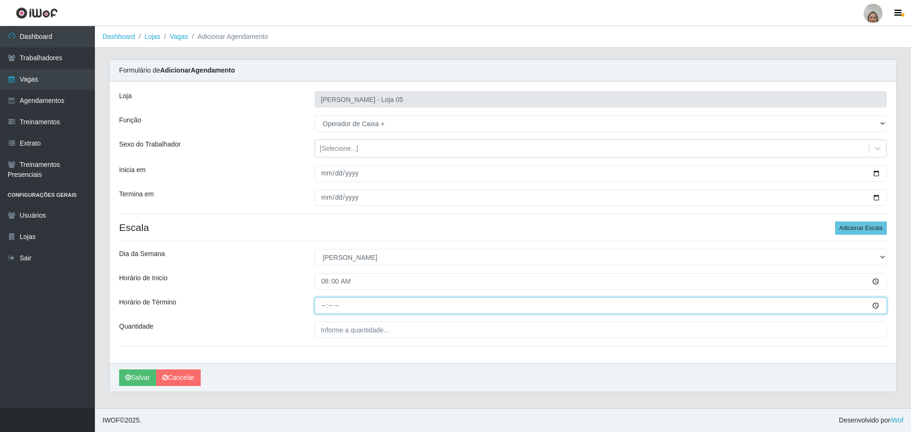
click at [326, 299] on input "Horário de Término" at bounding box center [600, 305] width 572 height 17
type input "14:00"
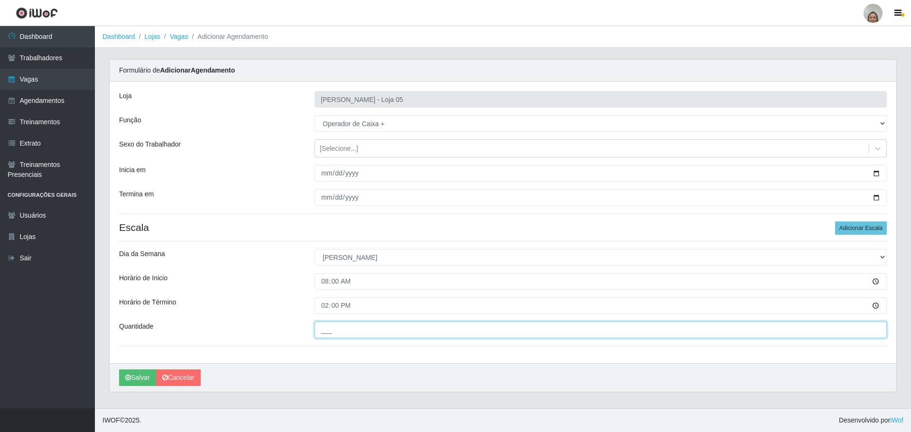
click at [337, 335] on input "___" at bounding box center [600, 330] width 572 height 17
type input "6__"
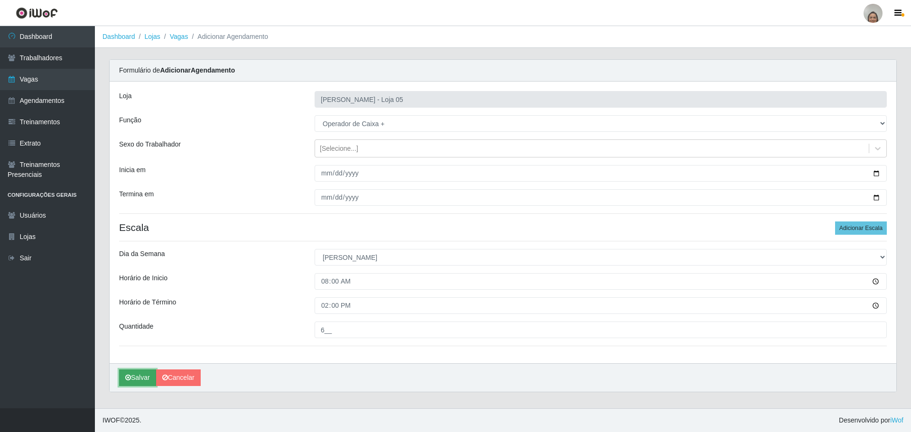
click at [132, 379] on button "Salvar" at bounding box center [137, 377] width 37 height 17
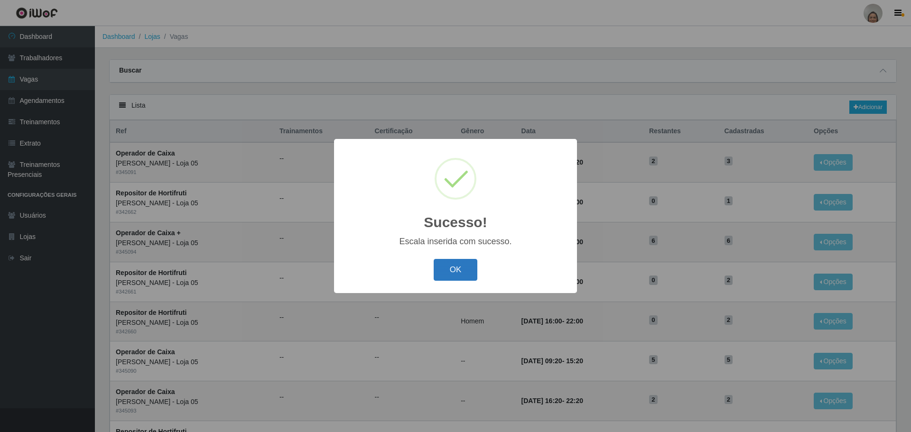
click at [449, 268] on button "OK" at bounding box center [456, 270] width 44 height 22
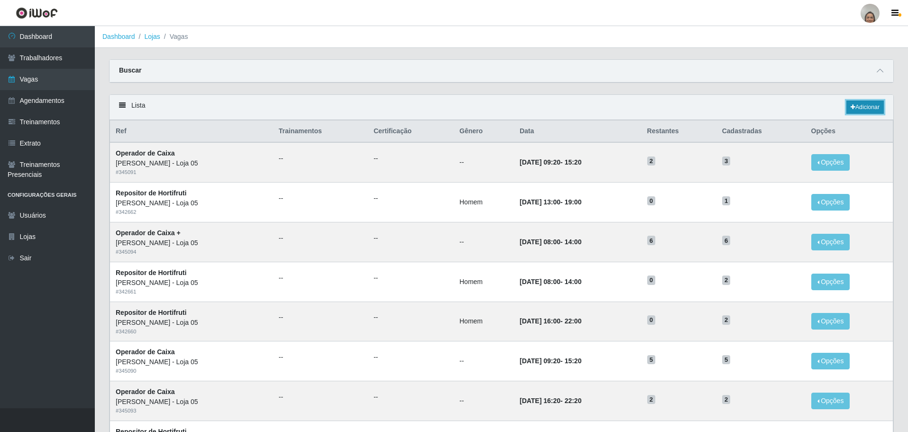
click at [858, 107] on link "Adicionar" at bounding box center [865, 107] width 37 height 13
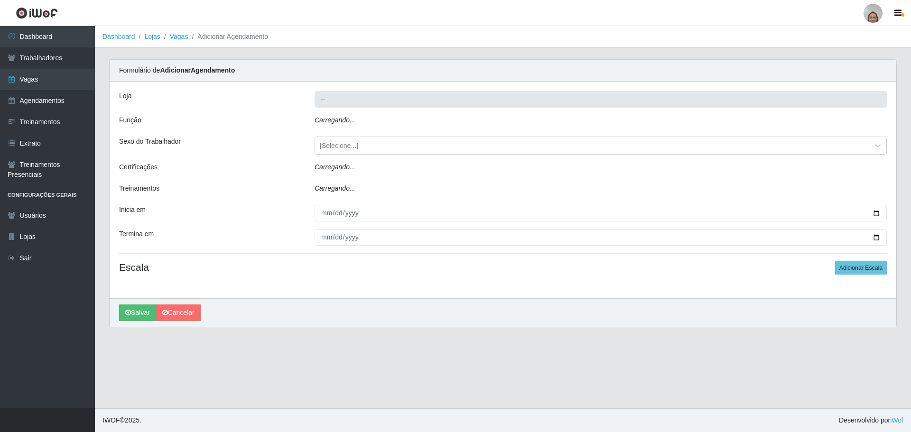
type input "[PERSON_NAME] - Loja 05"
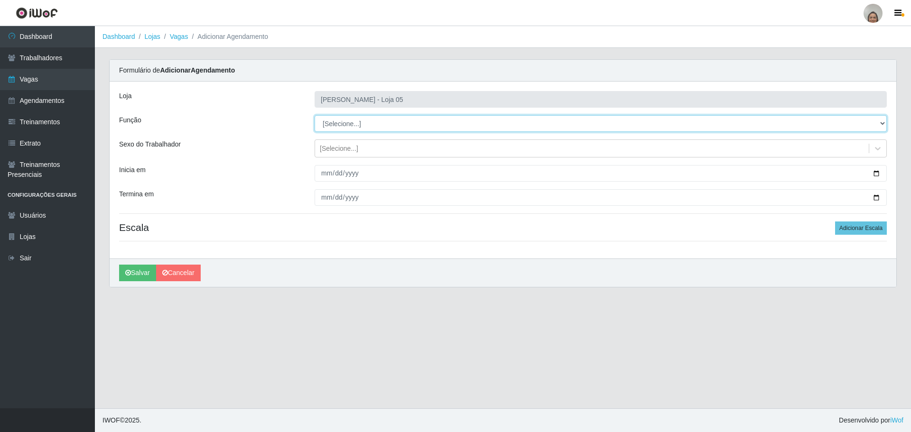
click at [342, 120] on select "[Selecione...] ASG ASG + ASG ++ Auxiliar de Depósito Auxiliar de Depósito + Aux…" at bounding box center [600, 123] width 572 height 17
select select "72"
click at [314, 115] on select "[Selecione...] ASG ASG + ASG ++ Auxiliar de Depósito Auxiliar de Depósito + Aux…" at bounding box center [600, 123] width 572 height 17
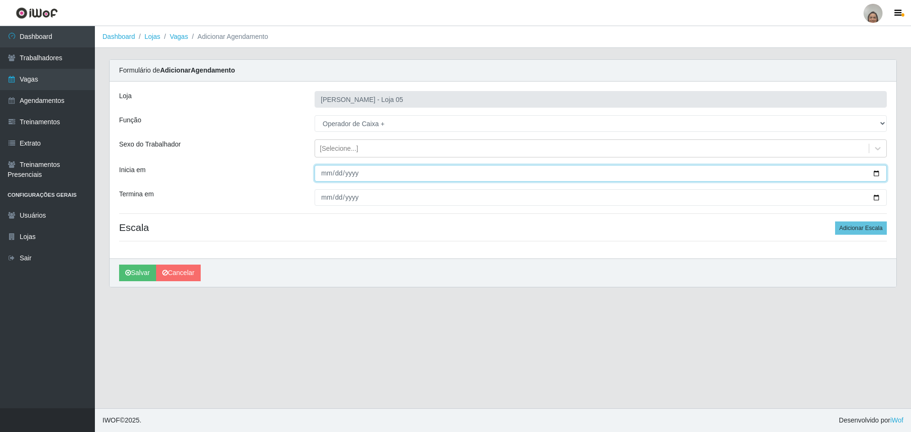
click at [878, 173] on input "Inicia em" at bounding box center [600, 173] width 572 height 17
click at [348, 170] on input "[DATE]" at bounding box center [600, 173] width 572 height 17
click at [323, 175] on input "[DATE]" at bounding box center [600, 173] width 572 height 17
click at [875, 174] on input "[DATE]" at bounding box center [600, 173] width 572 height 17
type input "[DATE]"
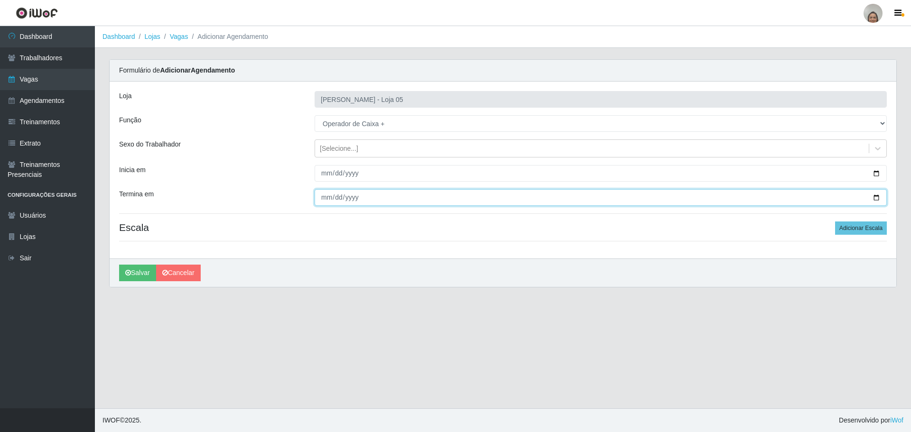
click at [878, 201] on input "Termina em" at bounding box center [600, 197] width 572 height 17
type input "[DATE]"
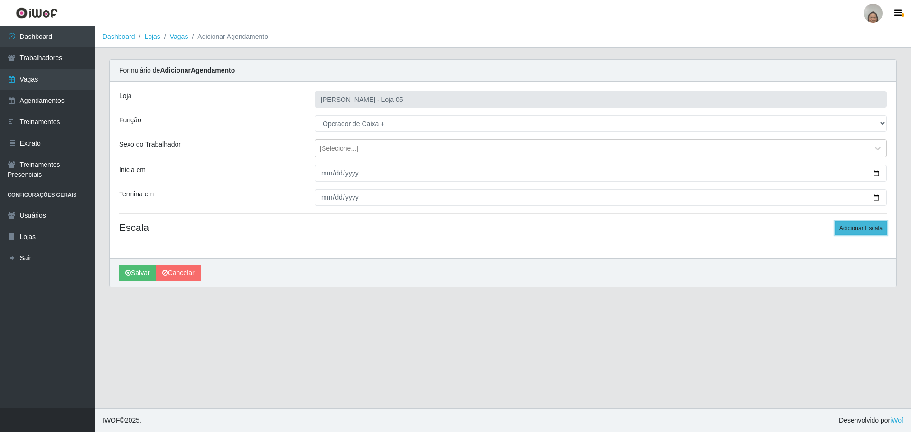
click at [851, 227] on button "Adicionar Escala" at bounding box center [861, 227] width 52 height 13
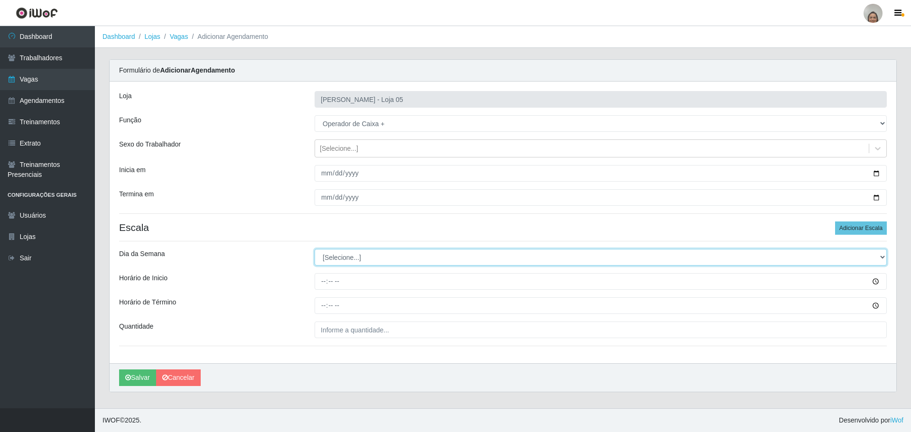
click at [343, 258] on select "[Selecione...] Segunda Terça Quarta Quinta Sexta Sábado Domingo" at bounding box center [600, 257] width 572 height 17
select select "0"
click at [314, 249] on select "[Selecione...] Segunda Terça Quarta Quinta Sexta Sábado Domingo" at bounding box center [600, 257] width 572 height 17
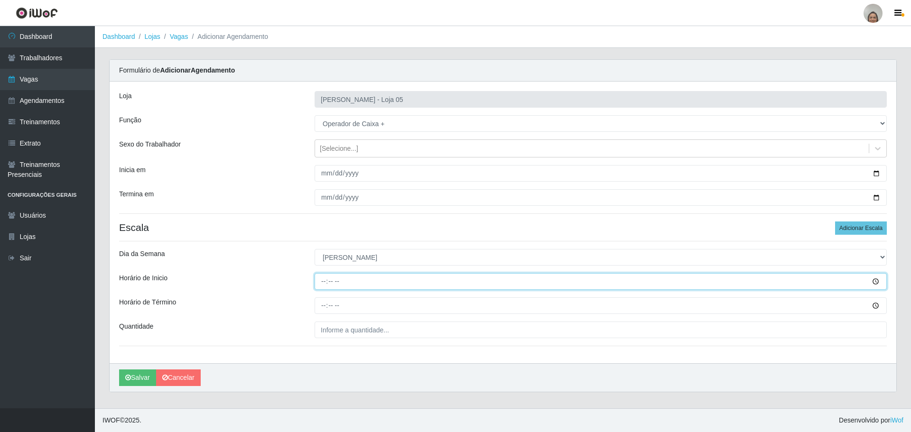
click at [320, 279] on input "Horário de Inicio" at bounding box center [600, 281] width 572 height 17
type input "13:00"
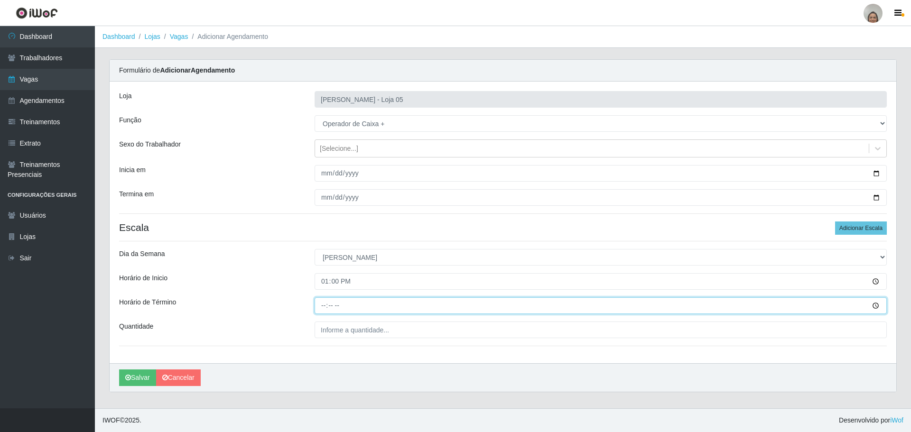
click at [320, 302] on input "Horário de Término" at bounding box center [600, 305] width 572 height 17
type input "19:00"
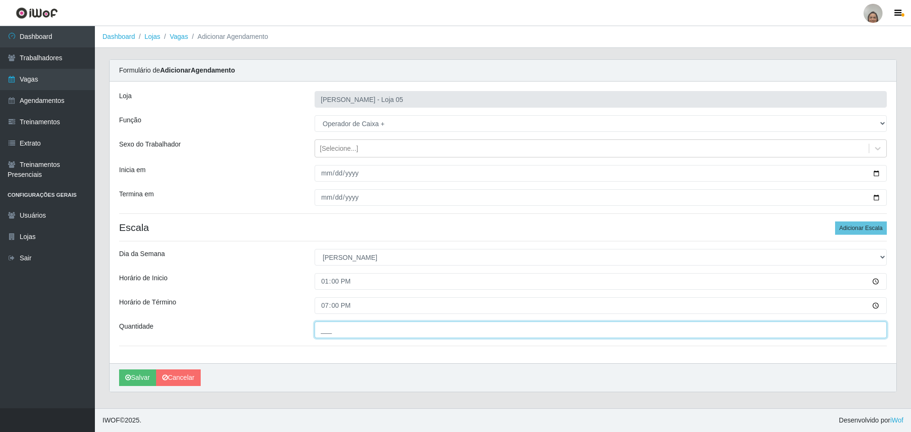
click at [340, 327] on input "___" at bounding box center [600, 330] width 572 height 17
type input "3__"
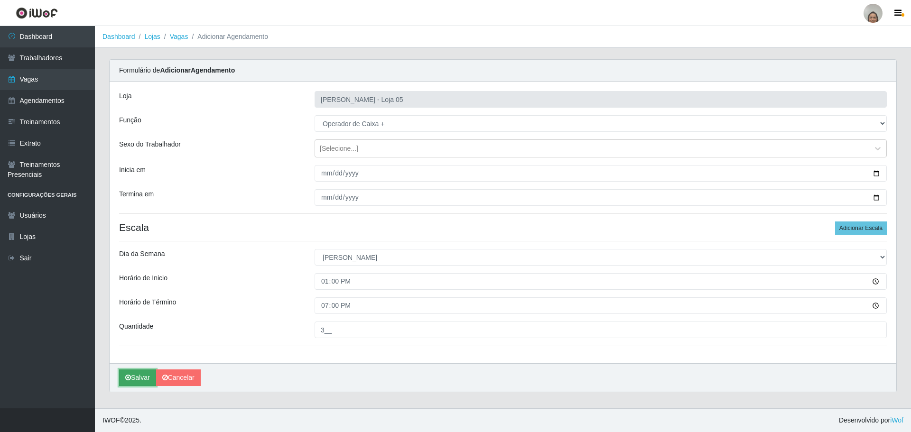
click at [141, 378] on button "Salvar" at bounding box center [137, 377] width 37 height 17
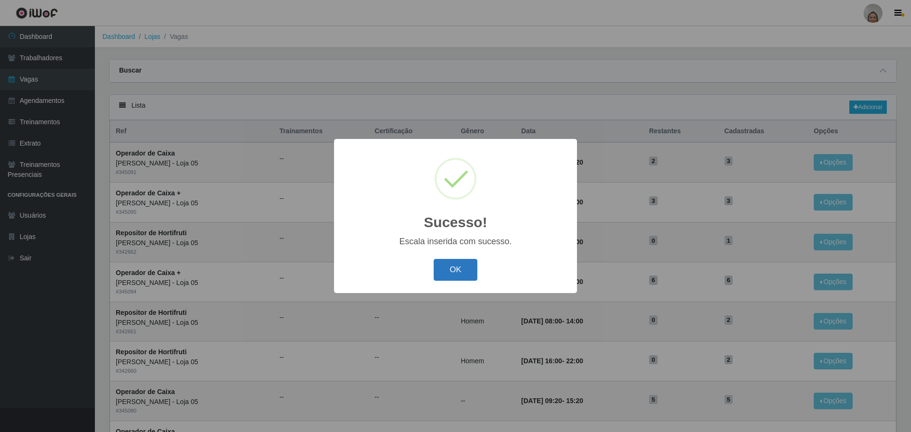
click at [464, 271] on button "OK" at bounding box center [456, 270] width 44 height 22
